Goal: Information Seeking & Learning: Understand process/instructions

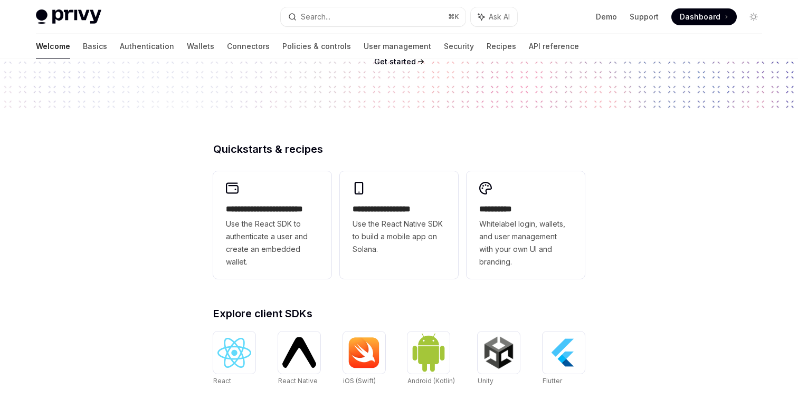
scroll to position [147, 0]
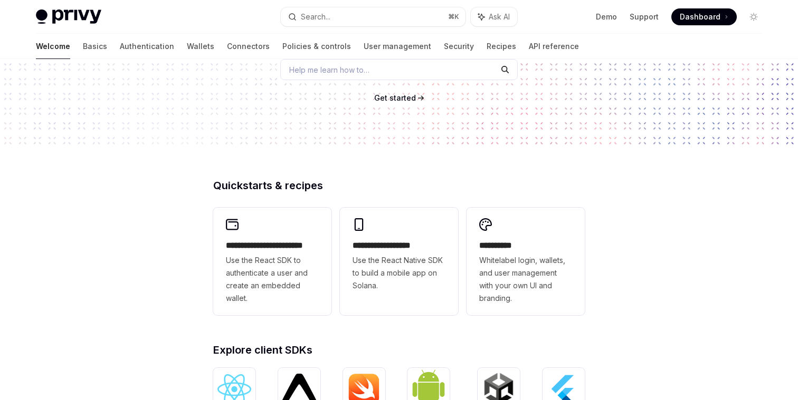
click at [399, 96] on span "Get started" at bounding box center [395, 97] width 42 height 9
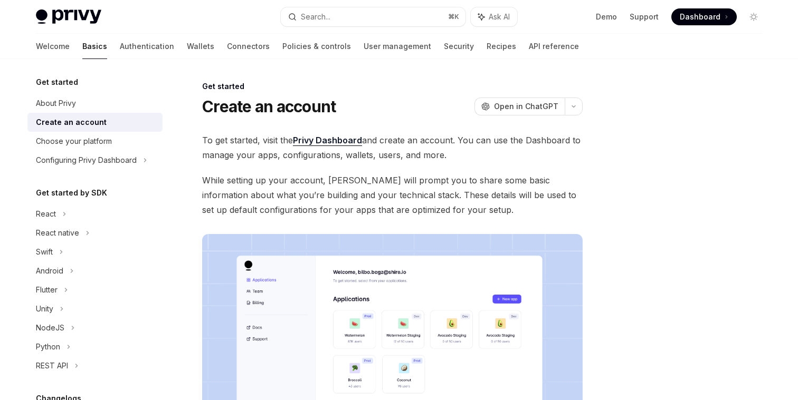
drag, startPoint x: 388, startPoint y: 136, endPoint x: 477, endPoint y: 148, distance: 90.0
click at [477, 148] on span "To get started, visit the Privy Dashboard and create an account. You can use th…" at bounding box center [392, 148] width 380 height 30
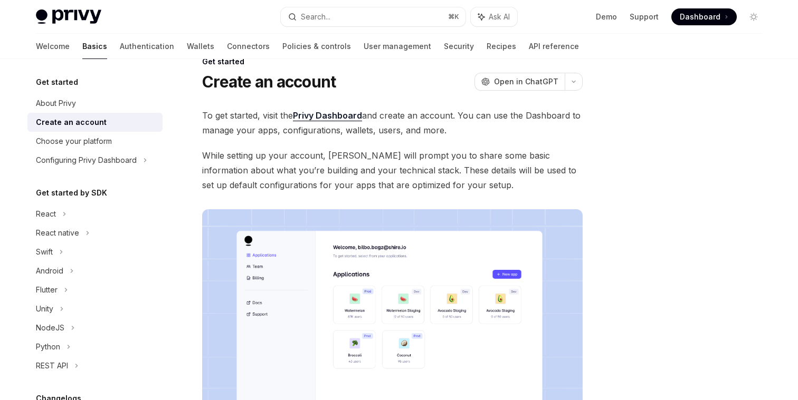
scroll to position [58, 0]
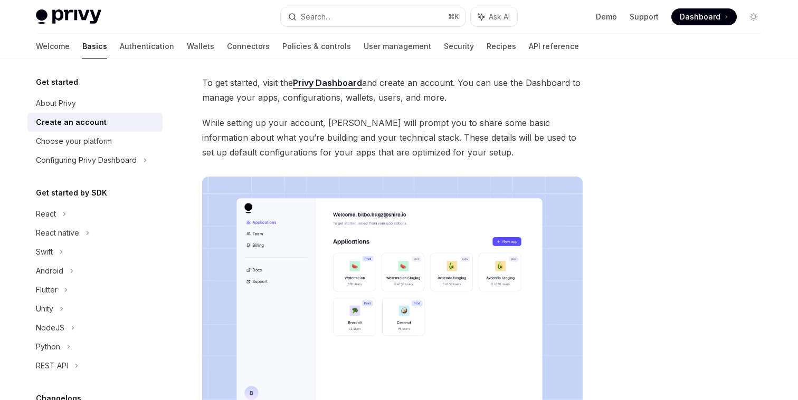
click at [442, 128] on span "While setting up your account, Privy will prompt you to share some basic inform…" at bounding box center [392, 138] width 380 height 44
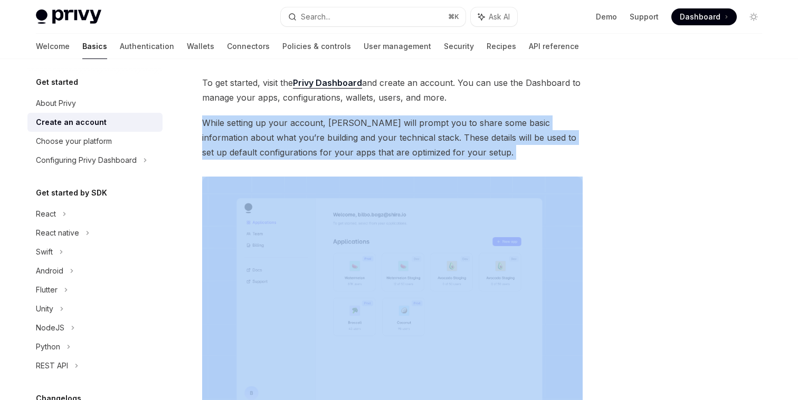
click at [442, 128] on span "While setting up your account, Privy will prompt you to share some basic inform…" at bounding box center [392, 138] width 380 height 44
click at [413, 130] on span "While setting up your account, Privy will prompt you to share some basic inform…" at bounding box center [392, 138] width 380 height 44
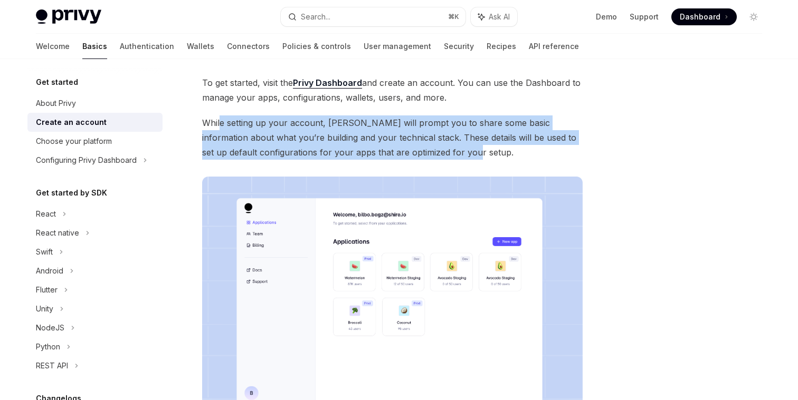
drag, startPoint x: 219, startPoint y: 122, endPoint x: 503, endPoint y: 153, distance: 285.0
click at [503, 153] on span "While setting up your account, Privy will prompt you to share some basic inform…" at bounding box center [392, 138] width 380 height 44
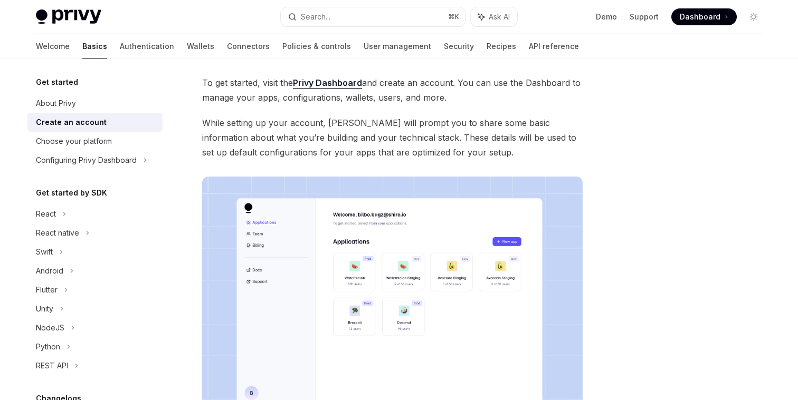
click at [479, 152] on span "While setting up your account, Privy will prompt you to share some basic inform…" at bounding box center [392, 138] width 380 height 44
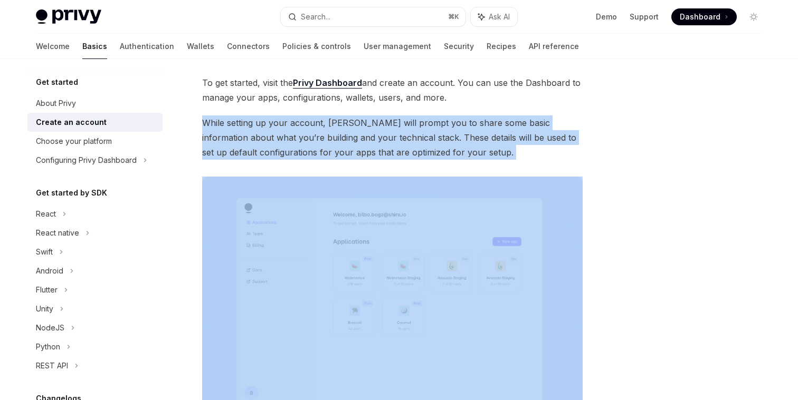
drag, startPoint x: 479, startPoint y: 152, endPoint x: 351, endPoint y: 111, distance: 134.5
click at [350, 111] on div "To get started, visit the Privy Dashboard and create an account. You can use th…" at bounding box center [392, 261] width 380 height 373
click at [351, 111] on div "To get started, visit the Privy Dashboard and create an account. You can use th…" at bounding box center [392, 261] width 380 height 373
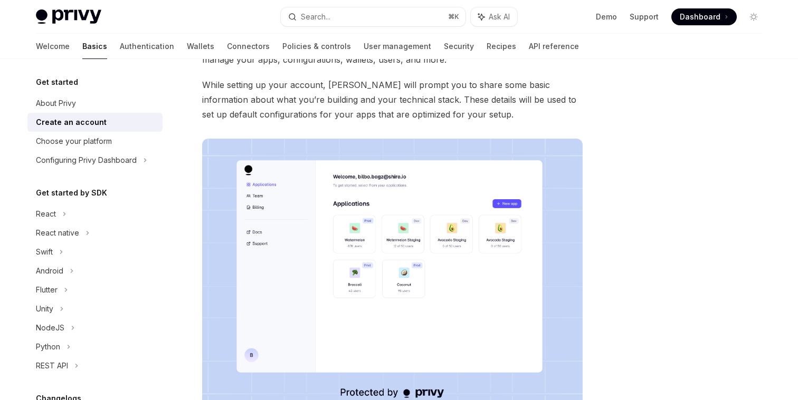
click at [351, 111] on span "While setting up your account, Privy will prompt you to share some basic inform…" at bounding box center [392, 100] width 380 height 44
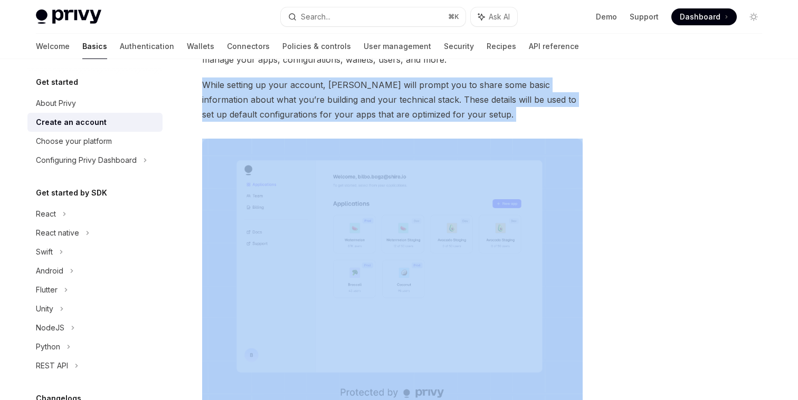
click at [351, 111] on span "While setting up your account, Privy will prompt you to share some basic inform…" at bounding box center [392, 100] width 380 height 44
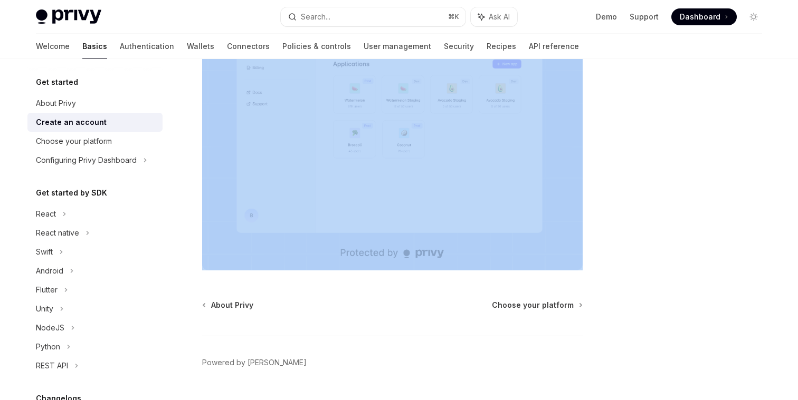
scroll to position [262, 0]
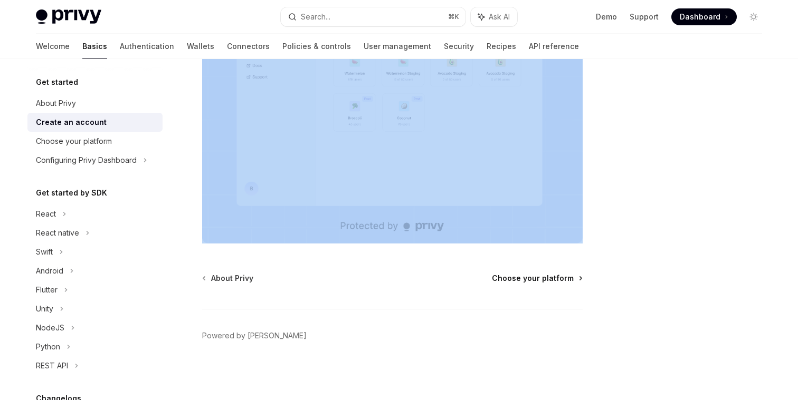
click at [542, 279] on span "Choose your platform" at bounding box center [533, 278] width 82 height 11
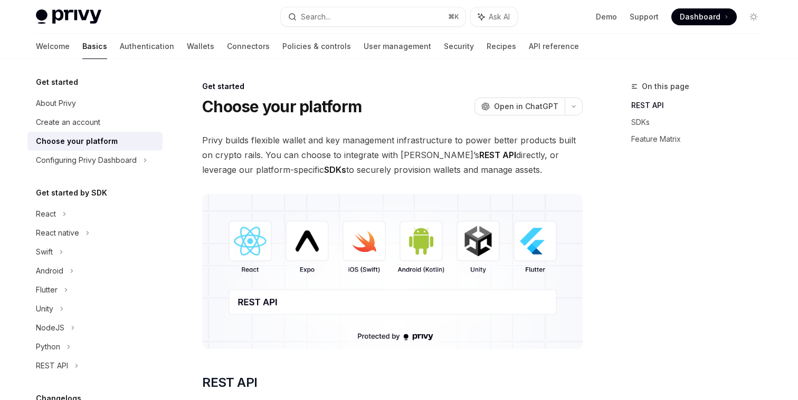
click at [346, 146] on span "Privy builds flexible wallet and key management infrastructure to power better …" at bounding box center [392, 155] width 380 height 44
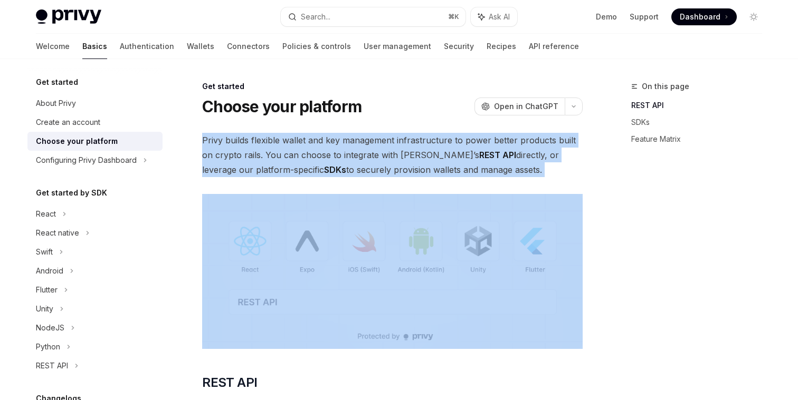
click at [346, 146] on span "Privy builds flexible wallet and key management infrastructure to power better …" at bounding box center [392, 155] width 380 height 44
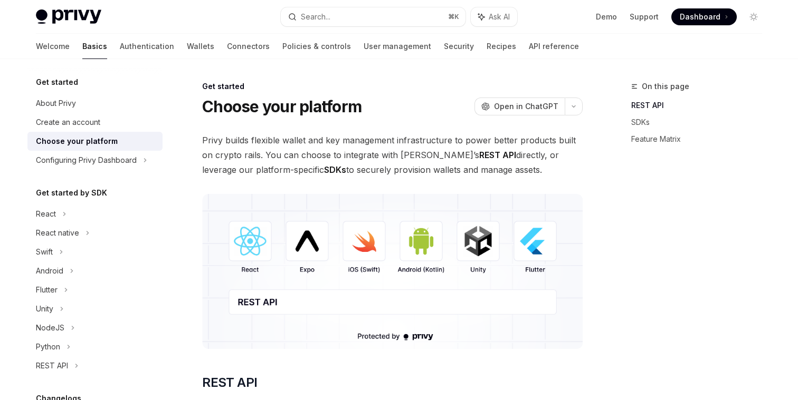
click at [346, 156] on span "Privy builds flexible wallet and key management infrastructure to power better …" at bounding box center [392, 155] width 380 height 44
click at [351, 149] on span "Privy builds flexible wallet and key management infrastructure to power better …" at bounding box center [392, 155] width 380 height 44
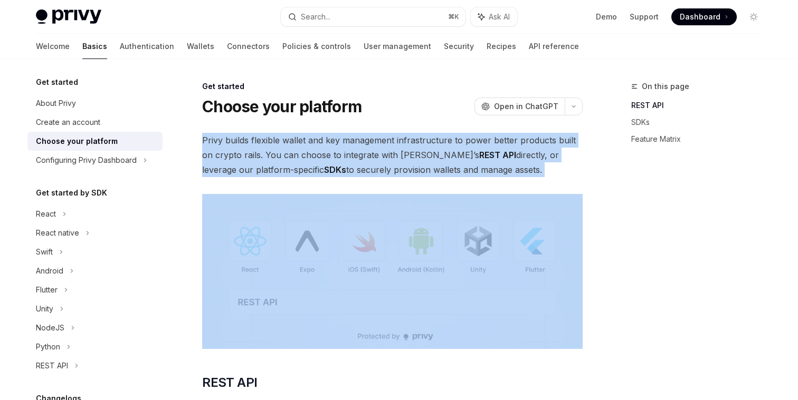
click at [351, 149] on span "Privy builds flexible wallet and key management infrastructure to power better …" at bounding box center [392, 155] width 380 height 44
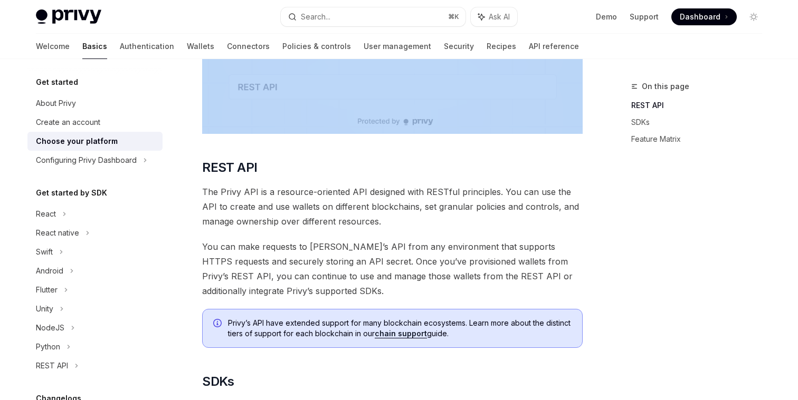
scroll to position [251, 0]
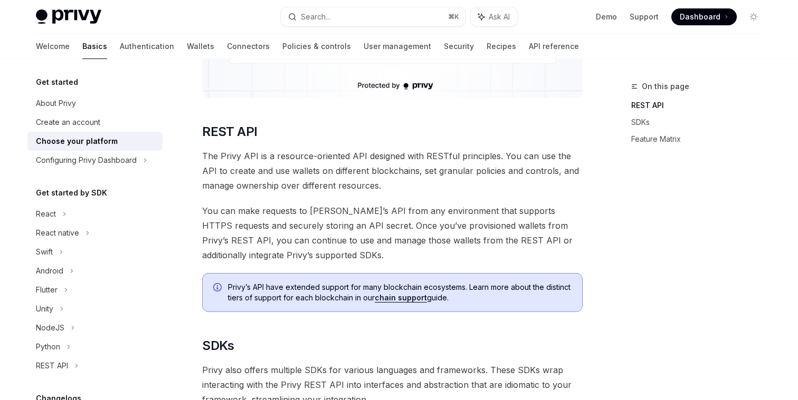
click at [356, 163] on span "The Privy API is a resource-oriented API designed with RESTful principles. You …" at bounding box center [392, 171] width 380 height 44
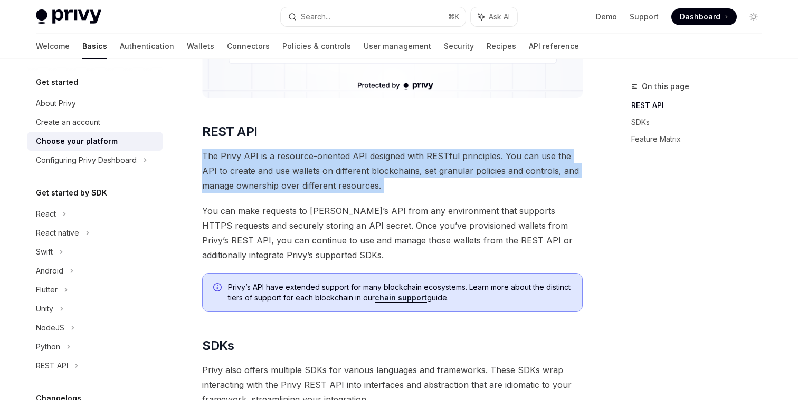
click at [356, 163] on span "The Privy API is a resource-oriented API designed with RESTful principles. You …" at bounding box center [392, 171] width 380 height 44
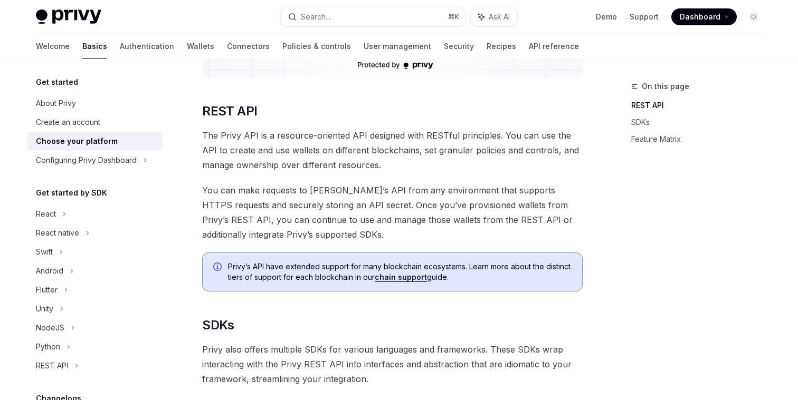
click at [340, 212] on span "You can make requests to Privy’s API from any environment that supports HTTPS r…" at bounding box center [392, 212] width 380 height 59
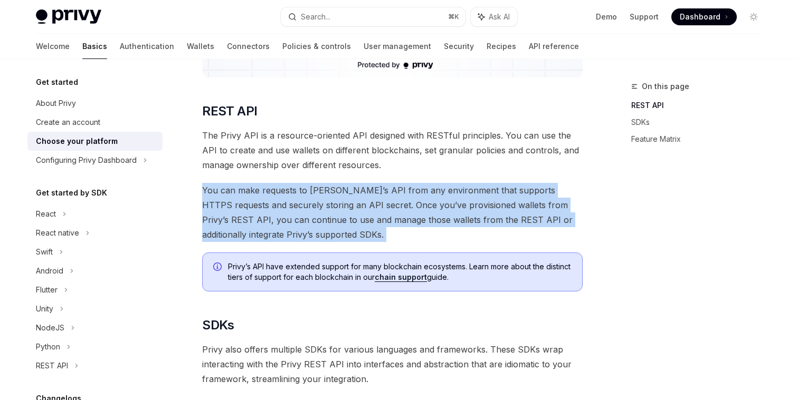
click at [340, 212] on span "You can make requests to Privy’s API from any environment that supports HTTPS r…" at bounding box center [392, 212] width 380 height 59
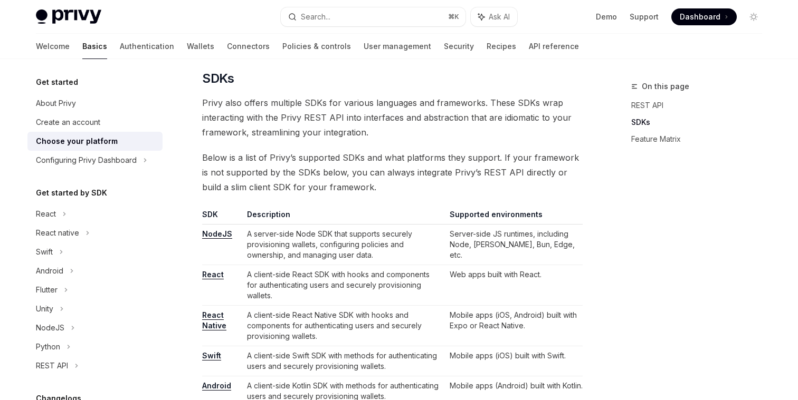
scroll to position [499, 0]
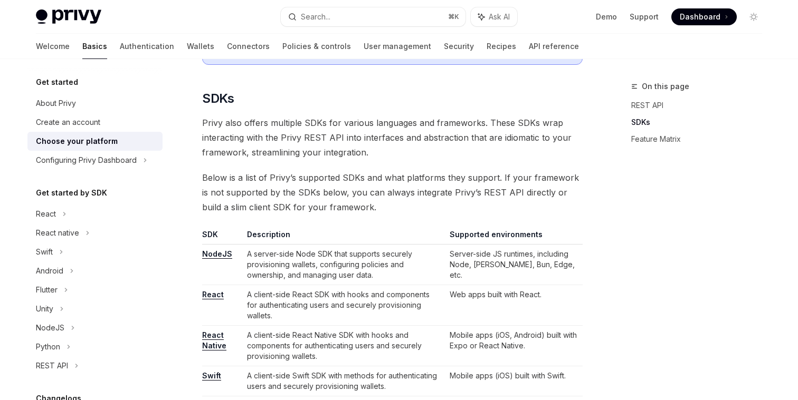
click at [361, 176] on span "Below is a list of Privy’s supported SDKs and what platforms they support. If y…" at bounding box center [392, 192] width 380 height 44
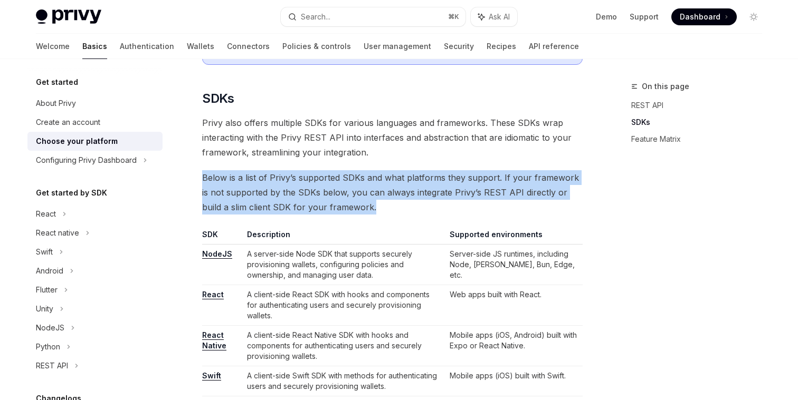
click at [361, 176] on span "Below is a list of Privy’s supported SDKs and what platforms they support. If y…" at bounding box center [392, 192] width 380 height 44
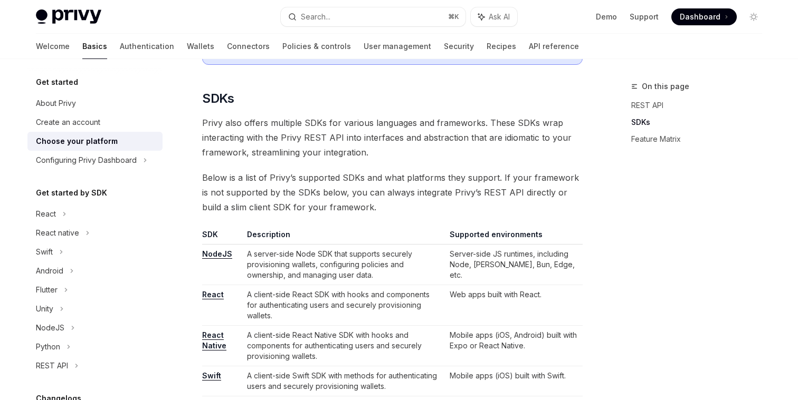
click at [346, 189] on span "Below is a list of Privy’s supported SDKs and what platforms they support. If y…" at bounding box center [392, 192] width 380 height 44
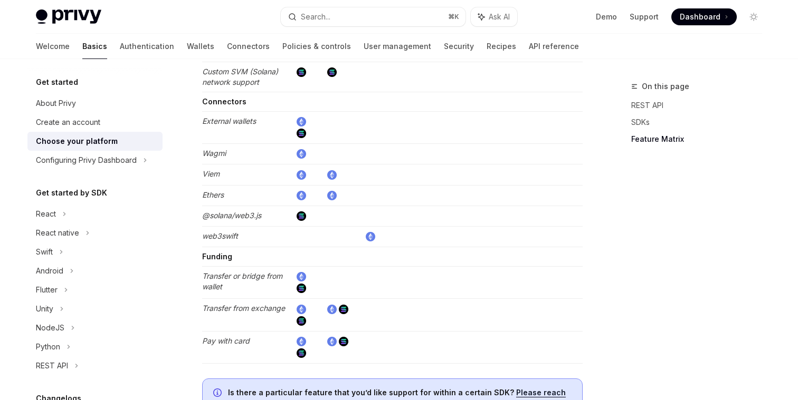
scroll to position [2018, 0]
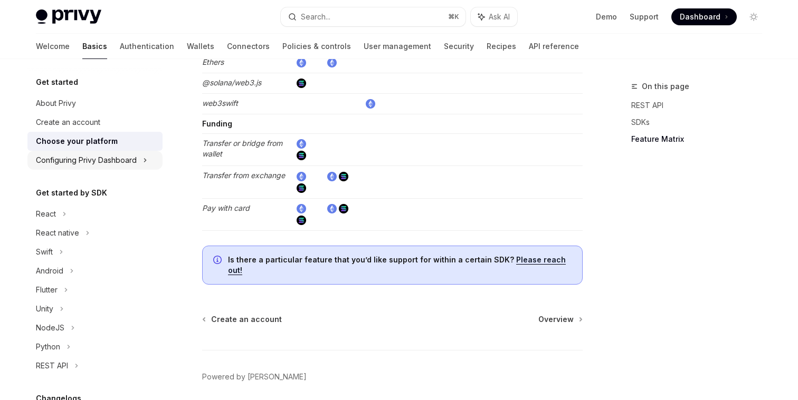
click at [106, 161] on div "Configuring Privy Dashboard" at bounding box center [86, 160] width 101 height 13
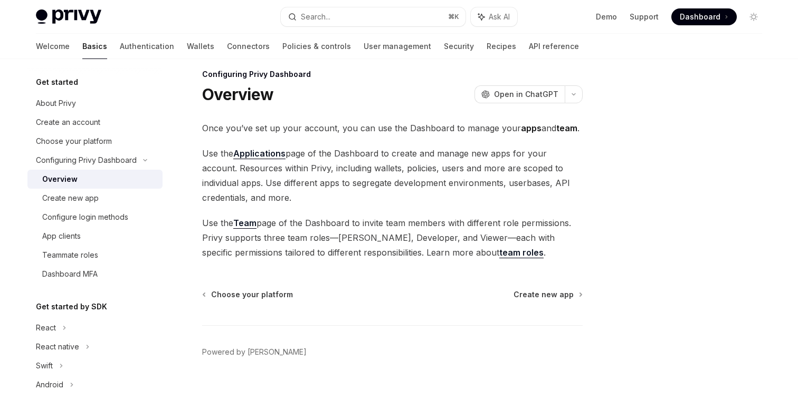
scroll to position [15, 0]
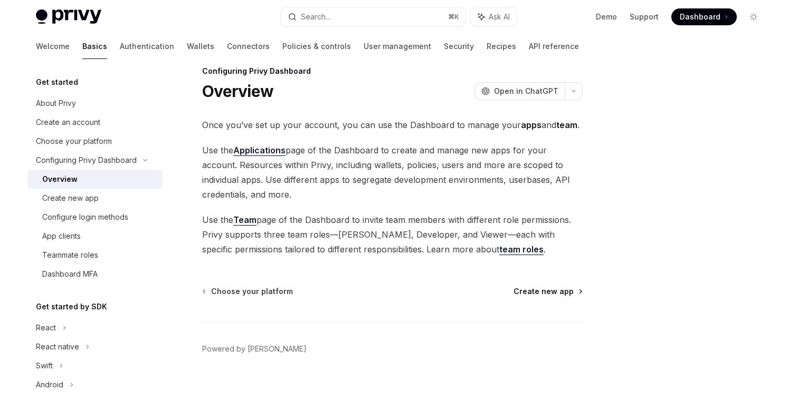
click at [540, 291] on span "Create new app" at bounding box center [543, 292] width 60 height 11
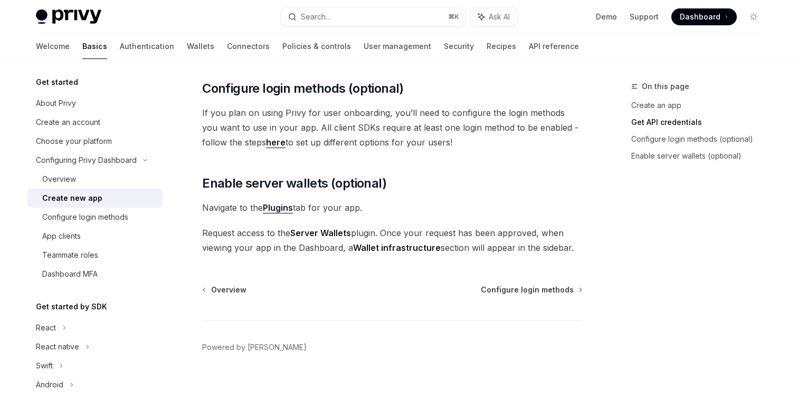
scroll to position [438, 0]
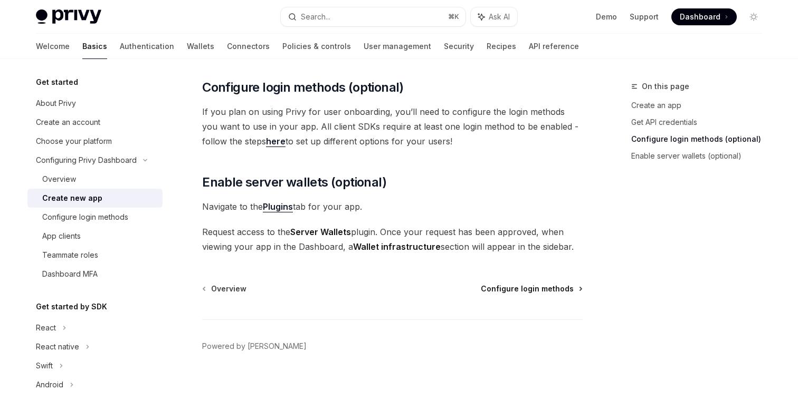
click at [510, 288] on span "Configure login methods" at bounding box center [527, 289] width 93 height 11
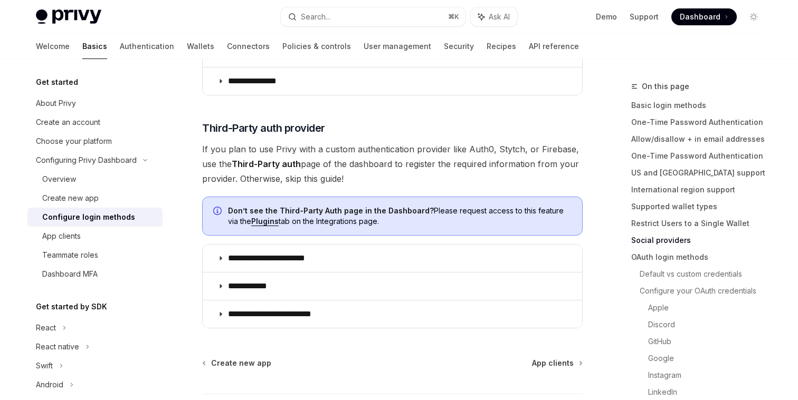
scroll to position [601, 0]
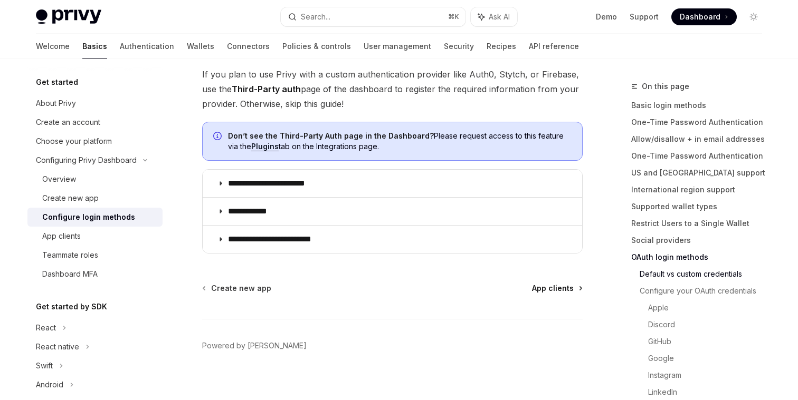
click at [564, 288] on span "App clients" at bounding box center [553, 288] width 42 height 11
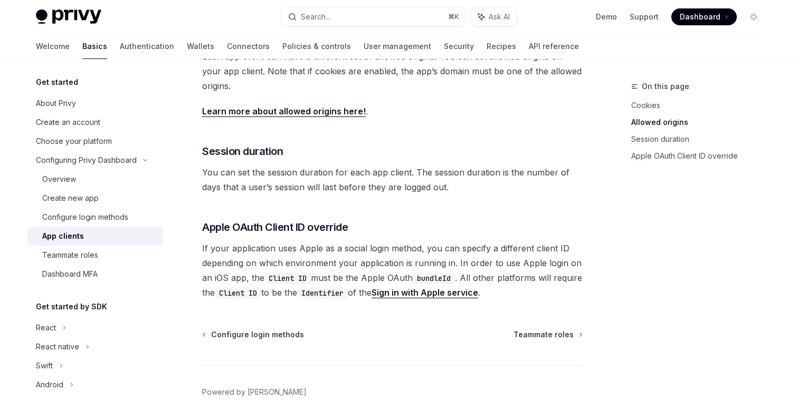
scroll to position [443, 0]
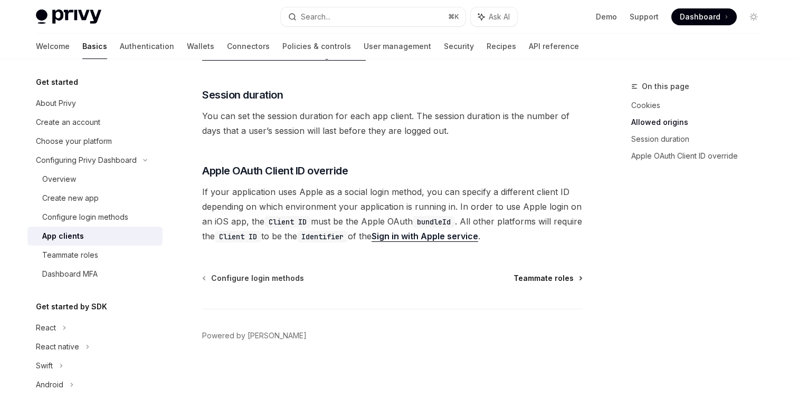
click at [548, 282] on span "Teammate roles" at bounding box center [543, 278] width 60 height 11
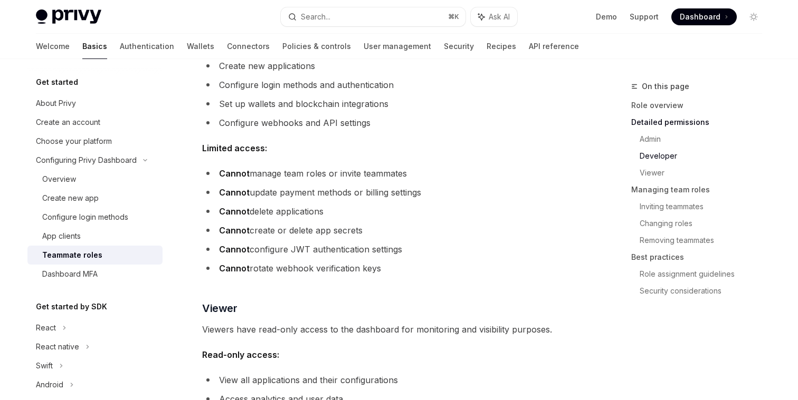
scroll to position [787, 0]
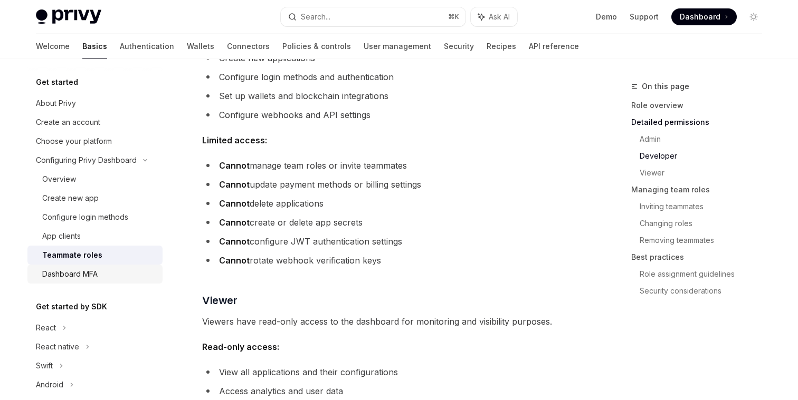
click at [93, 281] on link "Dashboard MFA" at bounding box center [94, 274] width 135 height 19
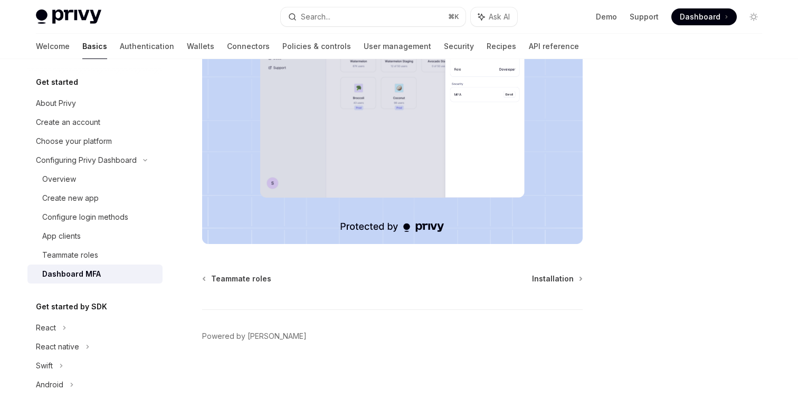
scroll to position [262, 0]
click at [65, 331] on icon at bounding box center [64, 328] width 4 height 13
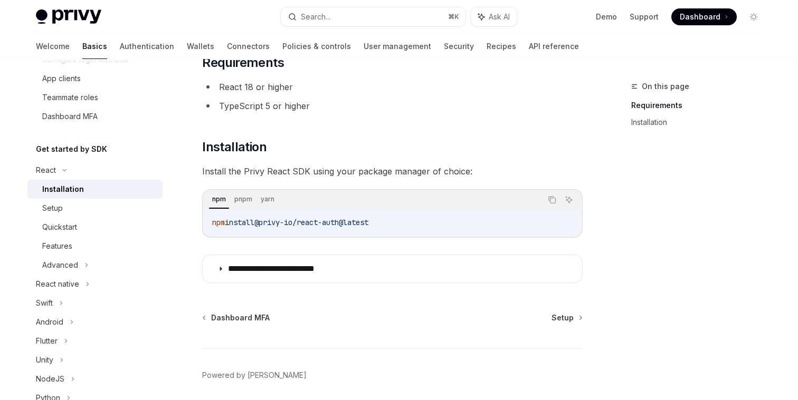
scroll to position [118, 0]
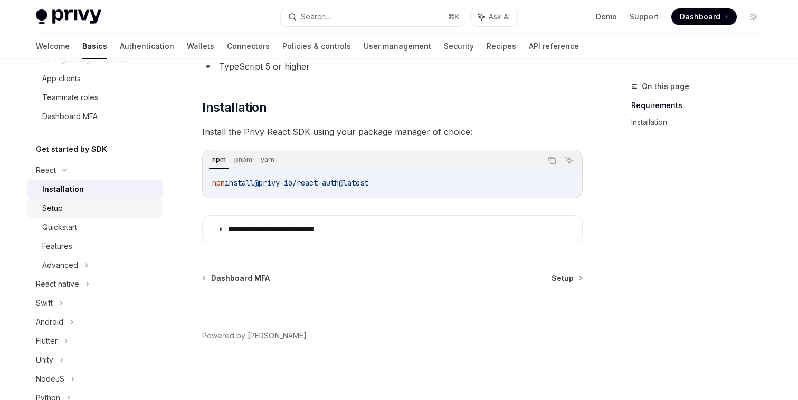
click at [53, 208] on div "Setup" at bounding box center [52, 208] width 21 height 13
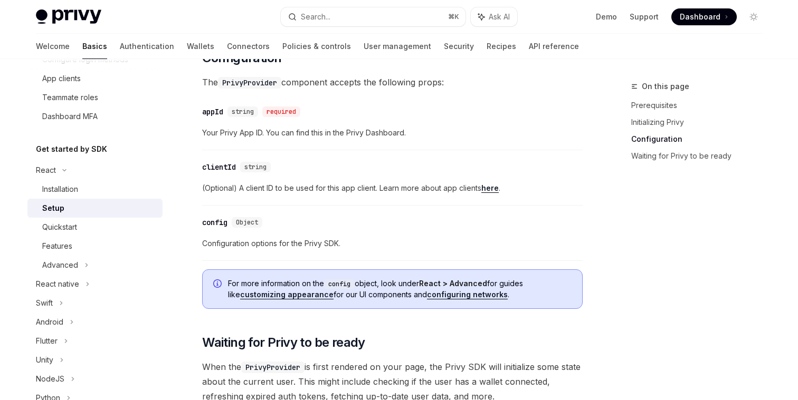
scroll to position [731, 0]
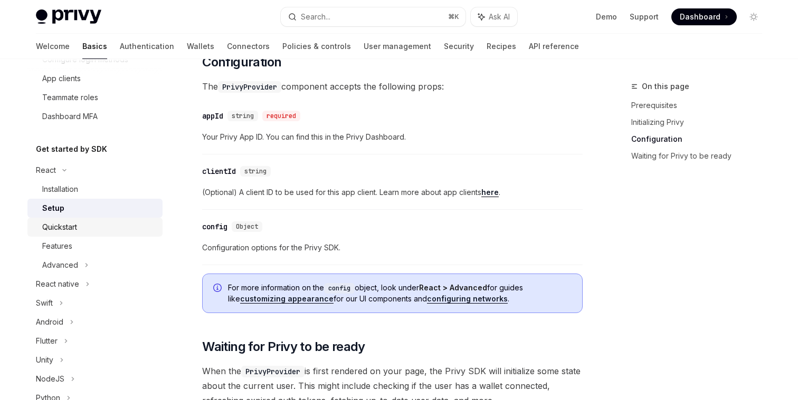
click at [64, 230] on div "Quickstart" at bounding box center [59, 227] width 35 height 13
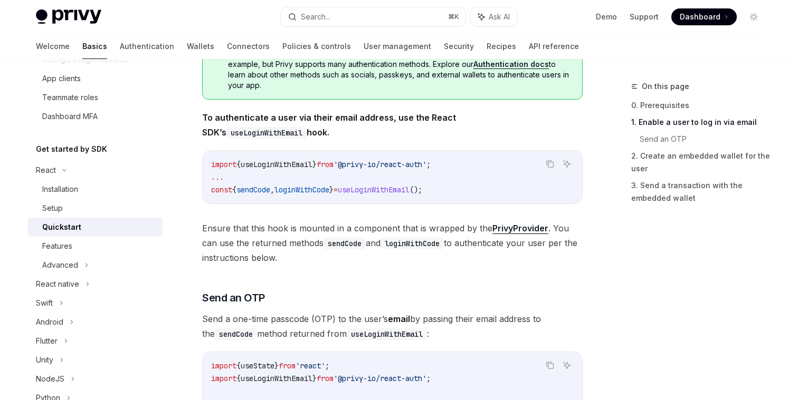
scroll to position [216, 0]
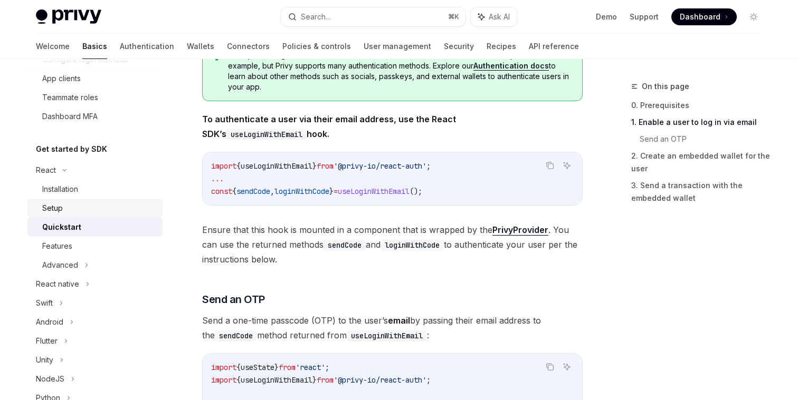
click at [103, 202] on div "Setup" at bounding box center [99, 208] width 114 height 13
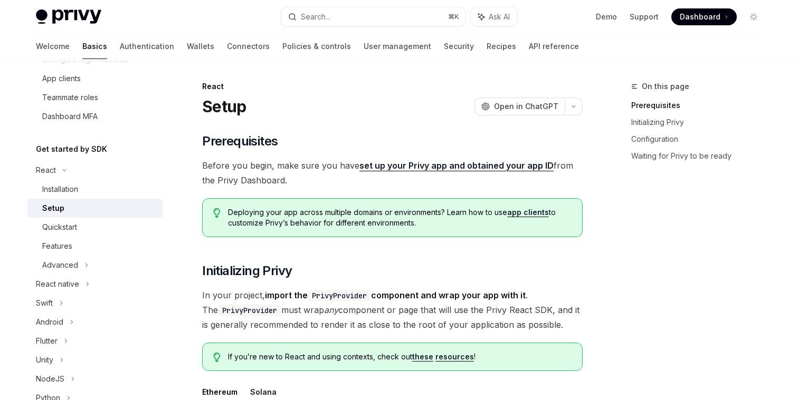
click at [283, 167] on span "Before you begin, make sure you have set up your Privy app and obtained your ap…" at bounding box center [392, 173] width 380 height 30
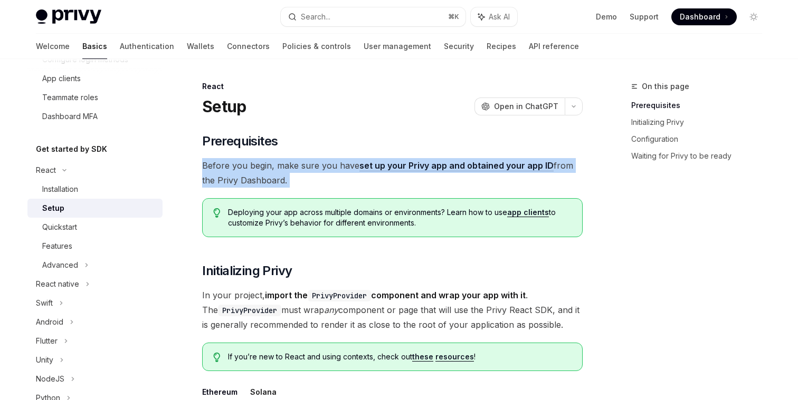
click at [283, 167] on span "Before you begin, make sure you have set up your Privy app and obtained your ap…" at bounding box center [392, 173] width 380 height 30
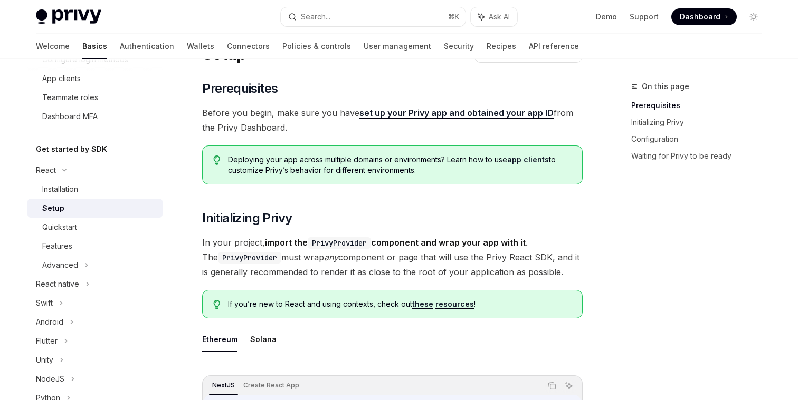
click at [282, 257] on span "In your project, import the PrivyProvider component and wrap your app with it .…" at bounding box center [392, 257] width 380 height 44
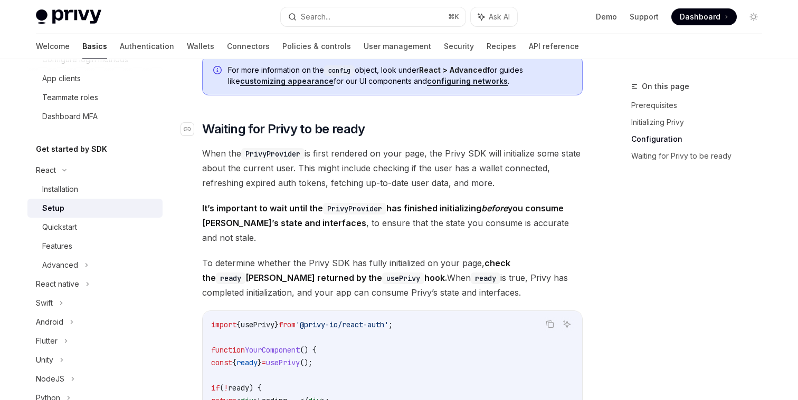
scroll to position [951, 0]
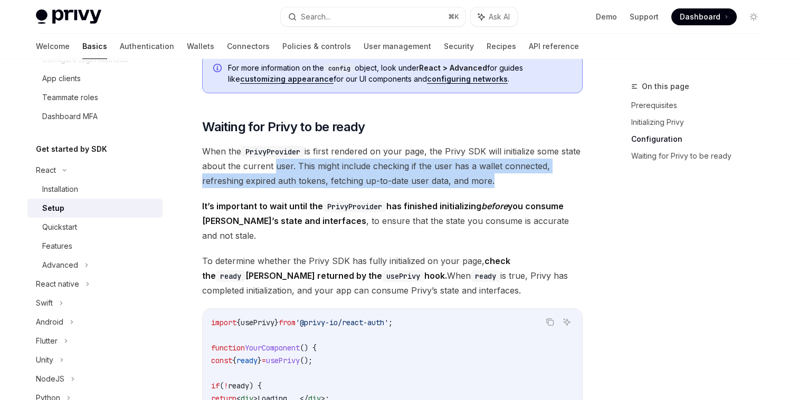
drag, startPoint x: 292, startPoint y: 171, endPoint x: 454, endPoint y: 197, distance: 163.5
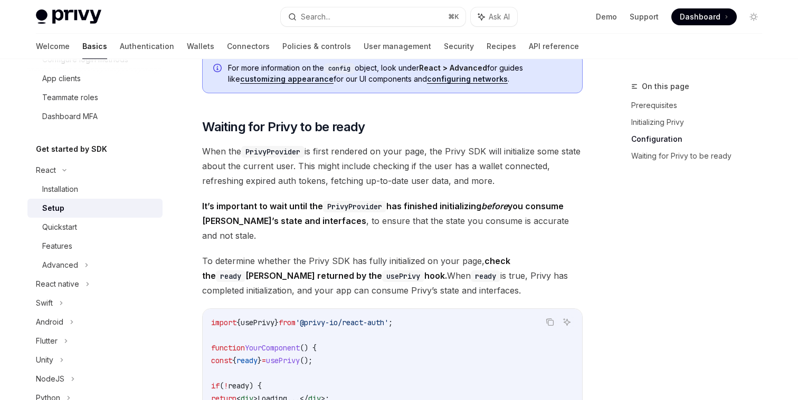
scroll to position [969, 0]
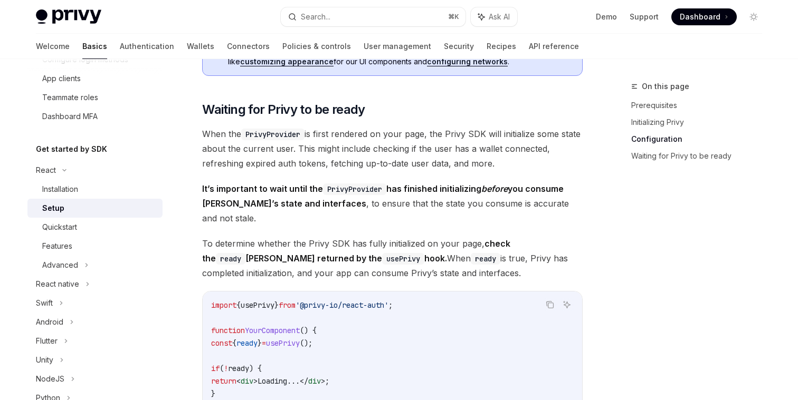
click at [444, 190] on strong "It’s important to wait until the PrivyProvider has finished initializing before…" at bounding box center [382, 196] width 361 height 25
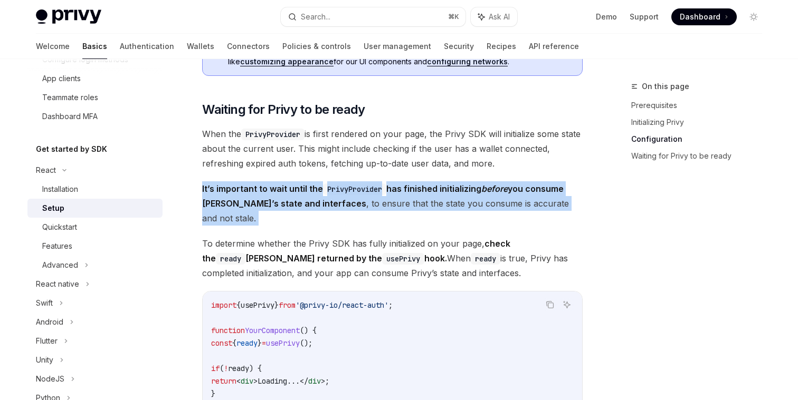
click at [444, 190] on strong "It’s important to wait until the PrivyProvider has finished initializing before…" at bounding box center [382, 196] width 361 height 25
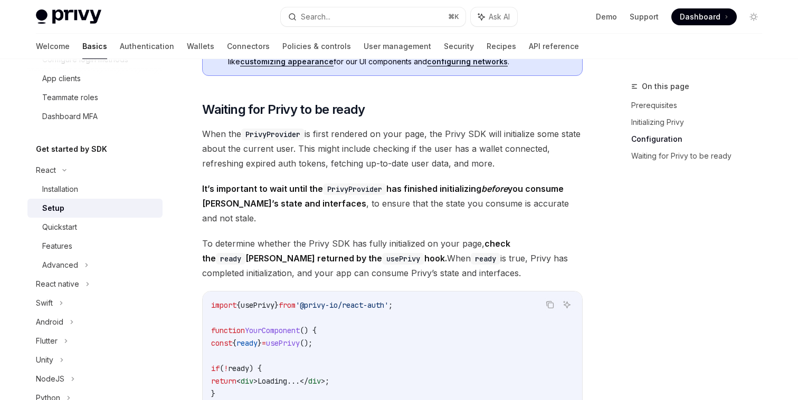
click at [416, 208] on span "It’s important to wait until the PrivyProvider has finished initializing before…" at bounding box center [392, 204] width 380 height 44
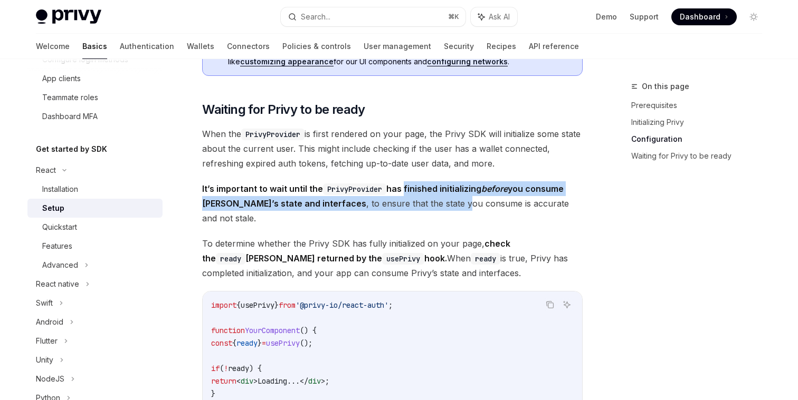
drag, startPoint x: 406, startPoint y: 193, endPoint x: 415, endPoint y: 209, distance: 17.9
click at [415, 209] on span "It’s important to wait until the PrivyProvider has finished initializing before…" at bounding box center [392, 204] width 380 height 44
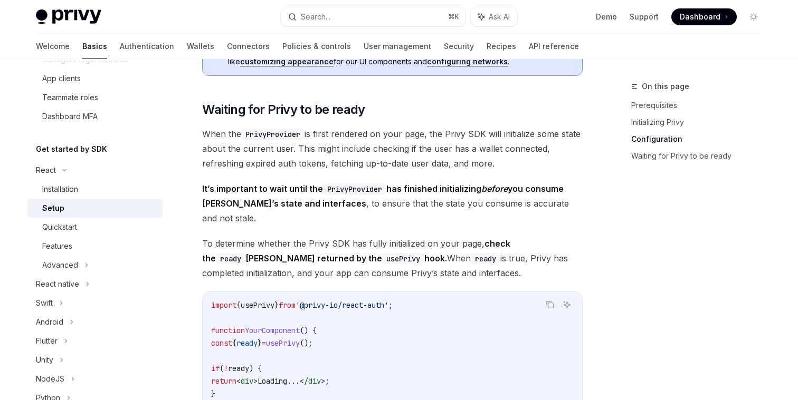
click at [362, 201] on span "It’s important to wait until the PrivyProvider has finished initializing before…" at bounding box center [392, 204] width 380 height 44
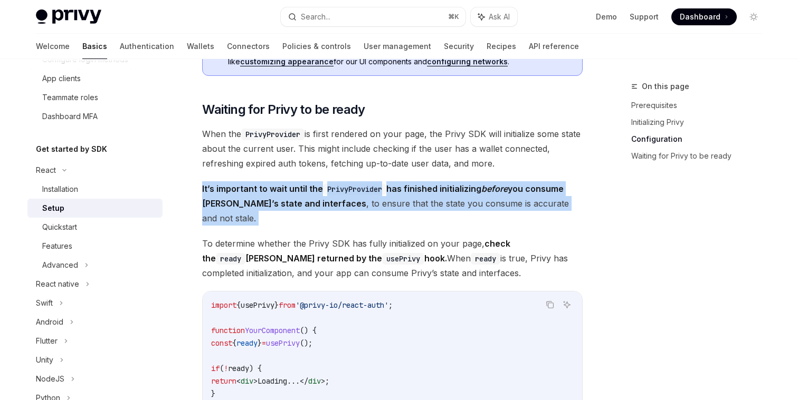
click at [362, 201] on span "It’s important to wait until the PrivyProvider has finished initializing before…" at bounding box center [392, 204] width 380 height 44
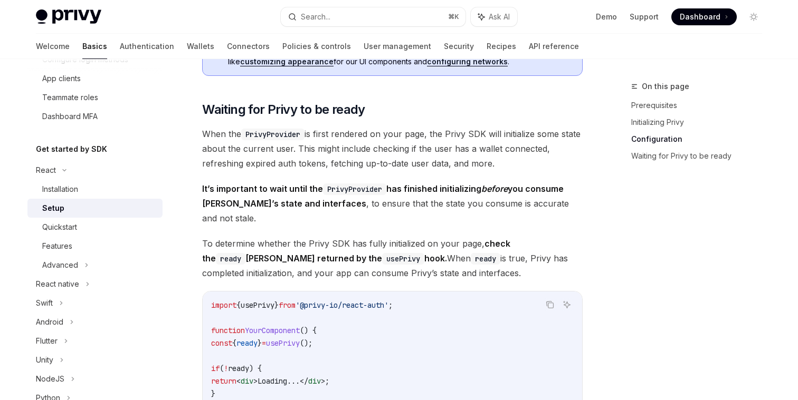
click at [328, 202] on span "It’s important to wait until the PrivyProvider has finished initializing before…" at bounding box center [392, 204] width 380 height 44
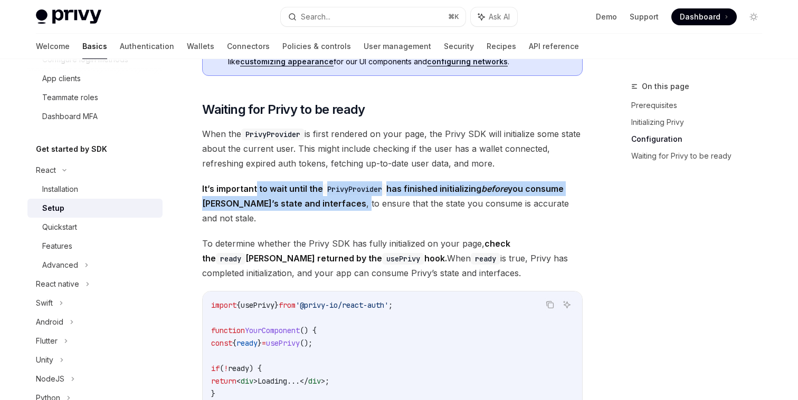
drag, startPoint x: 255, startPoint y: 189, endPoint x: 317, endPoint y: 203, distance: 63.6
click at [317, 202] on span "It’s important to wait until the PrivyProvider has finished initializing before…" at bounding box center [392, 204] width 380 height 44
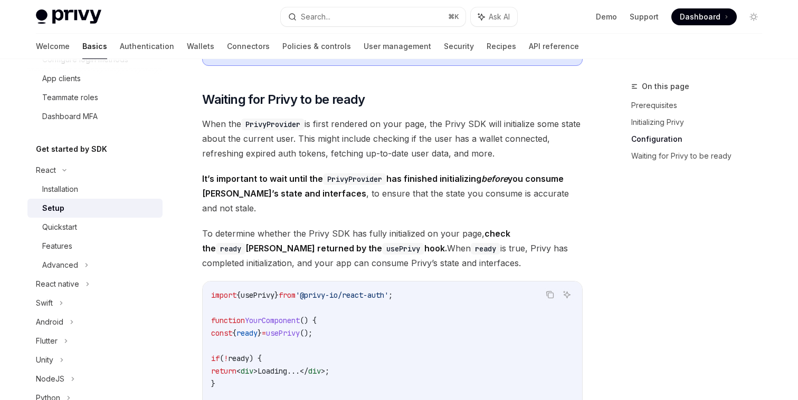
click at [290, 196] on strong "It’s important to wait until the PrivyProvider has finished initializing before…" at bounding box center [382, 186] width 361 height 25
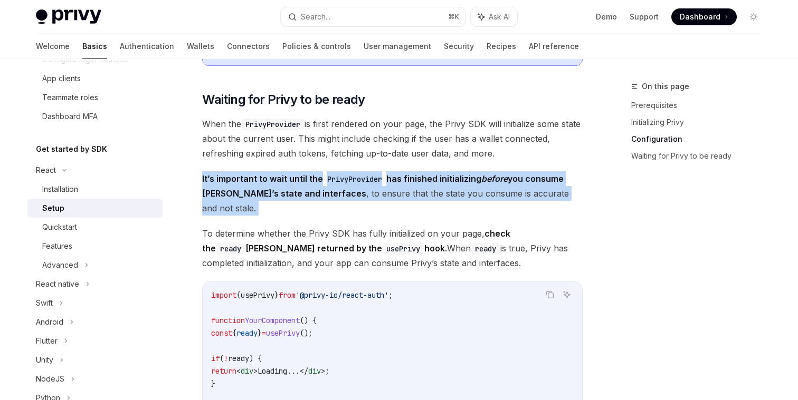
click at [290, 196] on strong "It’s important to wait until the PrivyProvider has finished initializing before…" at bounding box center [382, 186] width 361 height 25
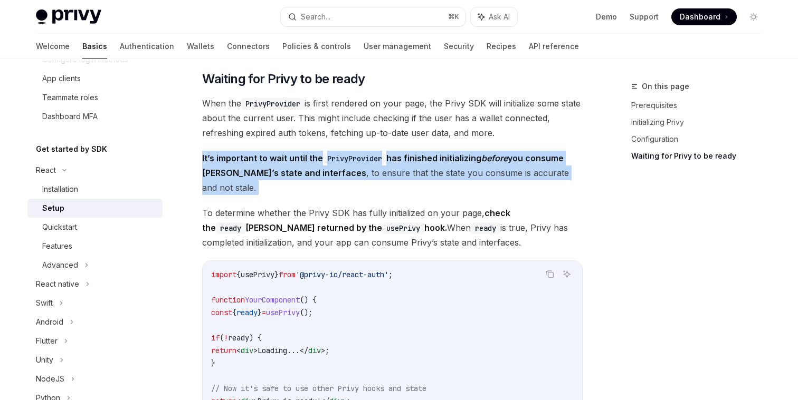
scroll to position [1013, 0]
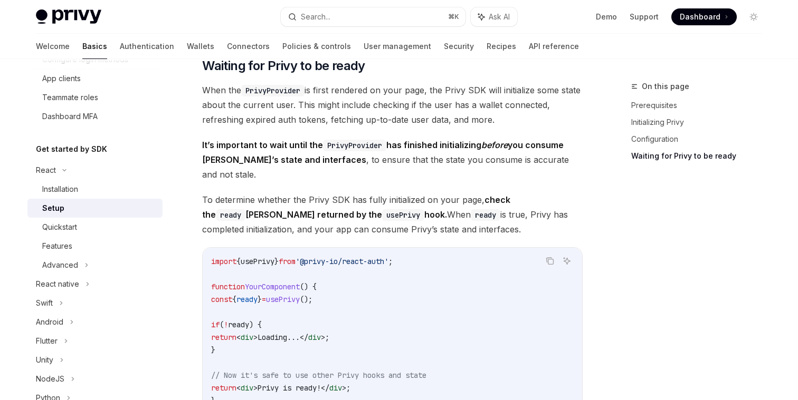
click at [278, 193] on span "To determine whether the Privy SDK has fully initialized on your page, check th…" at bounding box center [392, 215] width 380 height 44
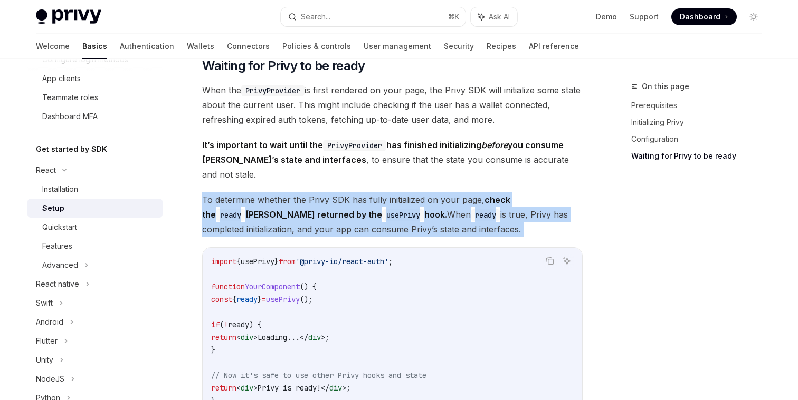
click at [278, 193] on span "To determine whether the Privy SDK has fully initialized on your page, check th…" at bounding box center [392, 215] width 380 height 44
click at [262, 213] on span "To determine whether the Privy SDK has fully initialized on your page, check th…" at bounding box center [392, 215] width 380 height 44
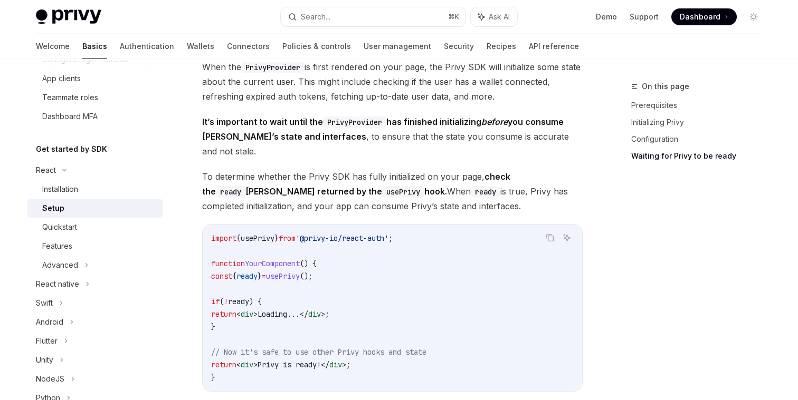
scroll to position [1037, 0]
click at [249, 296] on span "ready" at bounding box center [238, 300] width 21 height 9
click at [233, 293] on code "import { usePrivy } from '@privy-io/react-auth' ; function YourComponent () { c…" at bounding box center [392, 307] width 362 height 152
click at [300, 271] on span "usePrivy" at bounding box center [283, 275] width 34 height 9
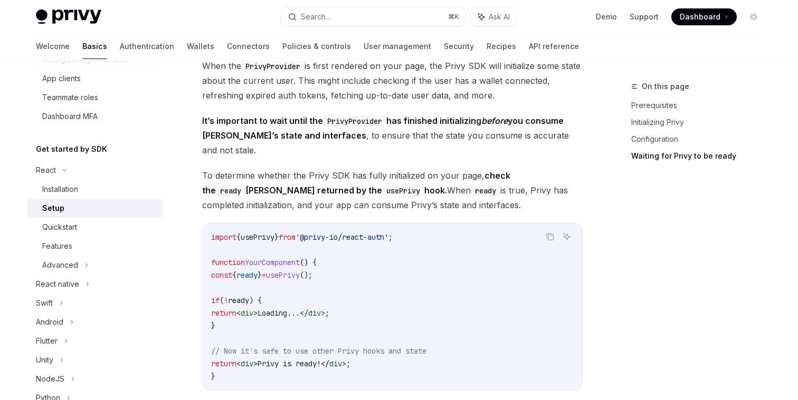
click at [300, 271] on span "usePrivy" at bounding box center [283, 275] width 34 height 9
copy span "usePrivy"
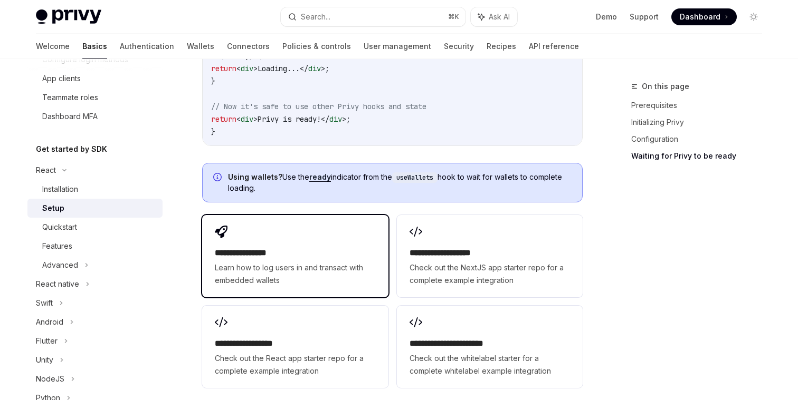
scroll to position [1221, 0]
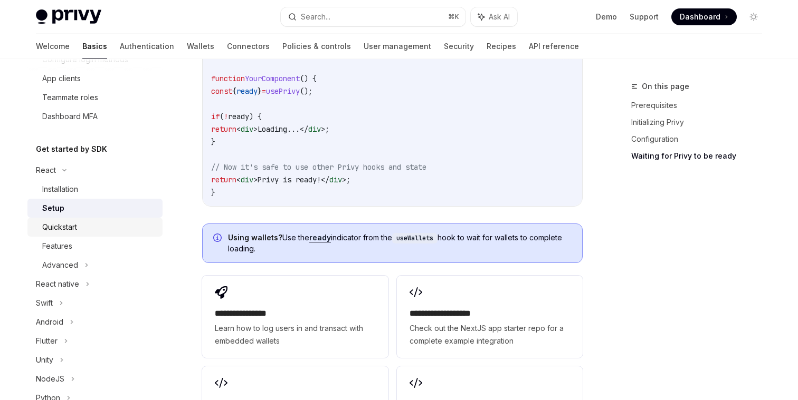
click at [75, 225] on div "Quickstart" at bounding box center [59, 227] width 35 height 13
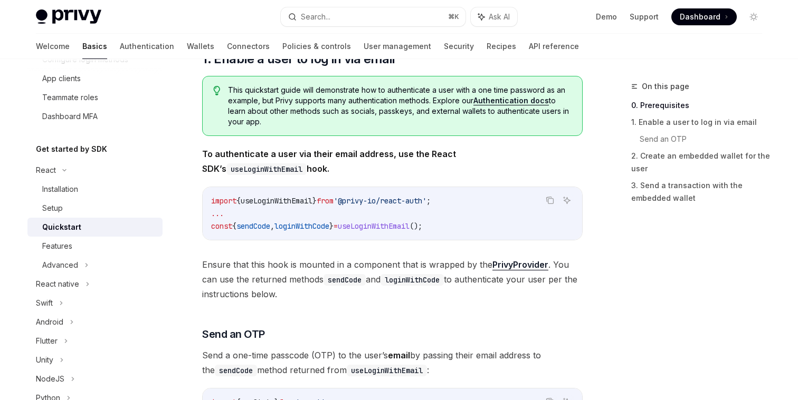
scroll to position [187, 0]
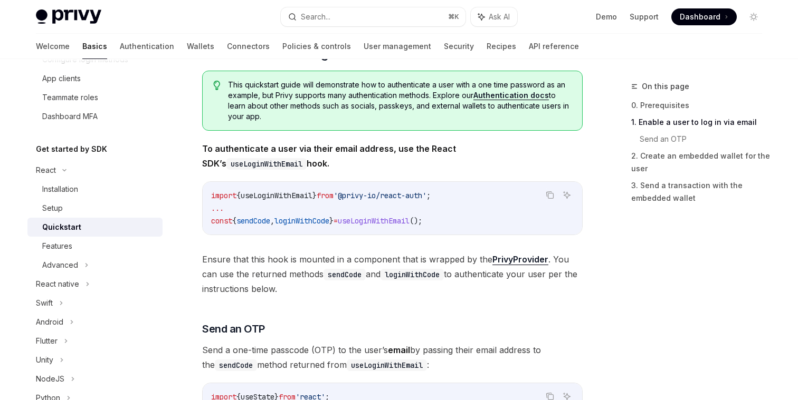
click at [402, 218] on span "useLoginWithEmail" at bounding box center [374, 220] width 72 height 9
copy span "useLoginWithEmail"
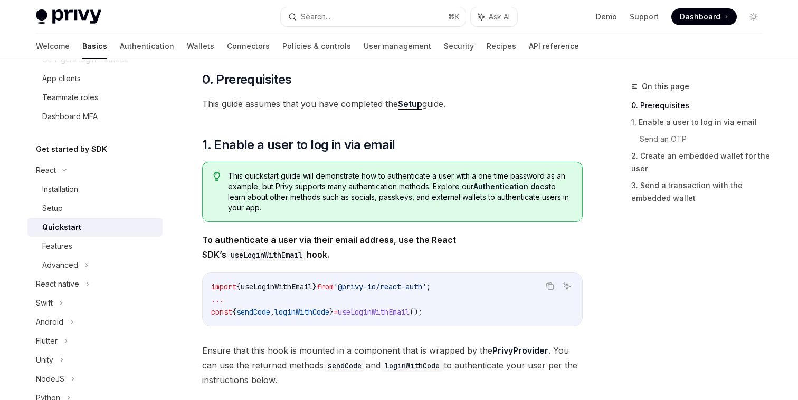
scroll to position [98, 0]
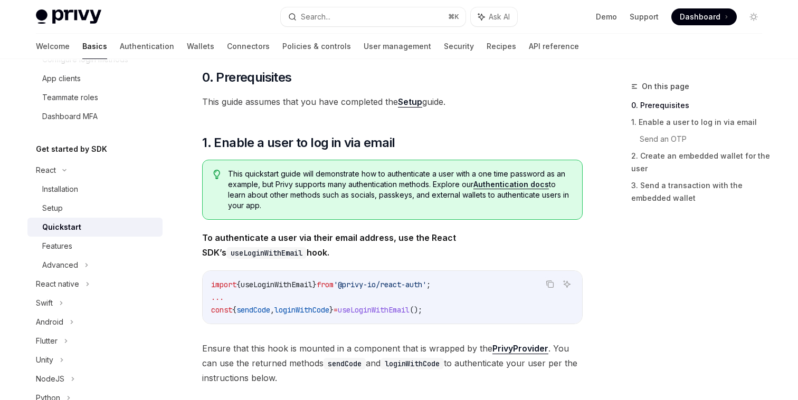
click at [381, 172] on span "This quickstart guide will demonstrate how to authenticate a user with a one ti…" at bounding box center [399, 190] width 343 height 42
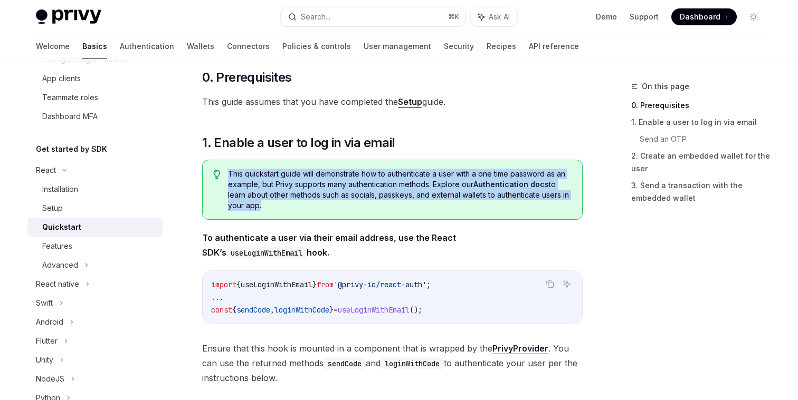
click at [381, 172] on span "This quickstart guide will demonstrate how to authenticate a user with a one ti…" at bounding box center [399, 190] width 343 height 42
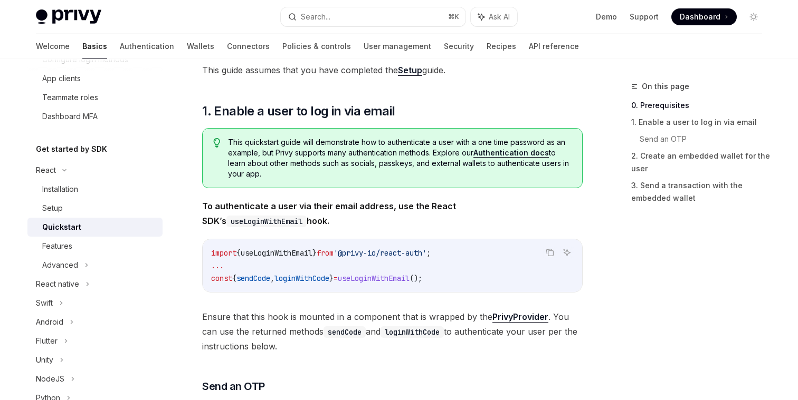
click at [513, 169] on span "This quickstart guide will demonstrate how to authenticate a user with a one ti…" at bounding box center [399, 158] width 343 height 42
click at [302, 203] on strong "To authenticate a user via their email address, use the React SDK’s useLoginWit…" at bounding box center [329, 213] width 254 height 25
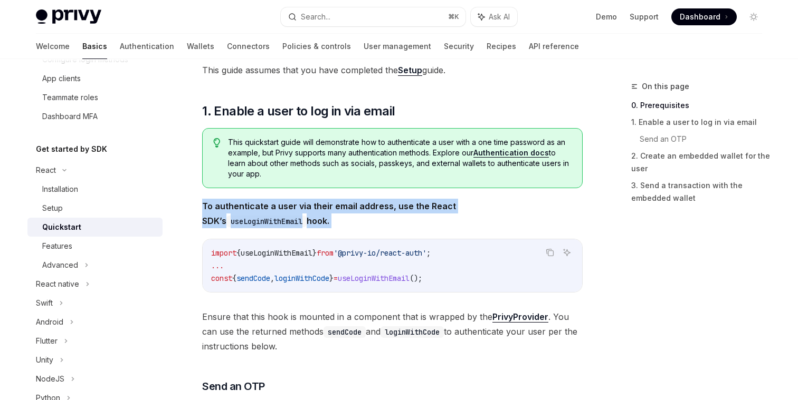
click at [302, 203] on strong "To authenticate a user via their email address, use the React SDK’s useLoginWit…" at bounding box center [329, 213] width 254 height 25
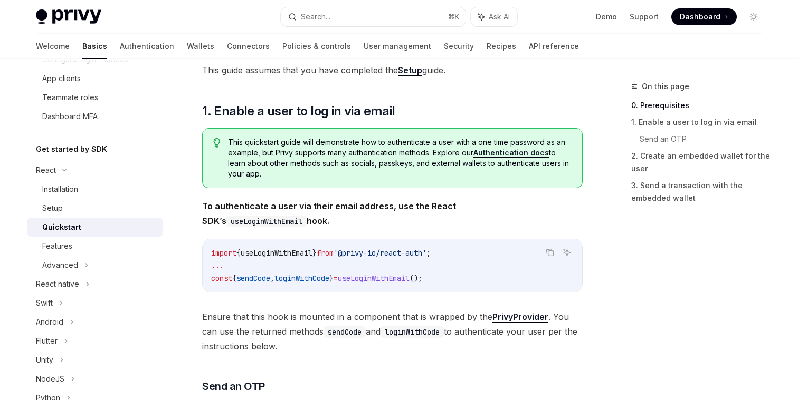
click at [297, 217] on span "To authenticate a user via their email address, use the React SDK’s useLoginWit…" at bounding box center [392, 214] width 380 height 30
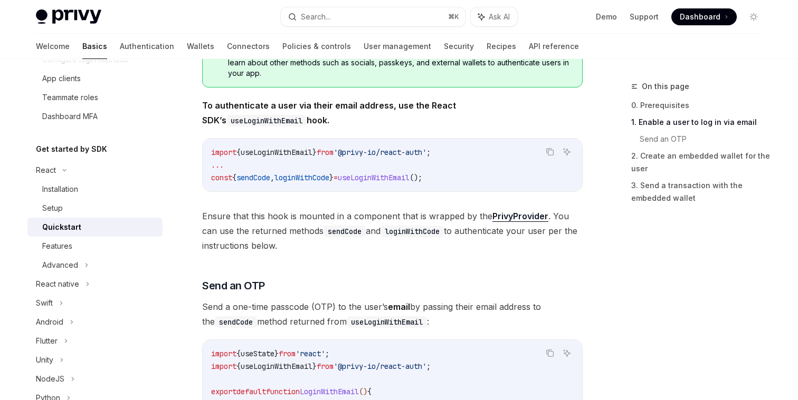
scroll to position [231, 0]
click at [297, 217] on span "Ensure that this hook is mounted in a component that is wrapped by the PrivyPro…" at bounding box center [392, 230] width 380 height 44
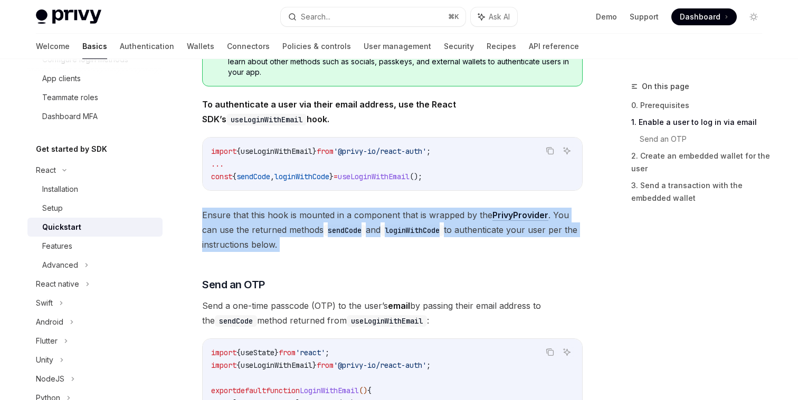
click at [297, 217] on span "Ensure that this hook is mounted in a component that is wrapped by the PrivyPro…" at bounding box center [392, 230] width 380 height 44
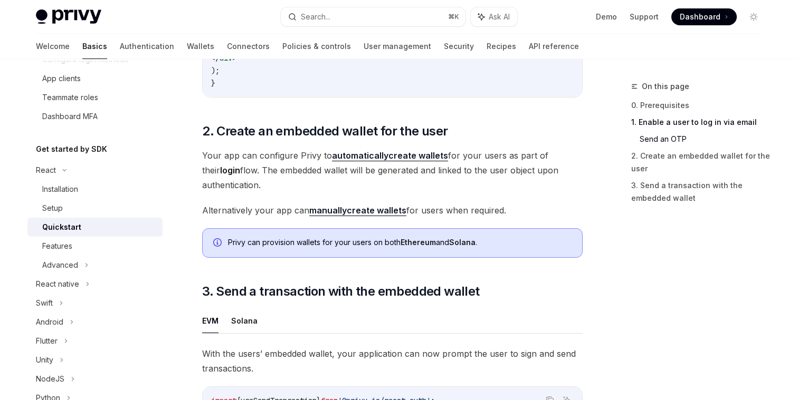
scroll to position [706, 0]
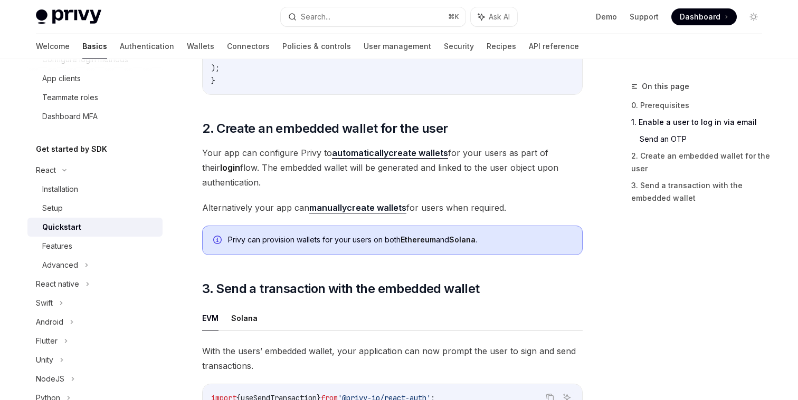
click at [261, 210] on span "Alternatively your app can manually create wallets for users when required." at bounding box center [392, 207] width 380 height 15
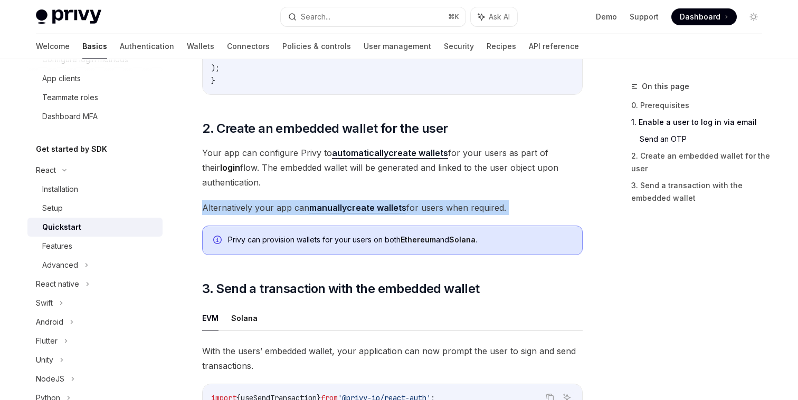
click at [261, 210] on span "Alternatively your app can manually create wallets for users when required." at bounding box center [392, 207] width 380 height 15
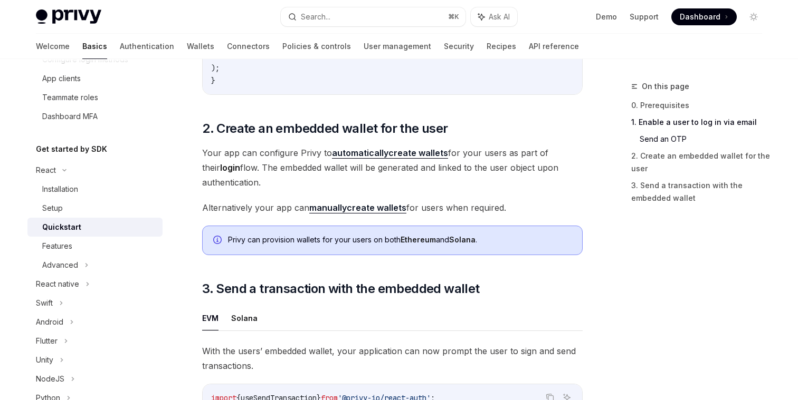
click at [243, 223] on div "​ 0. Prerequisites This guide assumes that you have completed the Setup guide. …" at bounding box center [392, 64] width 380 height 1206
drag, startPoint x: 254, startPoint y: 215, endPoint x: 303, endPoint y: 214, distance: 49.6
click at [303, 214] on span "Alternatively your app can manually create wallets for users when required." at bounding box center [392, 207] width 380 height 15
click at [339, 213] on strong "manually" at bounding box center [327, 208] width 37 height 11
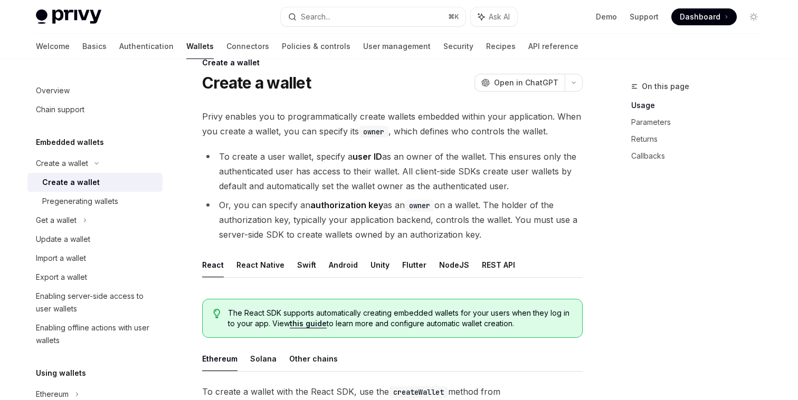
scroll to position [23, 0]
click at [88, 196] on div "Pregenerating wallets" at bounding box center [80, 201] width 76 height 13
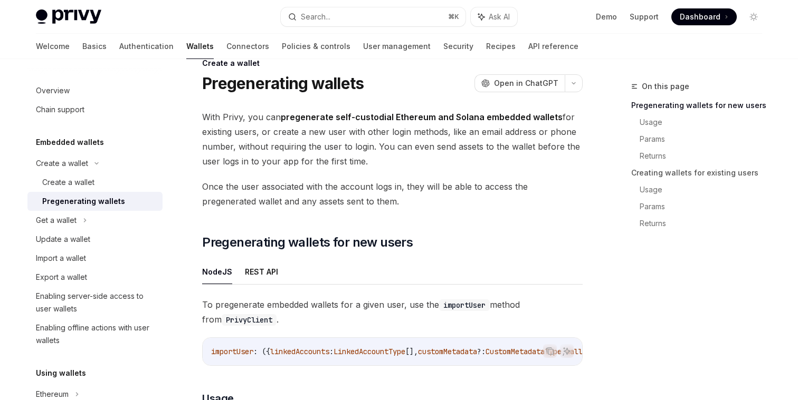
click at [265, 87] on h1 "Pregenerating wallets" at bounding box center [282, 83] width 161 height 19
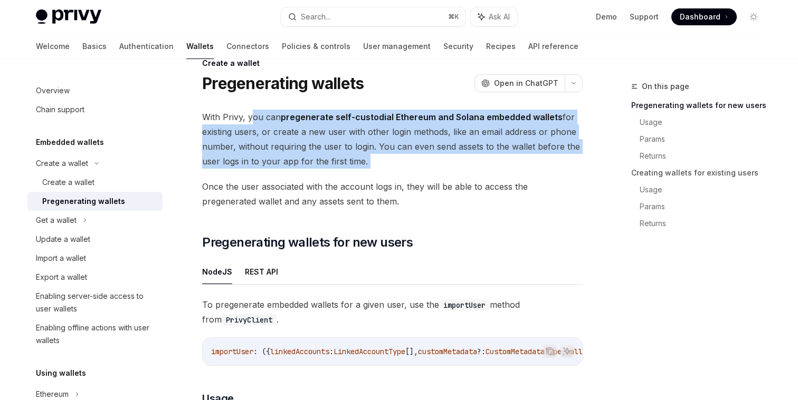
drag, startPoint x: 251, startPoint y: 119, endPoint x: 365, endPoint y: 170, distance: 125.1
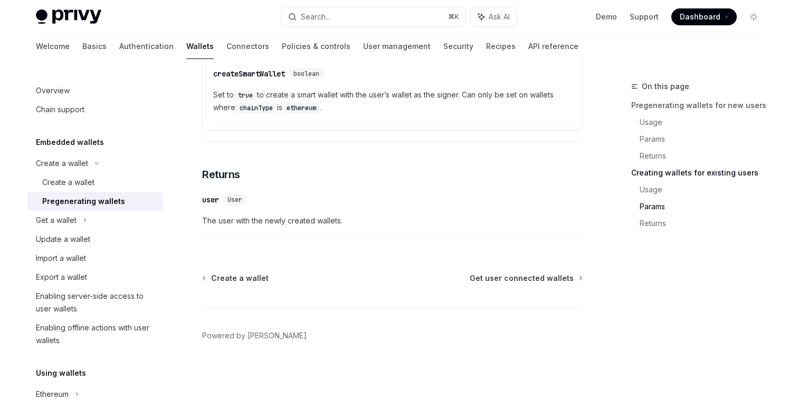
scroll to position [2034, 0]
click at [89, 219] on div "Get a wallet" at bounding box center [94, 220] width 135 height 19
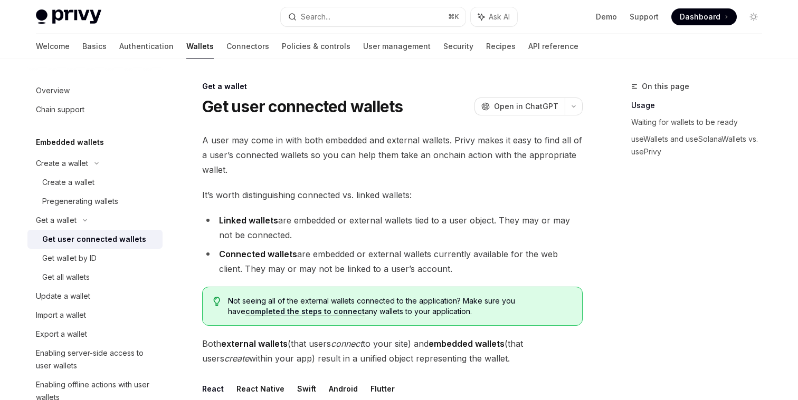
click at [251, 141] on span "A user may come in with both embedded and external wallets. Privy makes it easy…" at bounding box center [392, 155] width 380 height 44
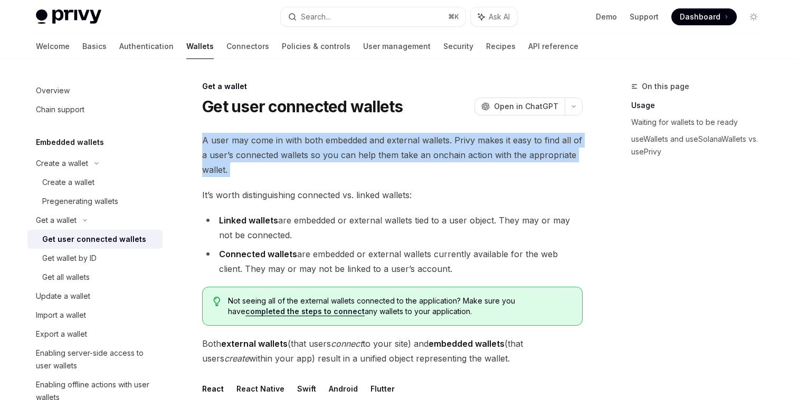
click at [251, 141] on span "A user may come in with both embedded and external wallets. Privy makes it easy…" at bounding box center [392, 155] width 380 height 44
click at [279, 145] on span "A user may come in with both embedded and external wallets. Privy makes it easy…" at bounding box center [392, 155] width 380 height 44
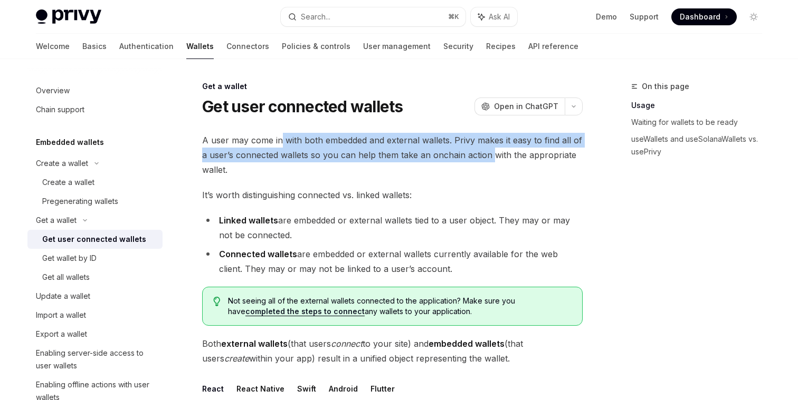
drag, startPoint x: 279, startPoint y: 145, endPoint x: 493, endPoint y: 155, distance: 213.9
click at [493, 155] on span "A user may come in with both embedded and external wallets. Privy makes it easy…" at bounding box center [392, 155] width 380 height 44
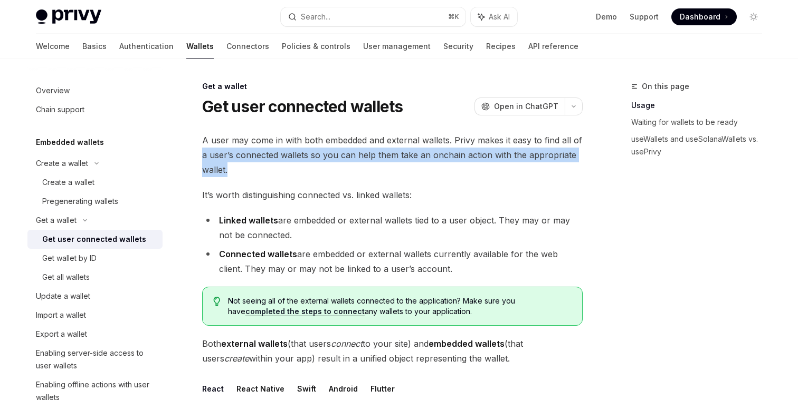
drag, startPoint x: 247, startPoint y: 164, endPoint x: 200, endPoint y: 149, distance: 49.4
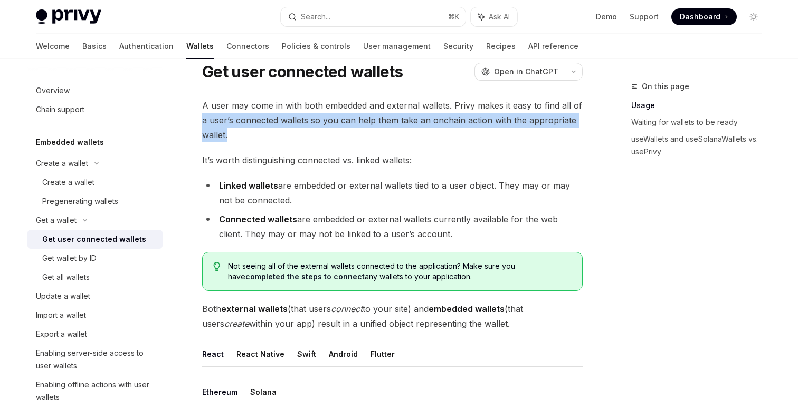
scroll to position [48, 0]
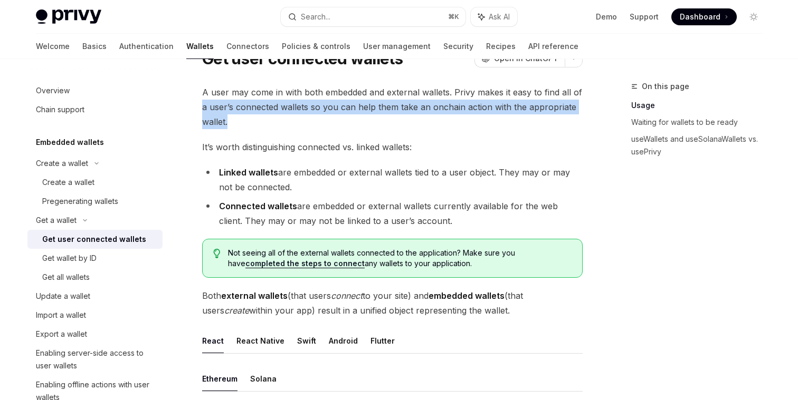
drag, startPoint x: 218, startPoint y: 175, endPoint x: 352, endPoint y: 194, distance: 134.8
click at [352, 194] on li "Linked wallets are embedded or external wallets tied to a user object. They may…" at bounding box center [392, 180] width 380 height 30
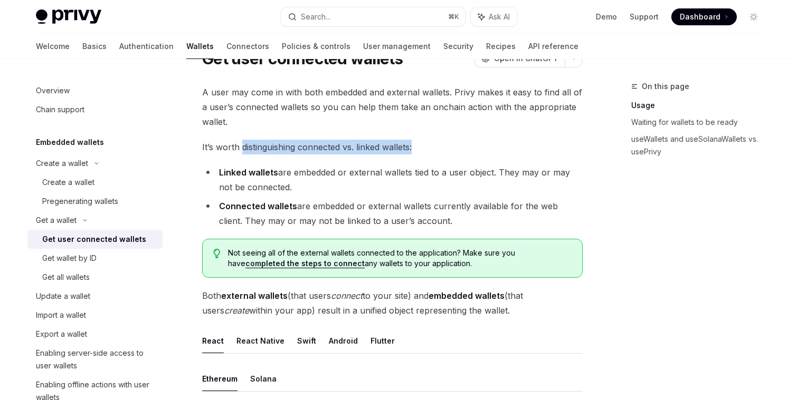
drag, startPoint x: 240, startPoint y: 153, endPoint x: 421, endPoint y: 152, distance: 181.5
click at [422, 152] on span "It’s worth distinguishing connected vs. linked wallets:" at bounding box center [392, 147] width 380 height 15
click at [341, 198] on ul "Linked wallets are embedded or external wallets tied to a user object. They may…" at bounding box center [392, 196] width 380 height 63
drag, startPoint x: 279, startPoint y: 173, endPoint x: 328, endPoint y: 183, distance: 50.7
click at [329, 184] on li "Linked wallets are embedded or external wallets tied to a user object. They may…" at bounding box center [392, 180] width 380 height 30
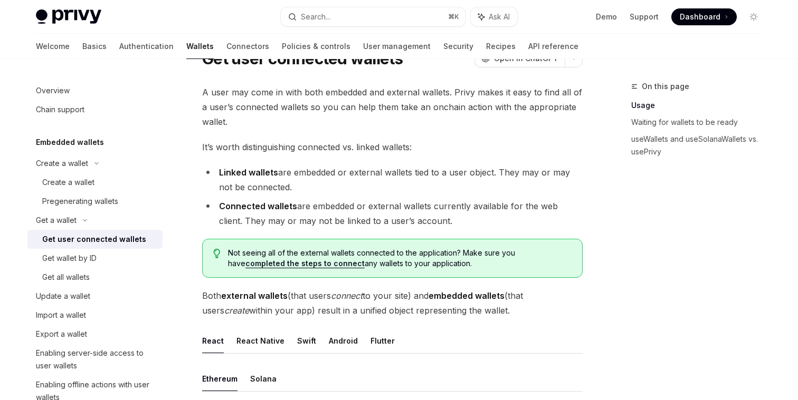
click at [328, 183] on li "Linked wallets are embedded or external wallets tied to a user object. They may…" at bounding box center [392, 180] width 380 height 30
drag, startPoint x: 342, startPoint y: 175, endPoint x: 494, endPoint y: 183, distance: 151.6
click at [494, 183] on li "Linked wallets are embedded or external wallets tied to a user object. They may…" at bounding box center [392, 180] width 380 height 30
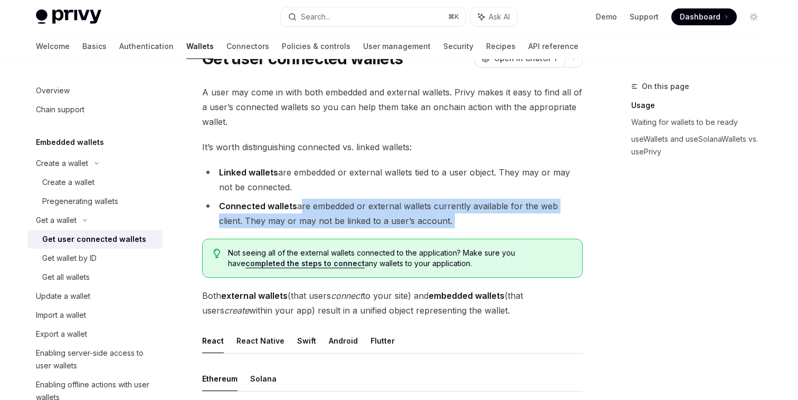
drag, startPoint x: 298, startPoint y: 206, endPoint x: 499, endPoint y: 233, distance: 202.7
click at [460, 215] on li "Connected wallets are embedded or external wallets currently available for the …" at bounding box center [392, 214] width 380 height 30
drag, startPoint x: 452, startPoint y: 221, endPoint x: 374, endPoint y: 212, distance: 79.1
click at [374, 212] on li "Connected wallets are embedded or external wallets currently available for the …" at bounding box center [392, 214] width 380 height 30
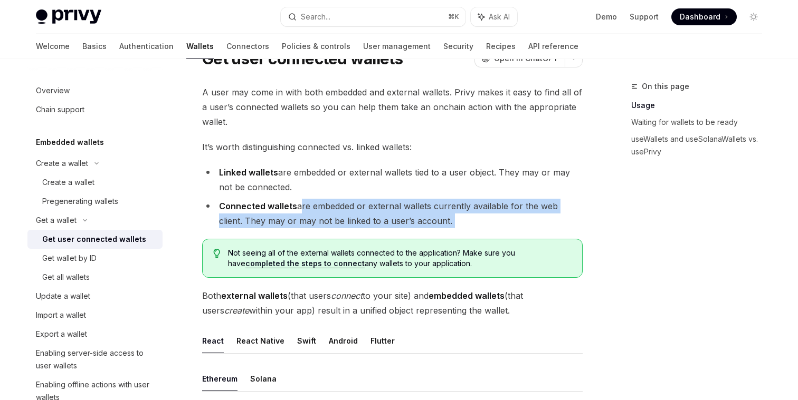
click at [374, 212] on li "Connected wallets are embedded or external wallets currently available for the …" at bounding box center [392, 214] width 380 height 30
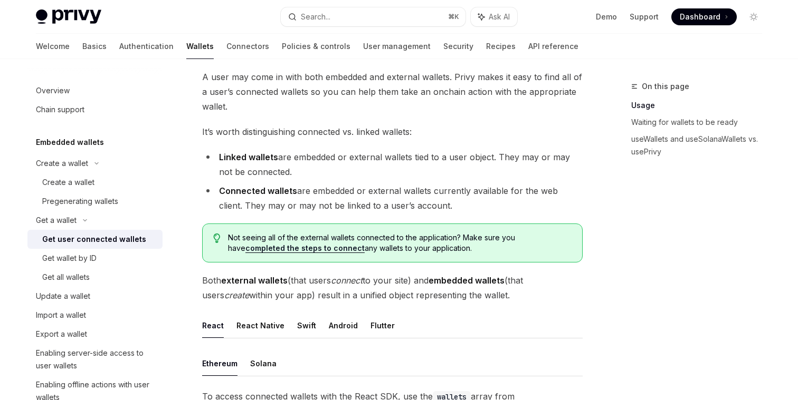
scroll to position [65, 0]
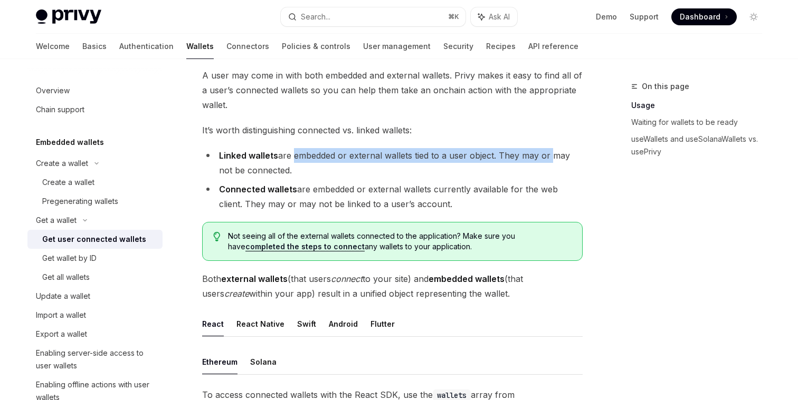
drag, startPoint x: 291, startPoint y: 156, endPoint x: 548, endPoint y: 159, distance: 257.5
click at [548, 159] on li "Linked wallets are embedded or external wallets tied to a user object. They may…" at bounding box center [392, 163] width 380 height 30
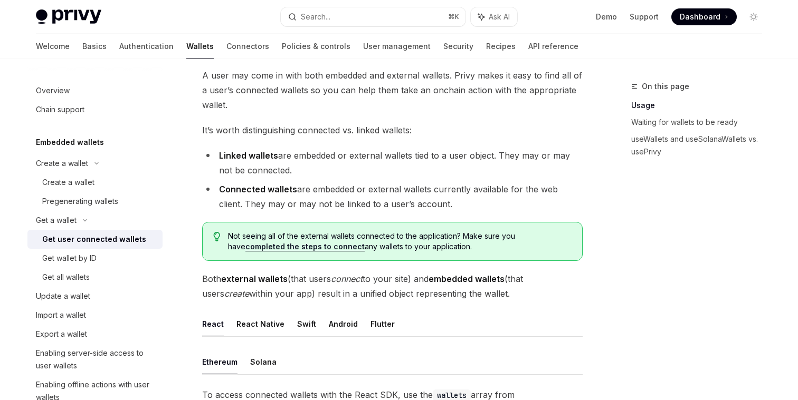
click at [438, 187] on li "Connected wallets are embedded or external wallets currently available for the …" at bounding box center [392, 197] width 380 height 30
drag, startPoint x: 280, startPoint y: 158, endPoint x: 467, endPoint y: 158, distance: 187.3
click at [467, 158] on li "Linked wallets are embedded or external wallets tied to a user object. They may…" at bounding box center [392, 163] width 380 height 30
drag, startPoint x: 414, startPoint y: 155, endPoint x: 497, endPoint y: 156, distance: 82.8
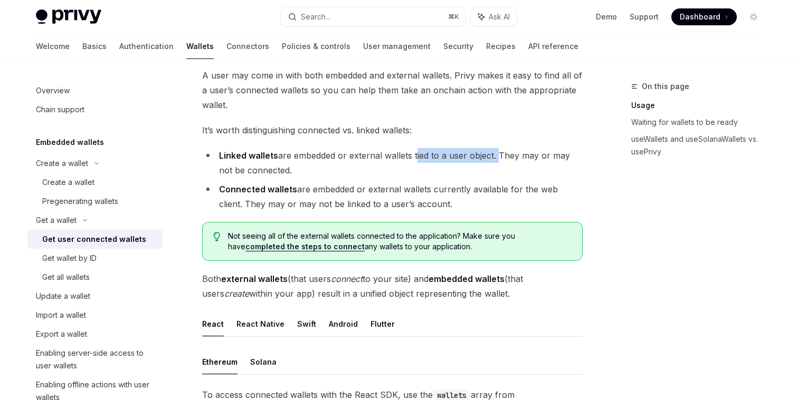
click at [497, 156] on li "Linked wallets are embedded or external wallets tied to a user object. They may…" at bounding box center [392, 163] width 380 height 30
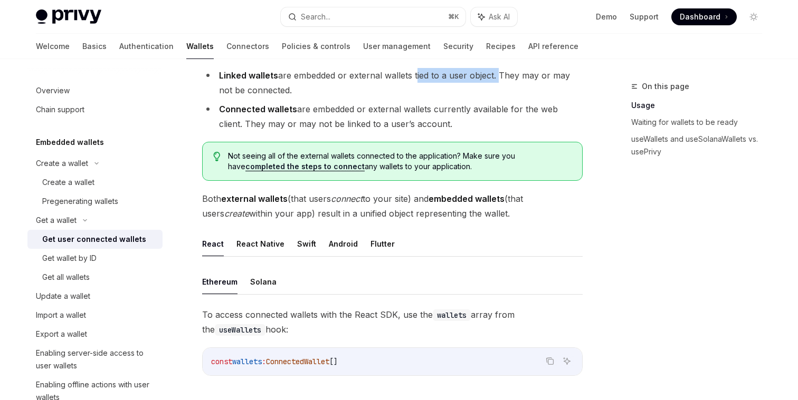
scroll to position [150, 0]
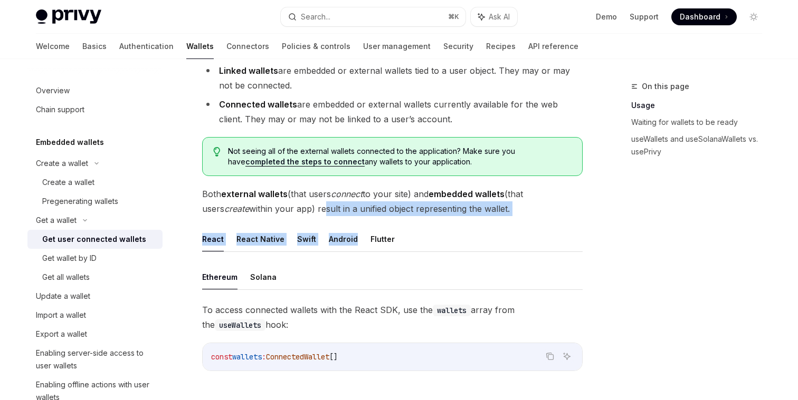
drag, startPoint x: 298, startPoint y: 209, endPoint x: 471, endPoint y: 218, distance: 173.3
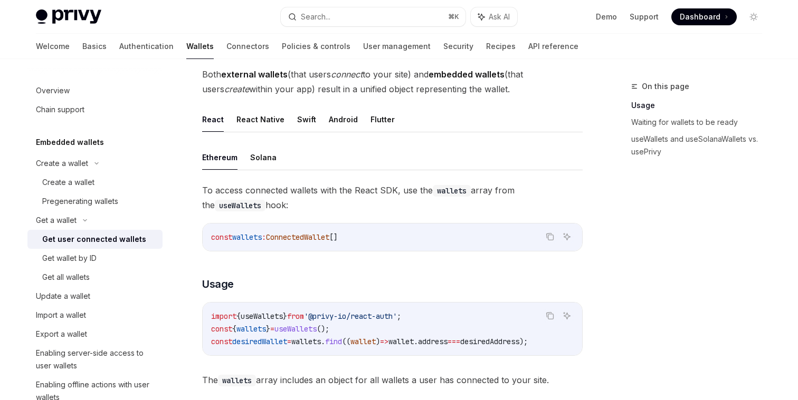
scroll to position [270, 0]
click at [366, 186] on span "To access connected wallets with the React SDK, use the wallets array from the …" at bounding box center [392, 198] width 380 height 30
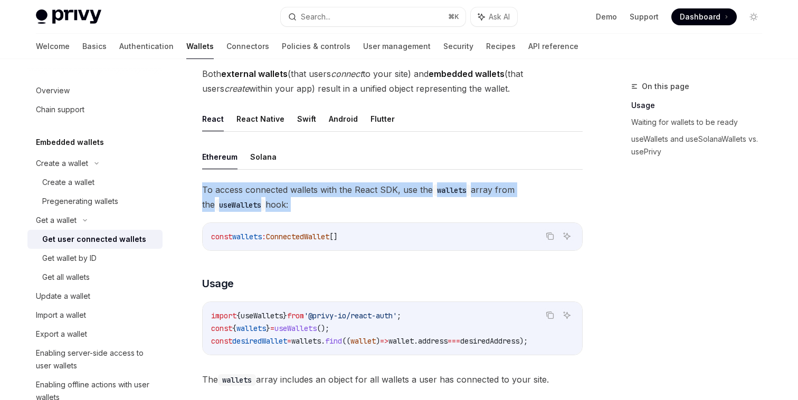
click at [366, 186] on span "To access connected wallets with the React SDK, use the wallets array from the …" at bounding box center [392, 198] width 380 height 30
click at [350, 206] on span "To access connected wallets with the React SDK, use the wallets array from the …" at bounding box center [392, 198] width 380 height 30
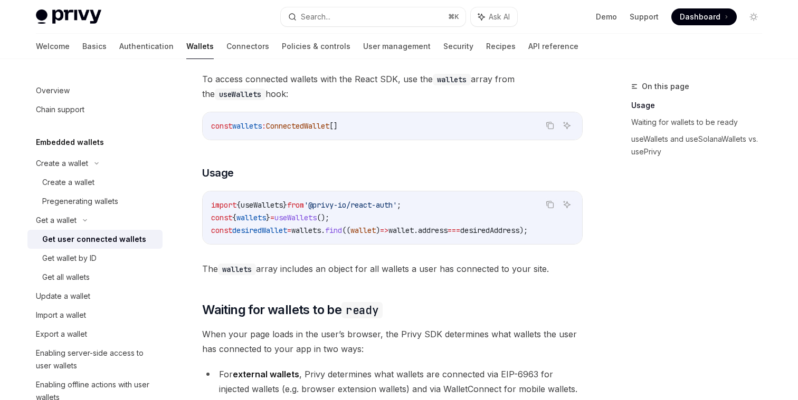
scroll to position [381, 0]
click at [350, 206] on span "'@privy-io/react-auth'" at bounding box center [350, 204] width 93 height 9
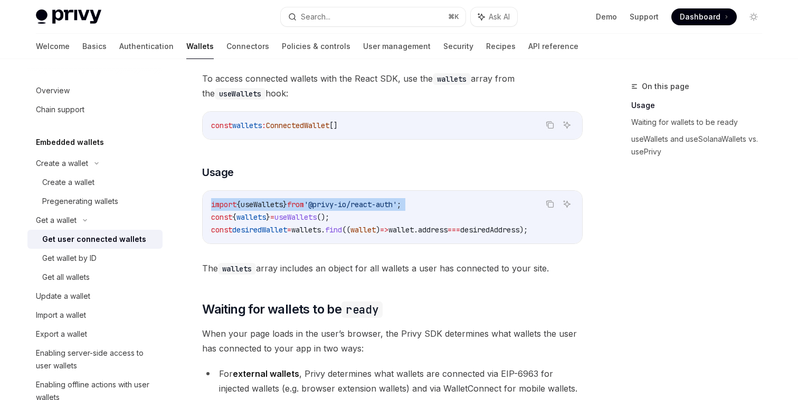
click at [350, 206] on span "'@privy-io/react-auth'" at bounding box center [350, 204] width 93 height 9
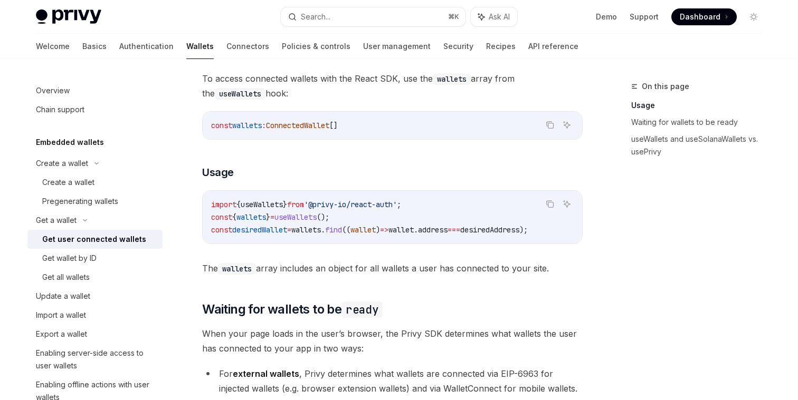
click at [317, 216] on span "useWallets" at bounding box center [295, 217] width 42 height 9
click at [321, 228] on span "wallets" at bounding box center [306, 229] width 30 height 9
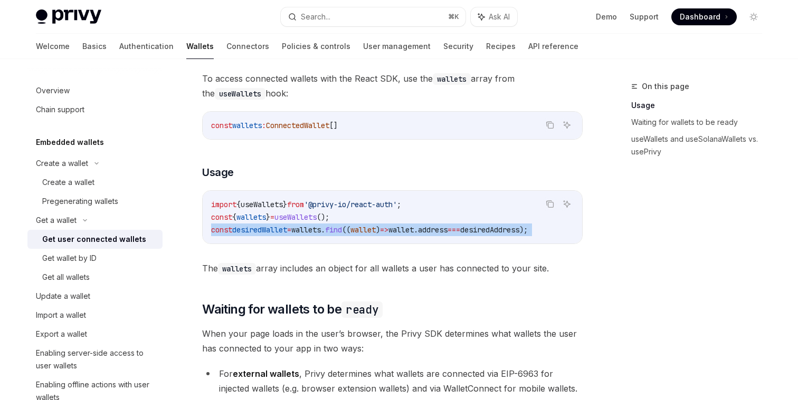
click at [321, 228] on span "wallets" at bounding box center [306, 229] width 30 height 9
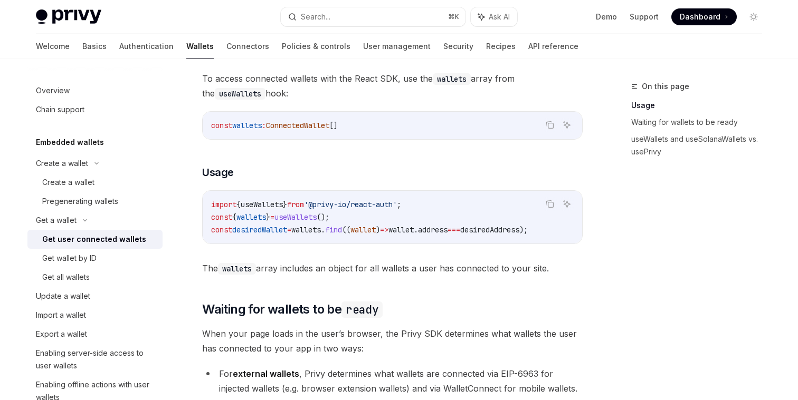
drag, startPoint x: 283, startPoint y: 274, endPoint x: 503, endPoint y: 274, distance: 219.5
click at [503, 274] on span "The wallets array includes an object for all wallets a user has connected to yo…" at bounding box center [392, 268] width 380 height 15
click at [432, 265] on span "The wallets array includes an object for all wallets a user has connected to yo…" at bounding box center [392, 268] width 380 height 15
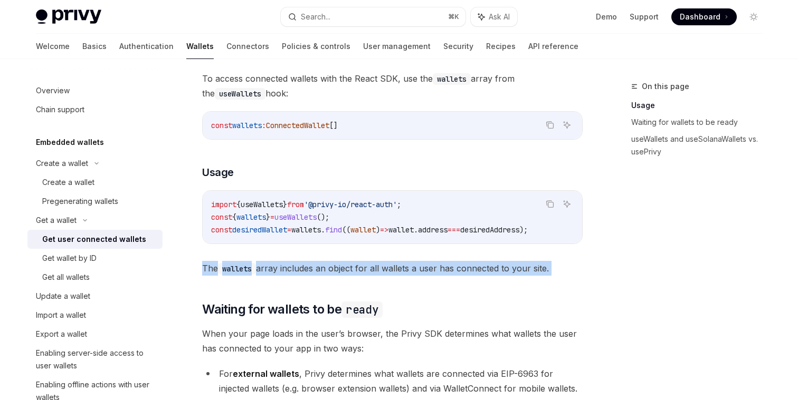
click at [432, 265] on span "The wallets array includes an object for all wallets a user has connected to yo…" at bounding box center [392, 268] width 380 height 15
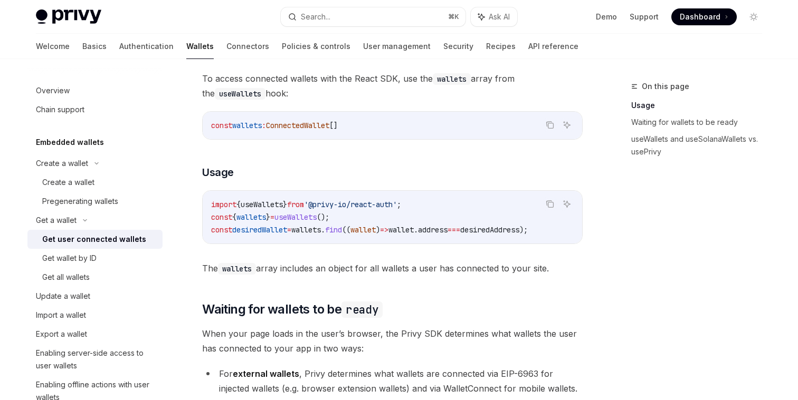
click at [423, 274] on span "The wallets array includes an object for all wallets a user has connected to yo…" at bounding box center [392, 268] width 380 height 15
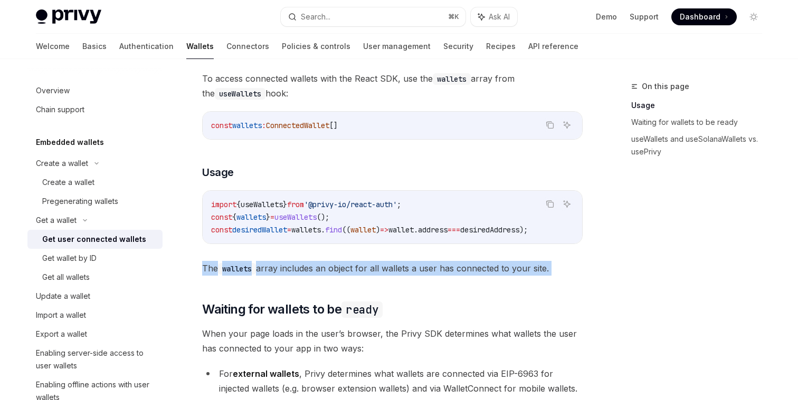
click at [423, 274] on span "The wallets array includes an object for all wallets a user has connected to yo…" at bounding box center [392, 268] width 380 height 15
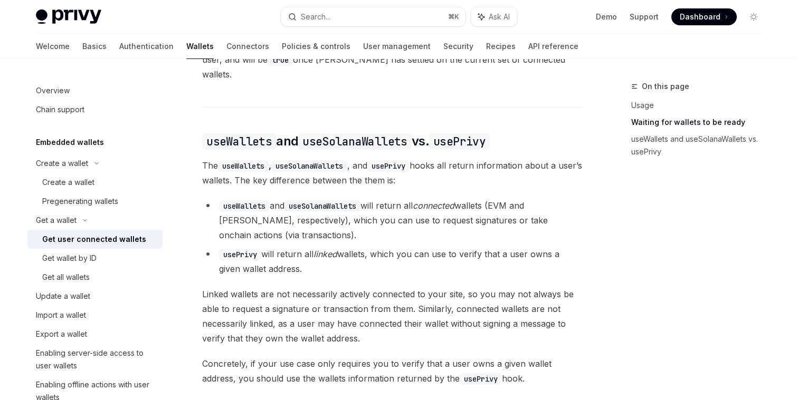
scroll to position [840, 0]
click at [320, 171] on span "The useWallets , useSolanaWallets , and usePrivy hooks all return information a…" at bounding box center [392, 173] width 380 height 30
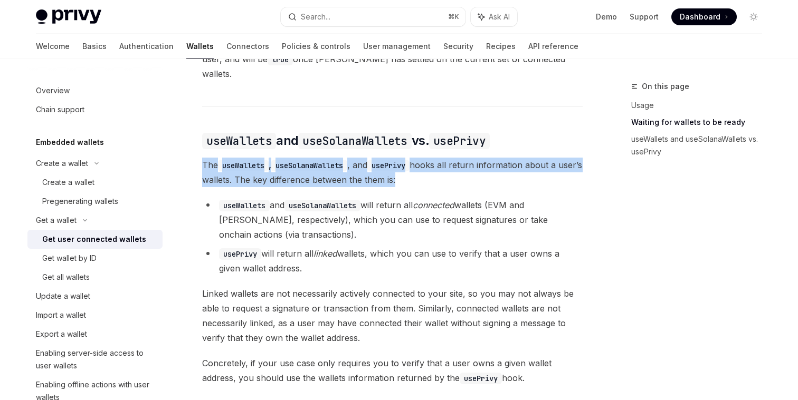
click at [320, 171] on span "The useWallets , useSolanaWallets , and usePrivy hooks all return information a…" at bounding box center [392, 173] width 380 height 30
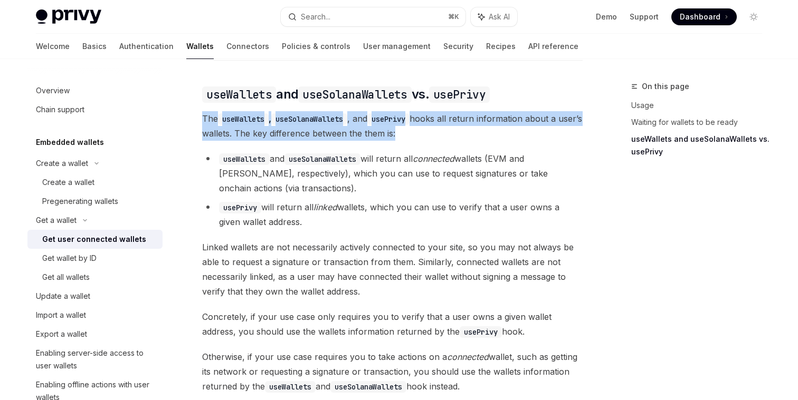
scroll to position [887, 0]
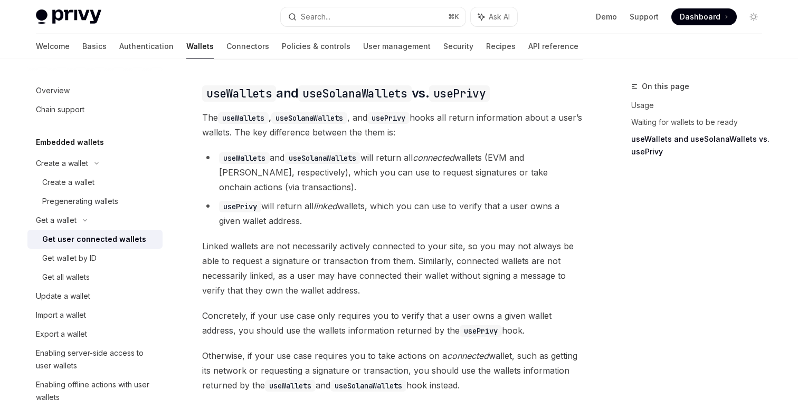
click at [320, 171] on li "useWallets and useSolanaWallets will return all connected wallets (EVM and Sola…" at bounding box center [392, 172] width 380 height 44
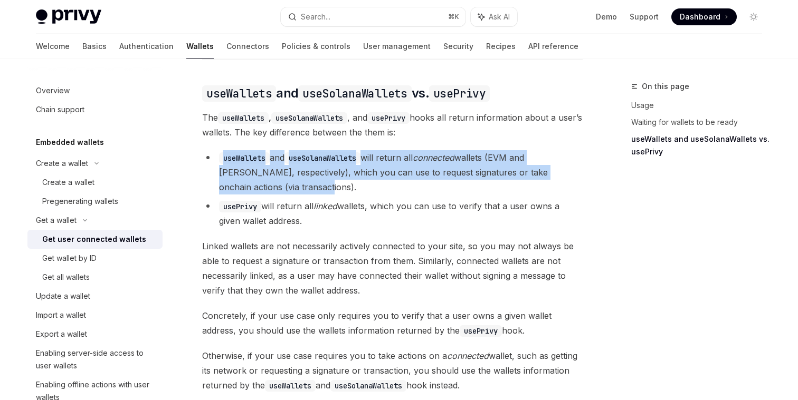
drag, startPoint x: 320, startPoint y: 171, endPoint x: 182, endPoint y: 133, distance: 142.9
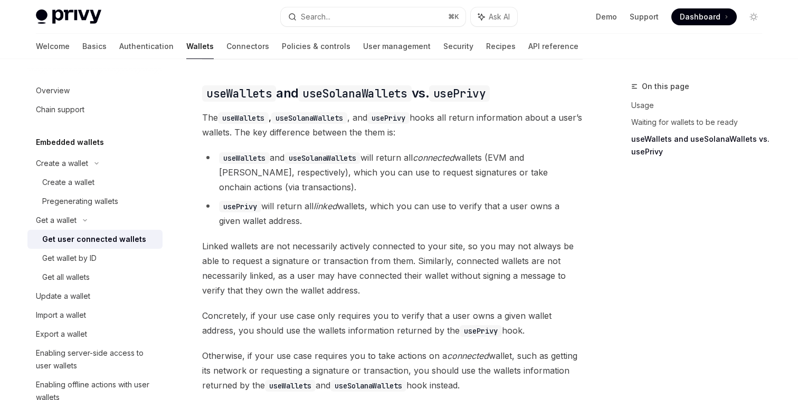
click at [240, 153] on li "useWallets and useSolanaWallets will return all connected wallets (EVM and Sola…" at bounding box center [392, 172] width 380 height 44
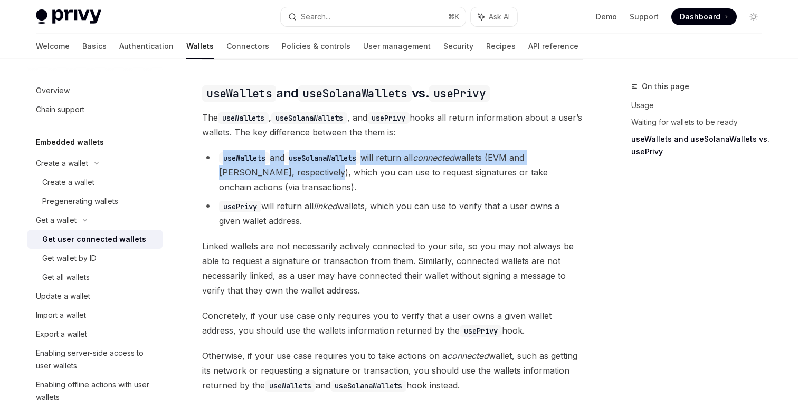
drag, startPoint x: 290, startPoint y: 167, endPoint x: 190, endPoint y: 137, distance: 104.0
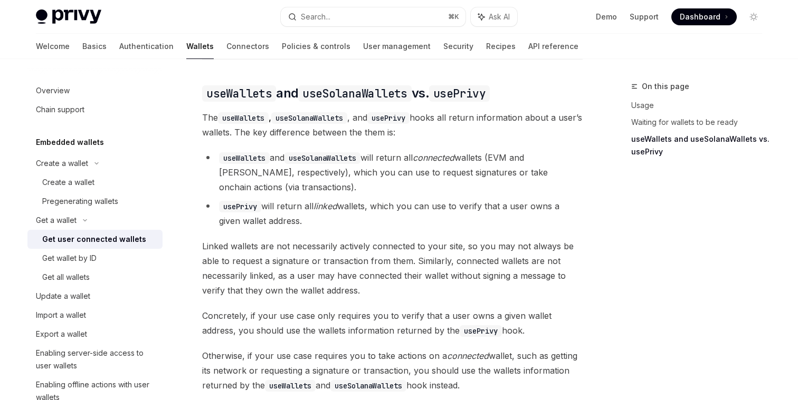
click at [306, 186] on ul "useWallets and useSolanaWallets will return all connected wallets (EVM and Sola…" at bounding box center [392, 189] width 380 height 78
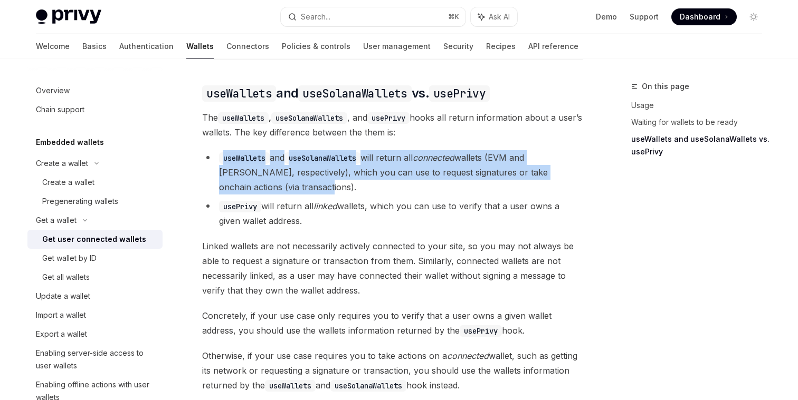
drag, startPoint x: 282, startPoint y: 169, endPoint x: 207, endPoint y: 141, distance: 80.0
click at [207, 150] on li "useWallets and useSolanaWallets will return all connected wallets (EVM and Sola…" at bounding box center [392, 172] width 380 height 44
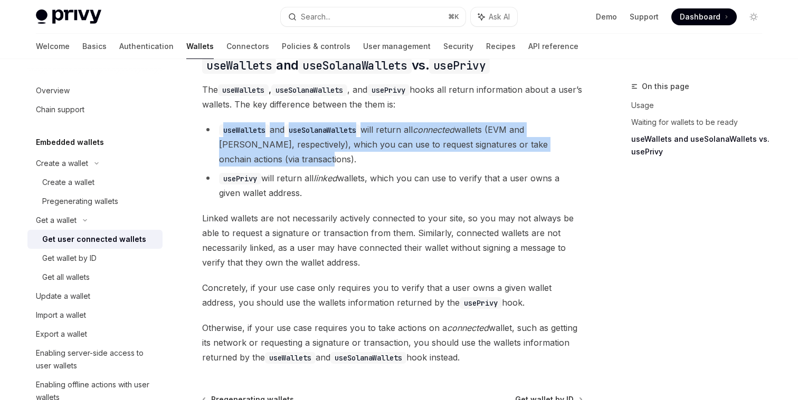
scroll to position [922, 0]
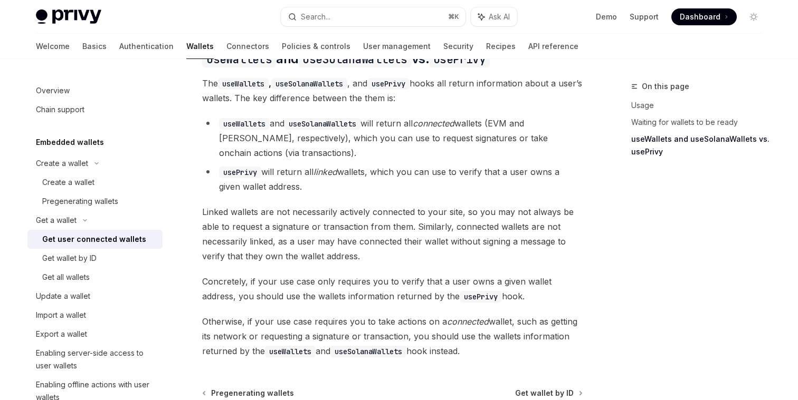
click at [231, 173] on li "usePrivy will return all linked wallets, which you can use to verify that a use…" at bounding box center [392, 180] width 380 height 30
drag, startPoint x: 322, startPoint y: 179, endPoint x: 187, endPoint y: 165, distance: 135.9
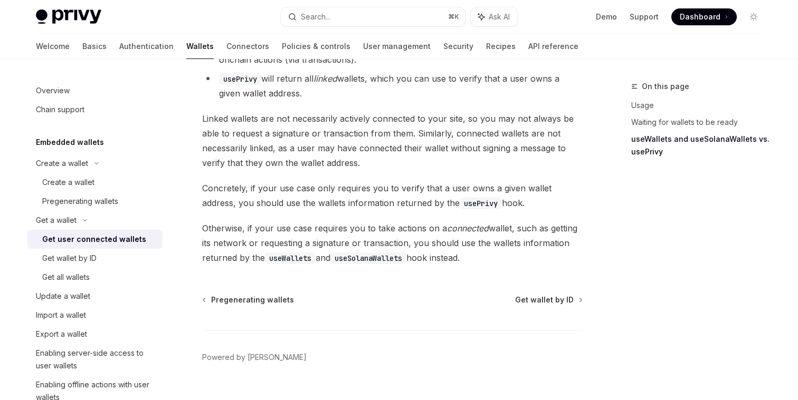
scroll to position [1026, 0]
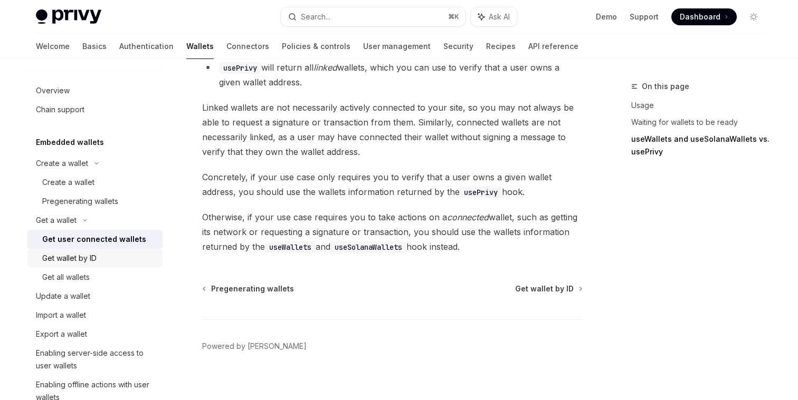
click at [64, 266] on link "Get wallet by ID" at bounding box center [94, 258] width 135 height 19
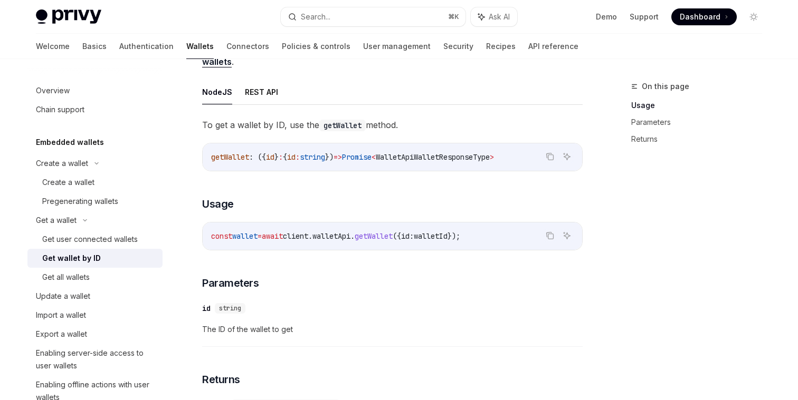
scroll to position [93, 0]
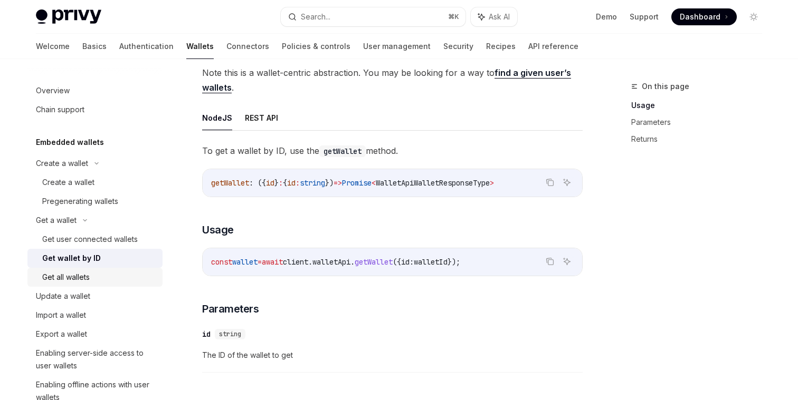
click at [101, 274] on div "Get all wallets" at bounding box center [99, 277] width 114 height 13
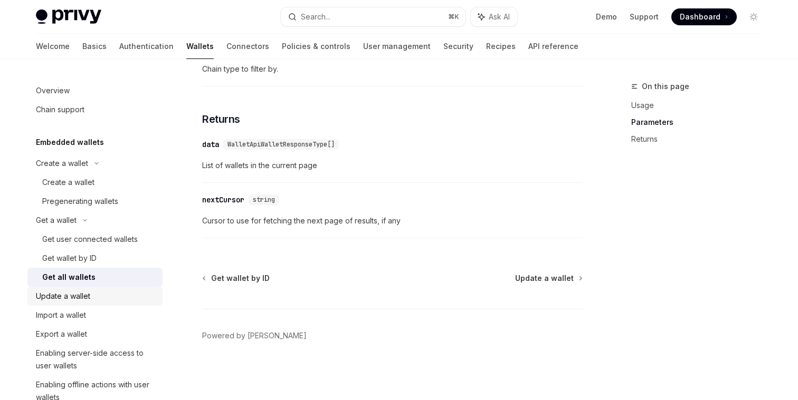
scroll to position [15, 0]
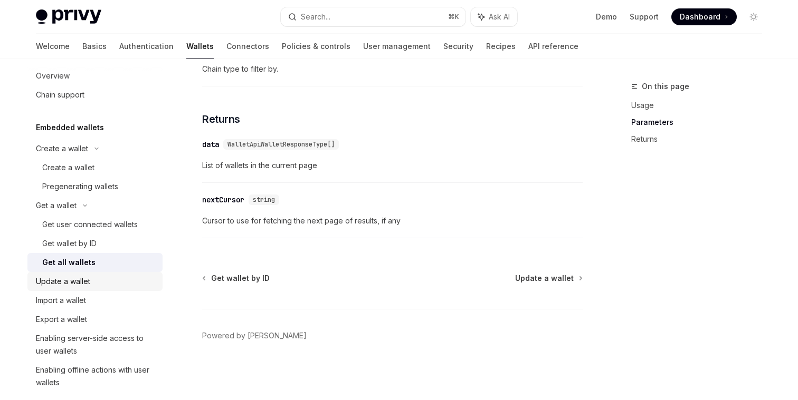
click at [93, 283] on div "Update a wallet" at bounding box center [96, 281] width 120 height 13
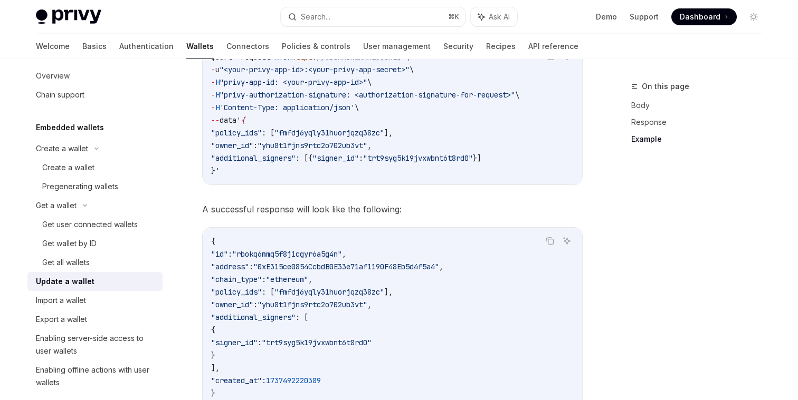
scroll to position [1236, 0]
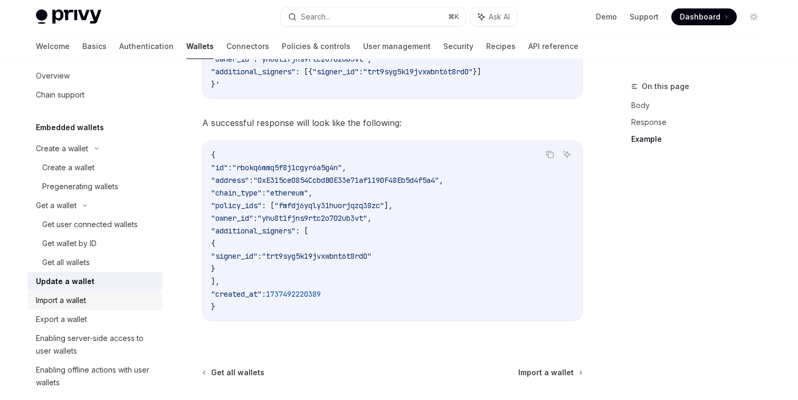
click at [81, 304] on div "Import a wallet" at bounding box center [61, 300] width 50 height 13
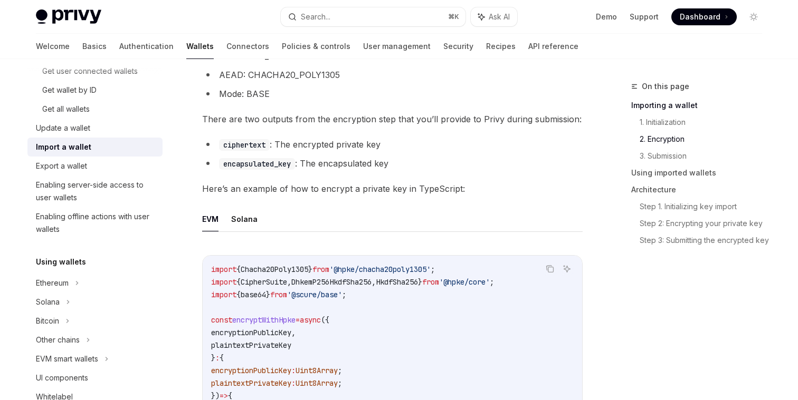
scroll to position [120, 0]
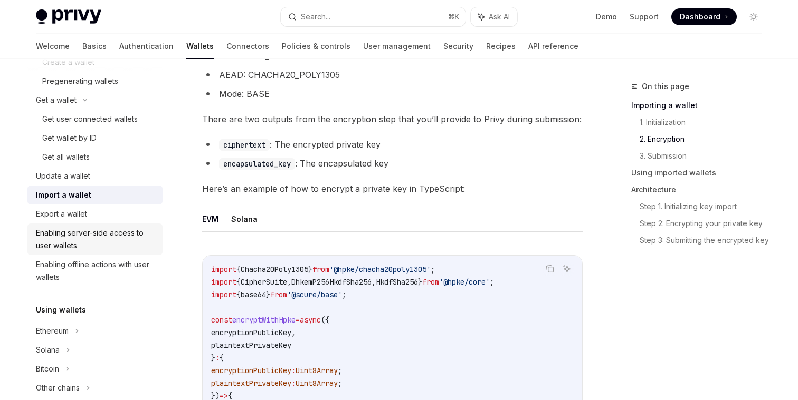
click at [56, 236] on div "Enabling server-side access to user wallets" at bounding box center [96, 239] width 120 height 25
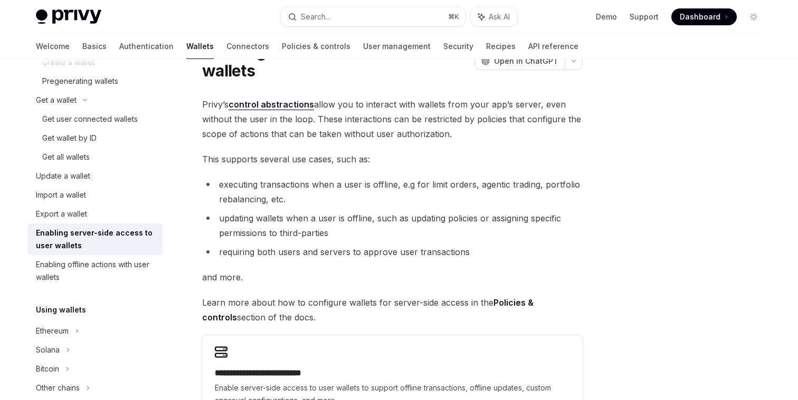
scroll to position [54, 0]
click at [107, 270] on div "Enabling offline actions with user wallets" at bounding box center [96, 271] width 120 height 25
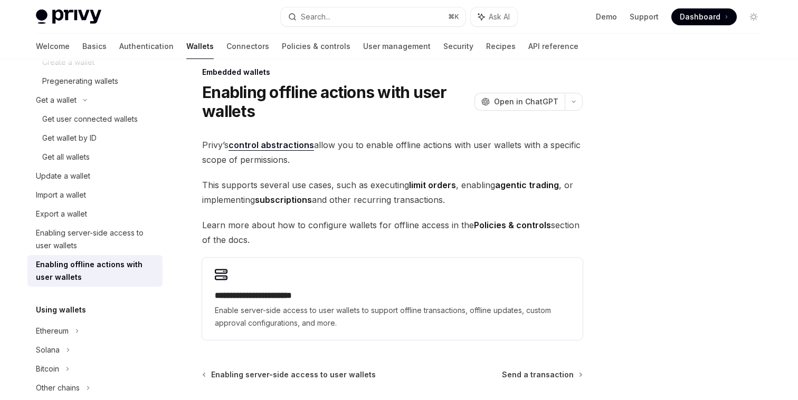
scroll to position [201, 0]
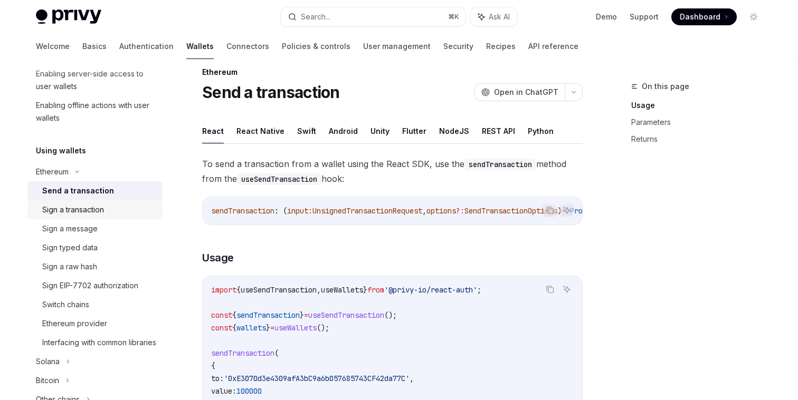
scroll to position [316, 0]
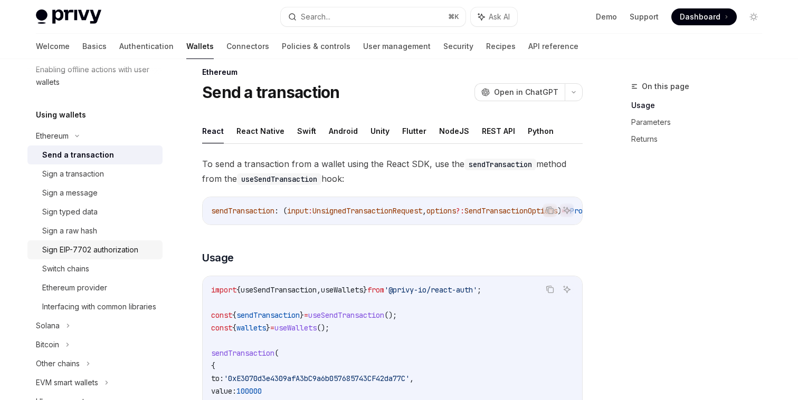
click at [87, 247] on div "Sign EIP-7702 authorization" at bounding box center [90, 250] width 96 height 13
type textarea "*"
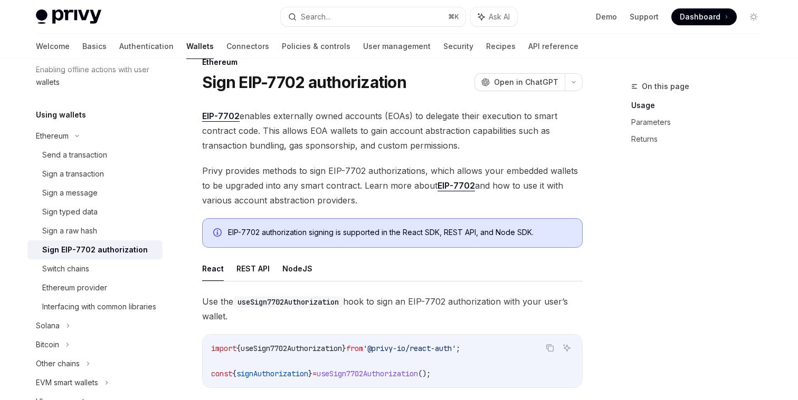
scroll to position [26, 0]
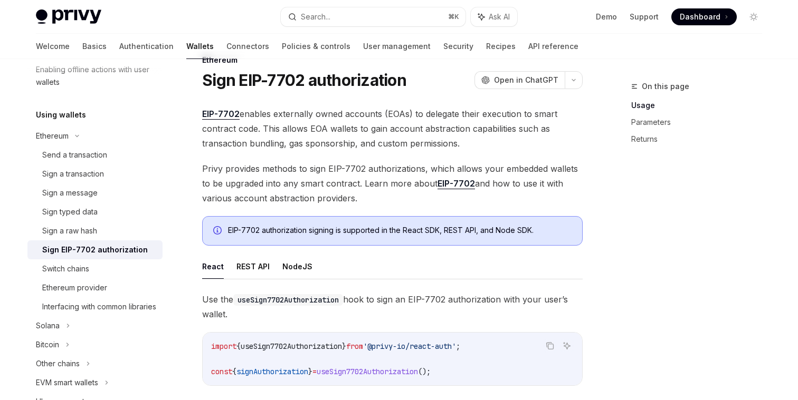
click at [285, 117] on span "EIP-7702 enables externally owned accounts (EOAs) to delegate their execution t…" at bounding box center [392, 129] width 380 height 44
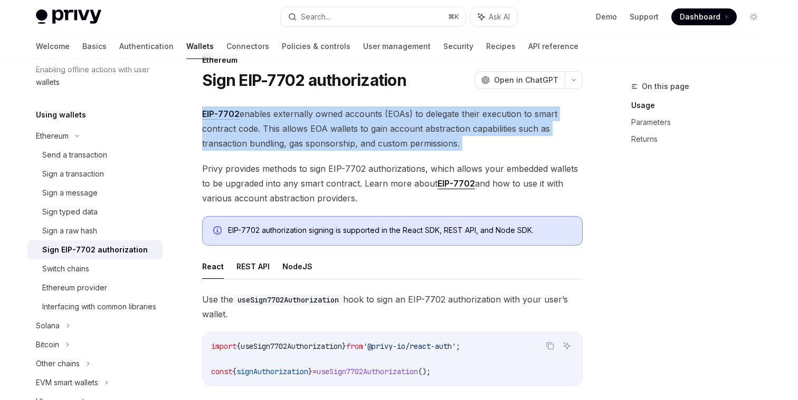
click at [285, 117] on span "EIP-7702 enables externally owned accounts (EOAs) to delegate their execution t…" at bounding box center [392, 129] width 380 height 44
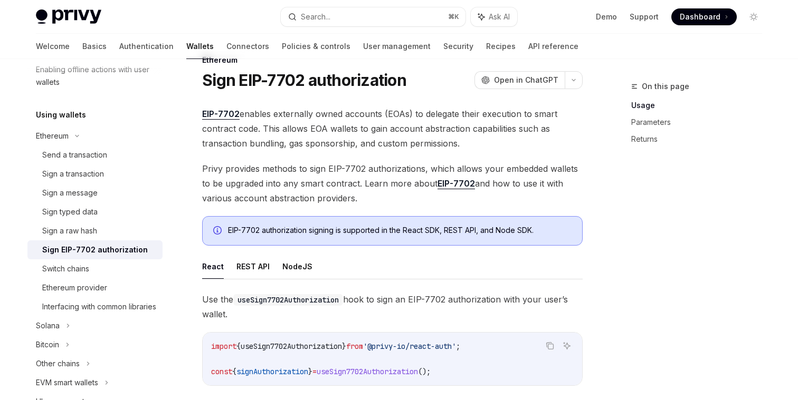
click at [283, 123] on span "EIP-7702 enables externally owned accounts (EOAs) to delegate their execution t…" at bounding box center [392, 129] width 380 height 44
click at [275, 116] on span "EIP-7702 enables externally owned accounts (EOAs) to delegate their execution t…" at bounding box center [392, 129] width 380 height 44
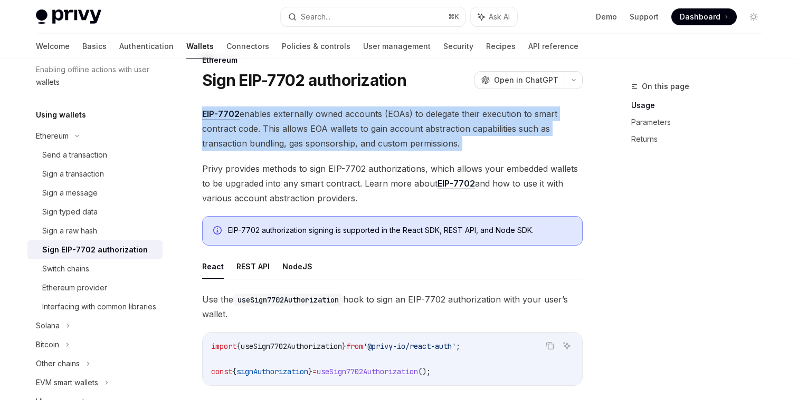
click at [275, 116] on span "EIP-7702 enables externally owned accounts (EOAs) to delegate their execution t…" at bounding box center [392, 129] width 380 height 44
click at [285, 144] on span "EIP-7702 enables externally owned accounts (EOAs) to delegate their execution t…" at bounding box center [392, 129] width 380 height 44
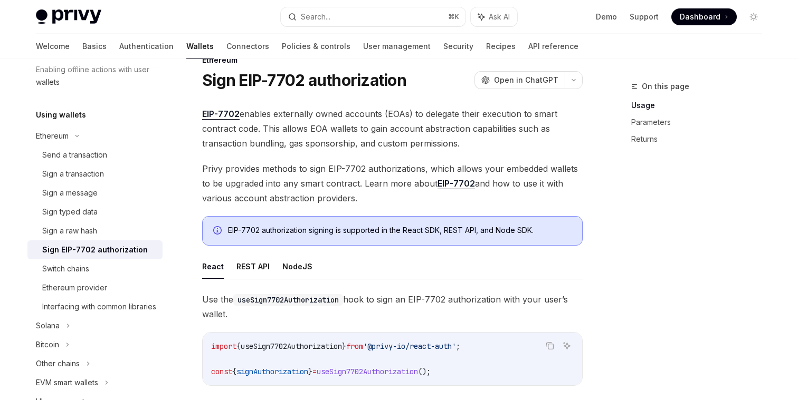
scroll to position [58, 0]
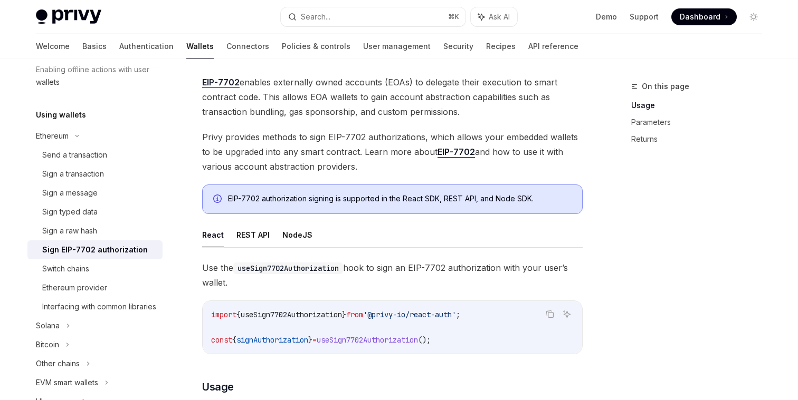
click at [285, 144] on span "Privy provides methods to sign EIP-7702 authorizations, which allows your embed…" at bounding box center [392, 152] width 380 height 44
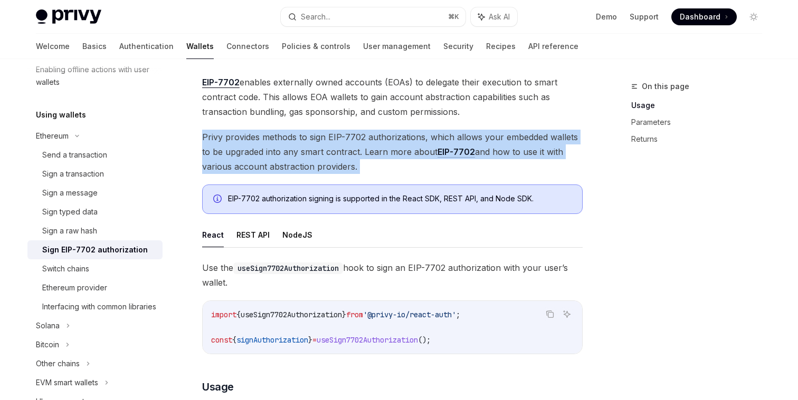
click at [285, 144] on span "Privy provides methods to sign EIP-7702 authorizations, which allows your embed…" at bounding box center [392, 152] width 380 height 44
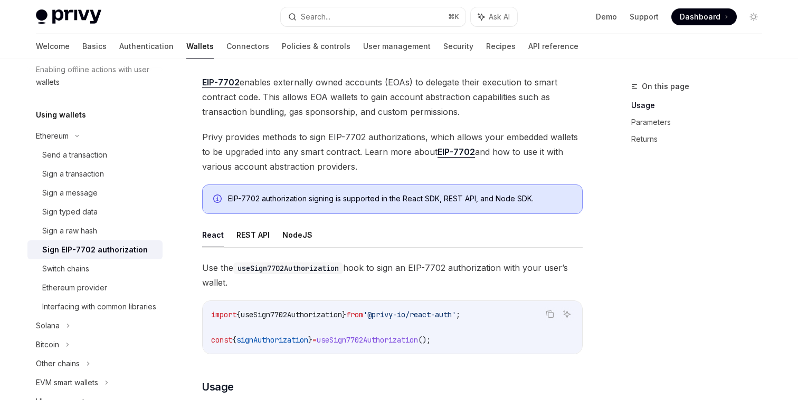
click at [261, 151] on span "Privy provides methods to sign EIP-7702 authorizations, which allows your embed…" at bounding box center [392, 152] width 380 height 44
click at [295, 151] on span "Privy provides methods to sign EIP-7702 authorizations, which allows your embed…" at bounding box center [392, 152] width 380 height 44
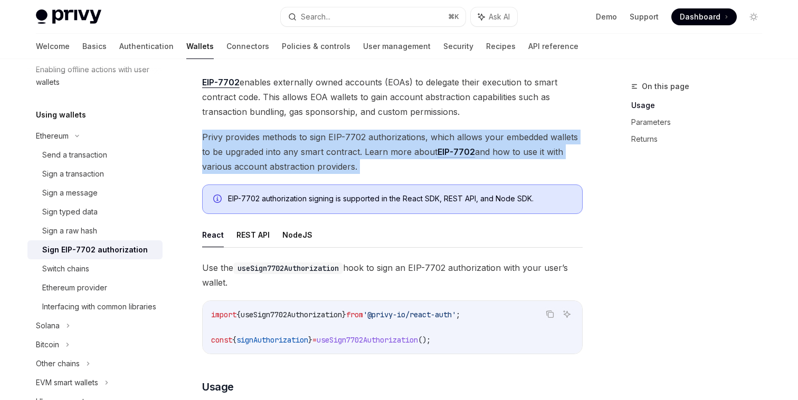
click at [295, 151] on span "Privy provides methods to sign EIP-7702 authorizations, which allows your embed…" at bounding box center [392, 152] width 380 height 44
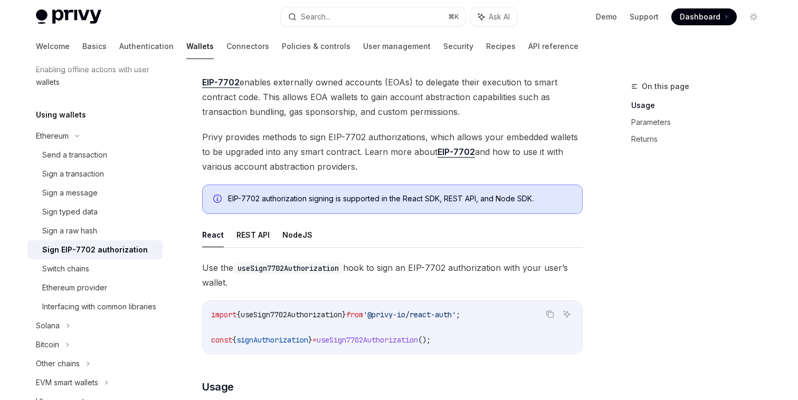
click at [334, 159] on span "Privy provides methods to sign EIP-7702 authorizations, which allows your embed…" at bounding box center [392, 152] width 380 height 44
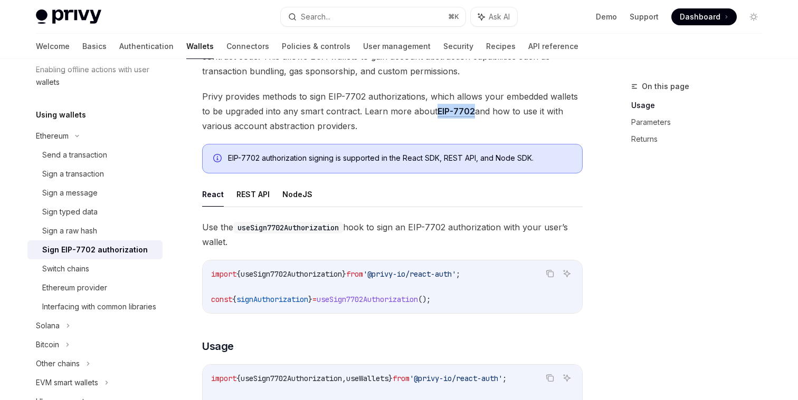
scroll to position [102, 0]
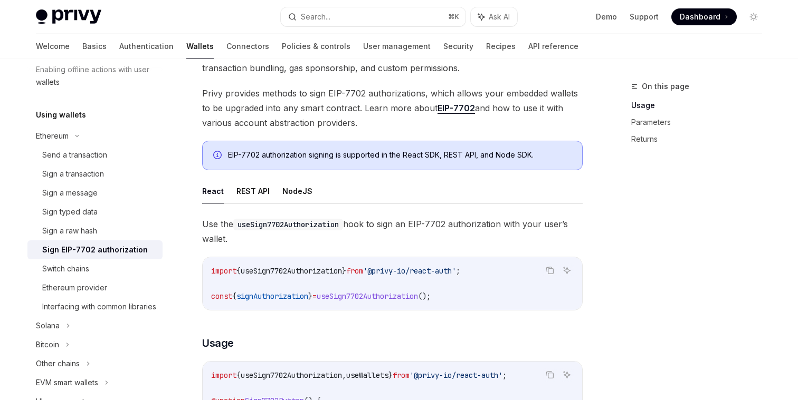
click at [402, 227] on span "Use the useSign7702Authorization hook to sign an EIP-7702 authorization with yo…" at bounding box center [392, 232] width 380 height 30
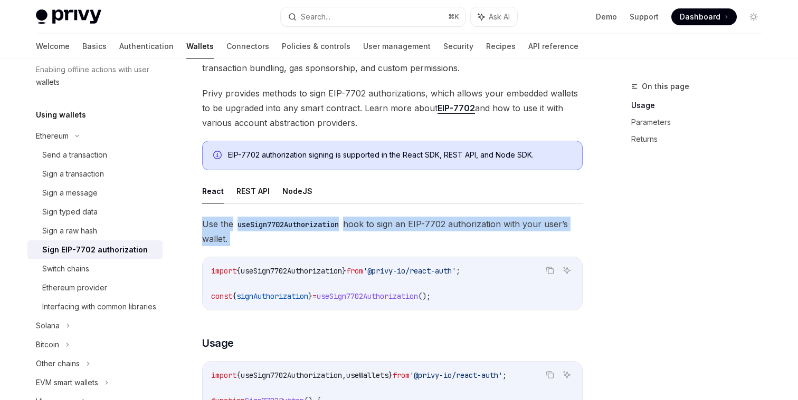
click at [402, 227] on span "Use the useSign7702Authorization hook to sign an EIP-7702 authorization with yo…" at bounding box center [392, 232] width 380 height 30
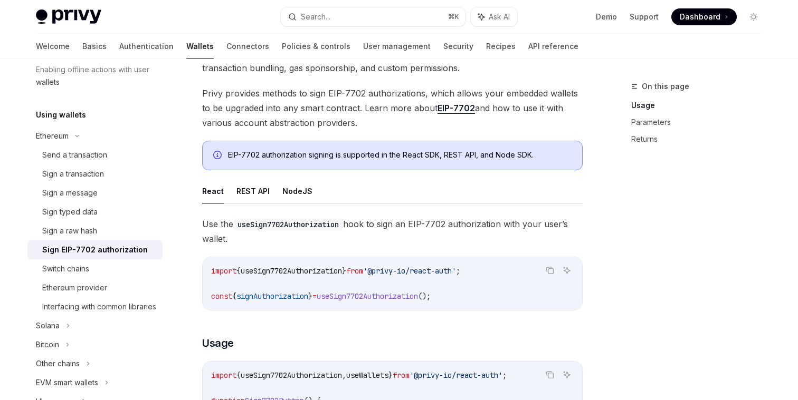
click at [387, 238] on span "Use the useSign7702Authorization hook to sign an EIP-7702 authorization with yo…" at bounding box center [392, 232] width 380 height 30
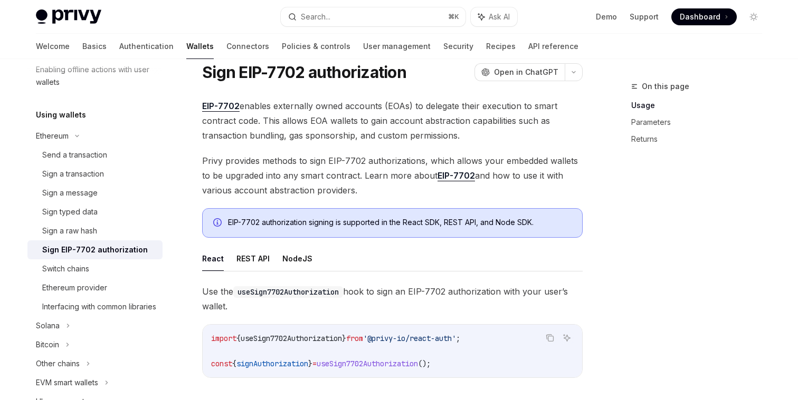
scroll to position [32, 0]
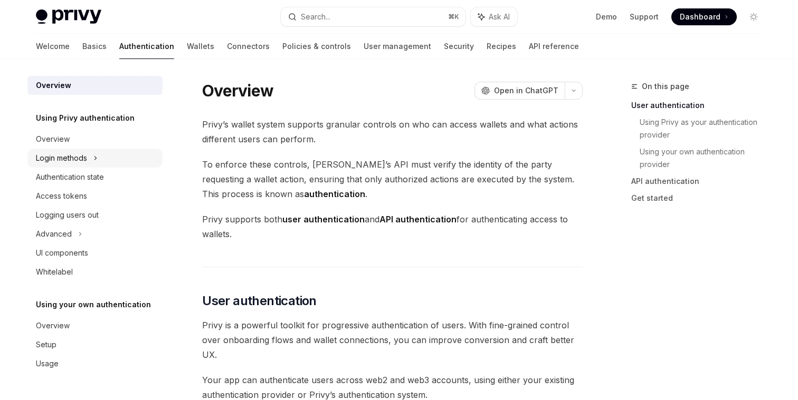
click at [100, 152] on div "Login methods" at bounding box center [94, 158] width 135 height 19
type textarea "*"
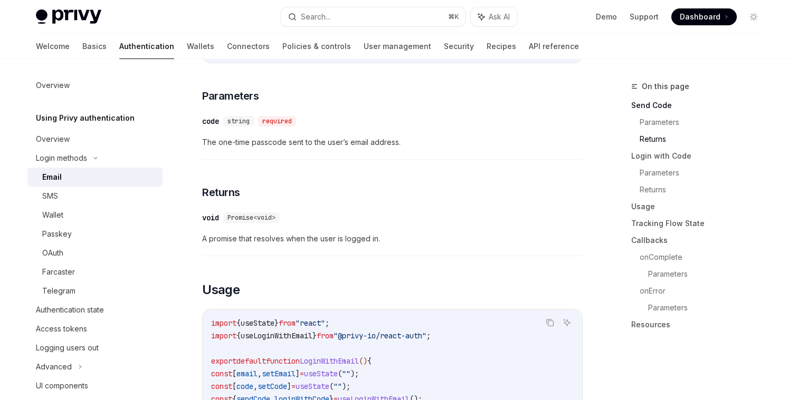
scroll to position [714, 0]
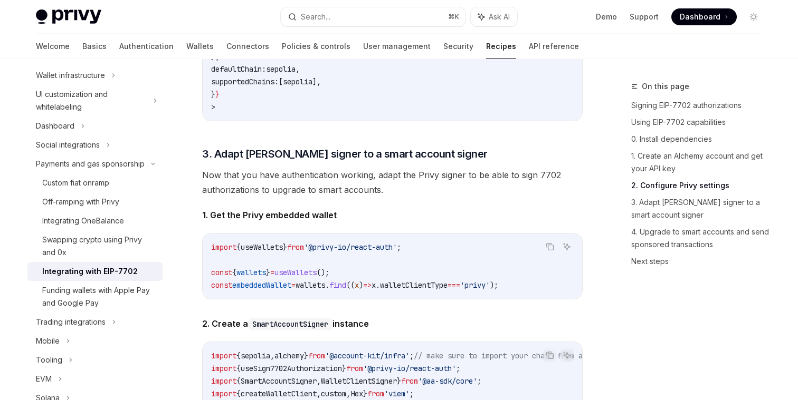
scroll to position [1110, 0]
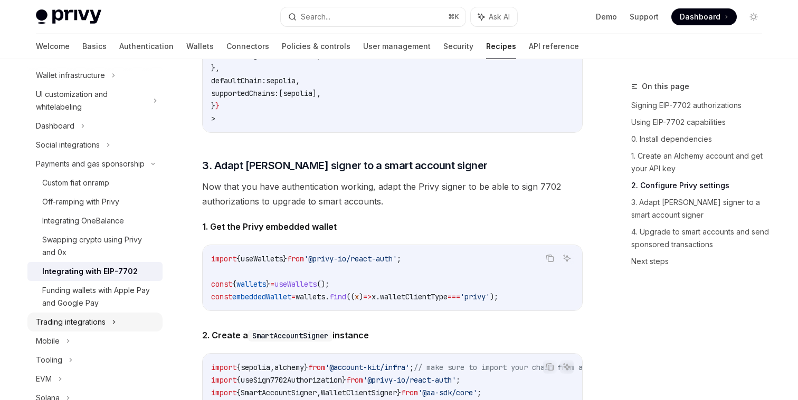
click at [113, 324] on icon at bounding box center [114, 322] width 4 height 13
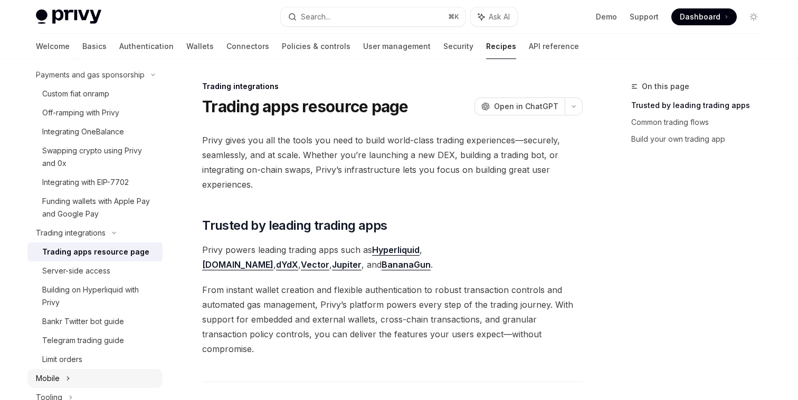
scroll to position [167, 0]
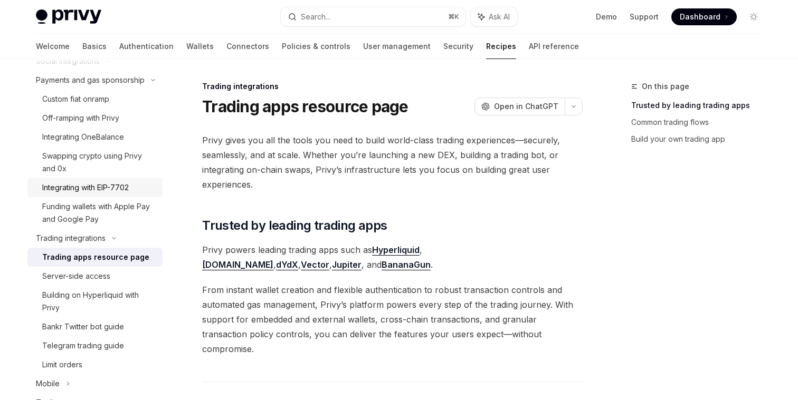
click at [99, 183] on div "Integrating with EIP-7702" at bounding box center [85, 188] width 87 height 13
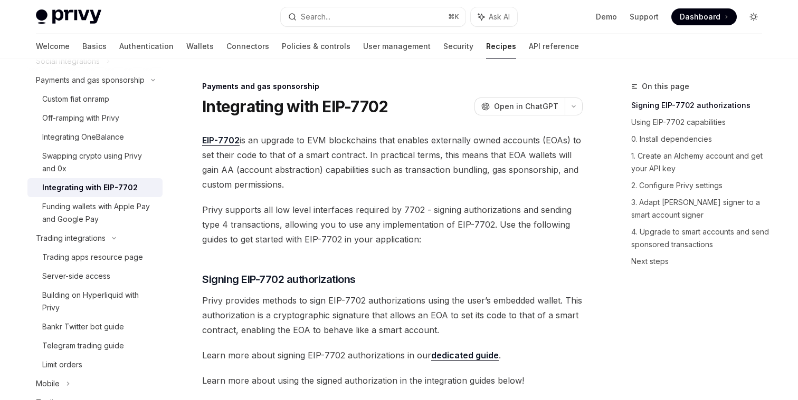
click at [750, 13] on icon "Toggle dark mode" at bounding box center [753, 17] width 8 height 8
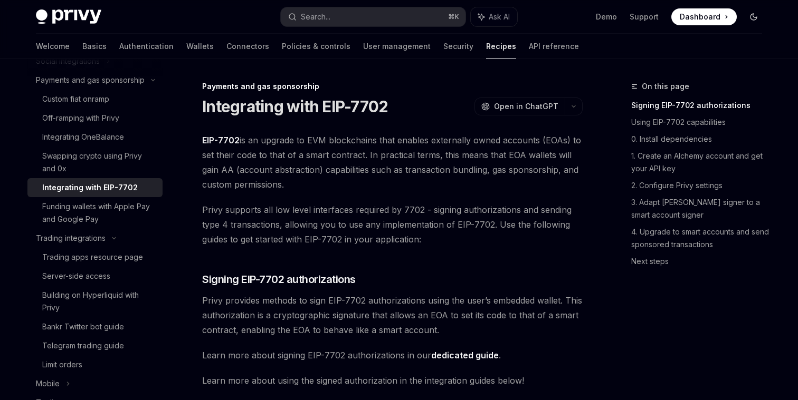
click at [750, 13] on icon "Toggle dark mode" at bounding box center [753, 17] width 8 height 8
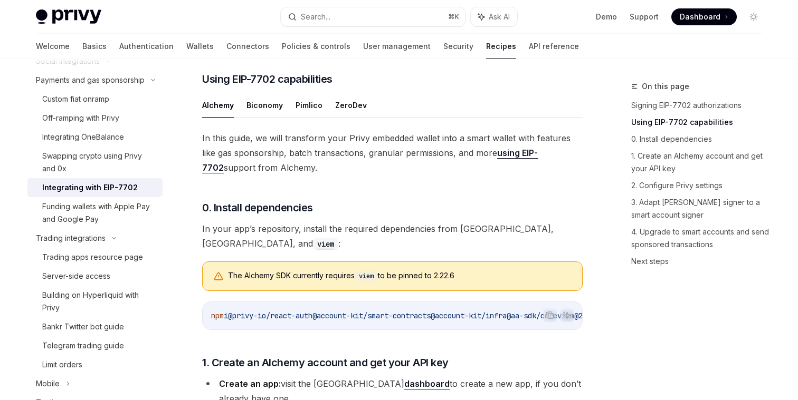
scroll to position [341, 0]
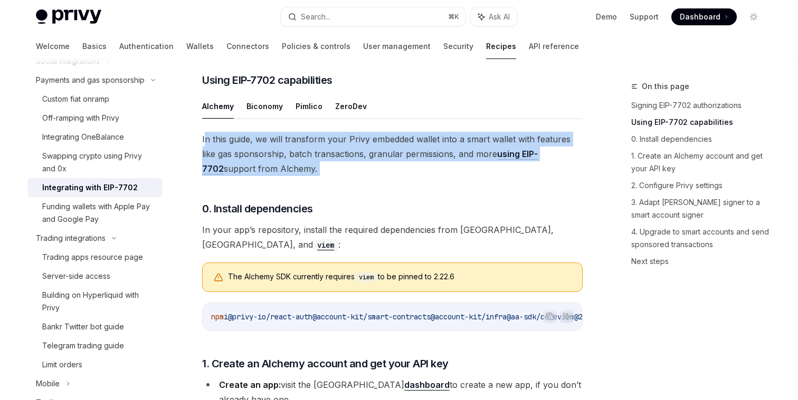
drag, startPoint x: 205, startPoint y: 139, endPoint x: 339, endPoint y: 185, distance: 142.0
click at [326, 168] on span "In this guide, we will transform your Privy embedded wallet into a smart wallet…" at bounding box center [392, 154] width 380 height 44
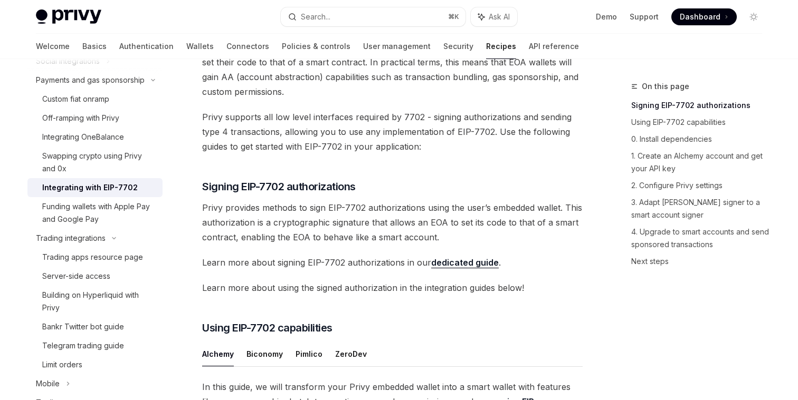
scroll to position [104, 0]
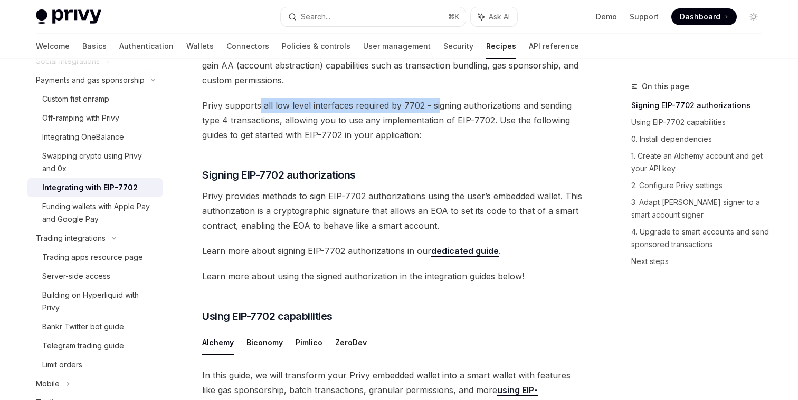
drag, startPoint x: 259, startPoint y: 105, endPoint x: 434, endPoint y: 105, distance: 175.7
click at [434, 105] on span "Privy supports all low level interfaces required by 7702 - signing authorizatio…" at bounding box center [392, 120] width 380 height 44
click at [395, 103] on span "Privy supports all low level interfaces required by 7702 - signing authorizatio…" at bounding box center [392, 120] width 380 height 44
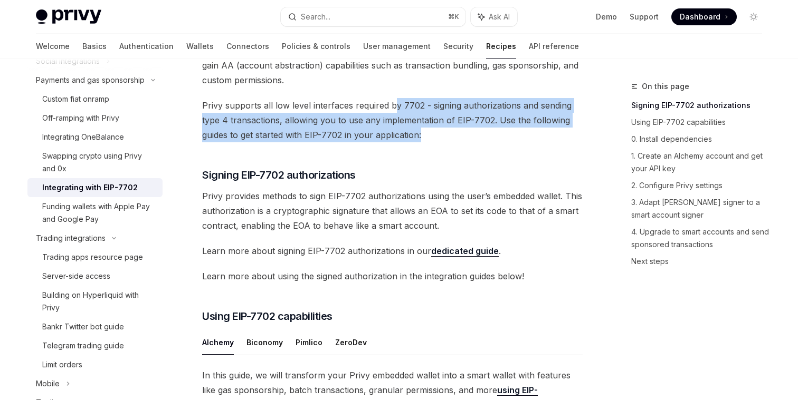
drag, startPoint x: 394, startPoint y: 104, endPoint x: 499, endPoint y: 131, distance: 108.9
click at [499, 131] on span "Privy supports all low level interfaces required by 7702 - signing authorizatio…" at bounding box center [392, 120] width 380 height 44
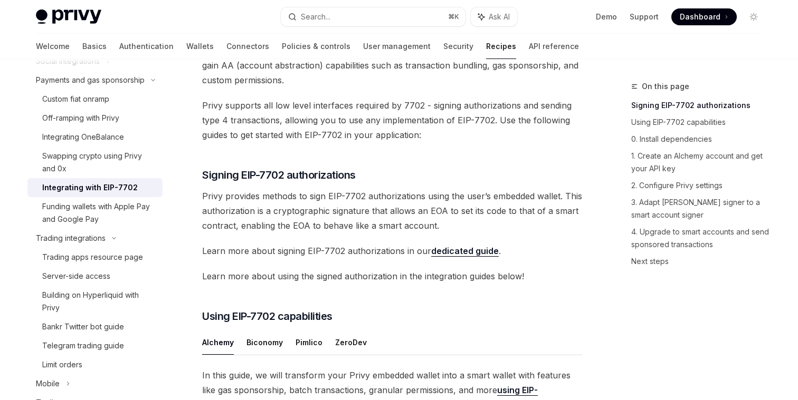
click at [332, 125] on span "Privy supports all low level interfaces required by 7702 - signing authorizatio…" at bounding box center [392, 120] width 380 height 44
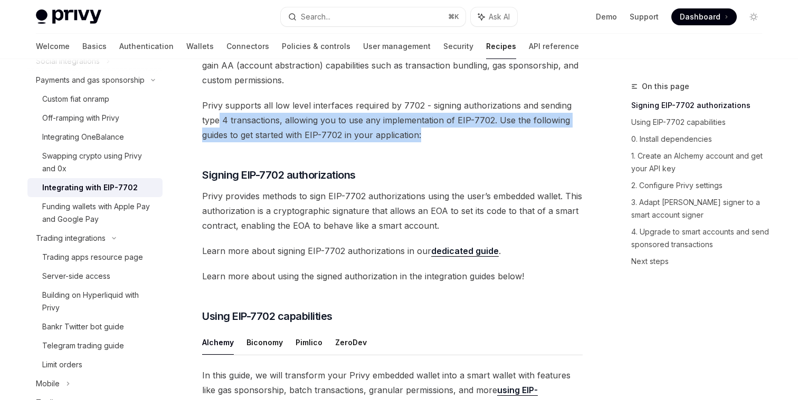
drag, startPoint x: 217, startPoint y: 117, endPoint x: 496, endPoint y: 141, distance: 280.2
click at [496, 141] on span "Privy supports all low level interfaces required by 7702 - signing authorizatio…" at bounding box center [392, 120] width 380 height 44
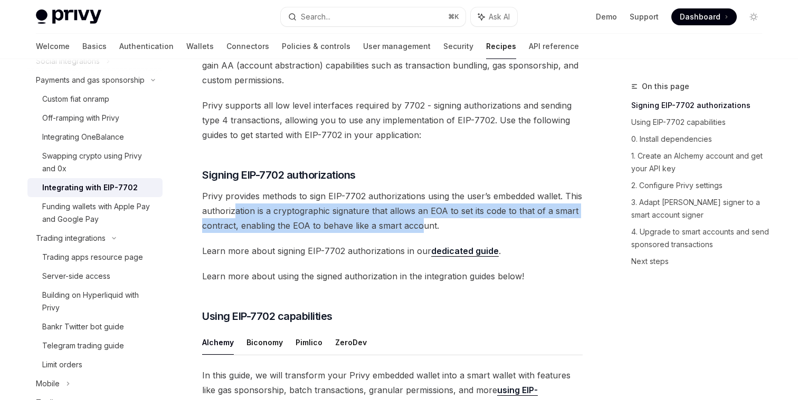
drag, startPoint x: 235, startPoint y: 212, endPoint x: 421, endPoint y: 218, distance: 186.4
click at [422, 218] on span "Privy provides methods to sign EIP-7702 authorizations using the user’s embedde…" at bounding box center [392, 211] width 380 height 44
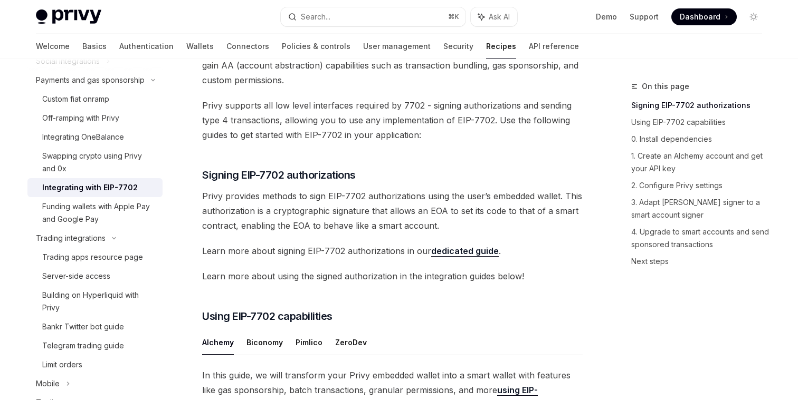
click at [435, 219] on span "Privy provides methods to sign EIP-7702 authorizations using the user’s embedde…" at bounding box center [392, 211] width 380 height 44
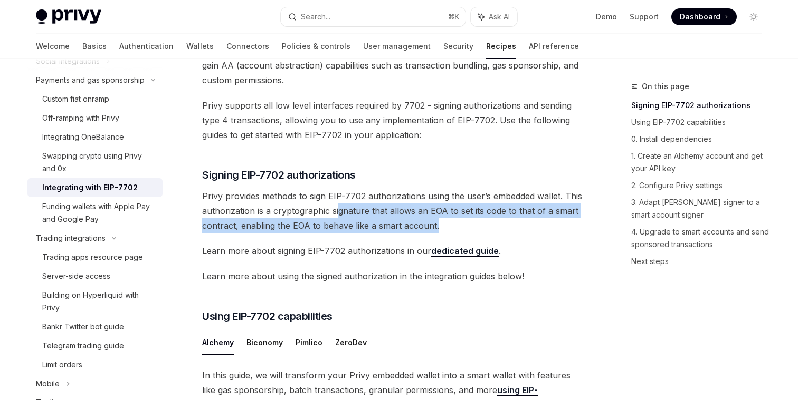
drag, startPoint x: 445, startPoint y: 223, endPoint x: 340, endPoint y: 212, distance: 105.1
click at [340, 212] on span "Privy provides methods to sign EIP-7702 authorizations using the user’s embedde…" at bounding box center [392, 211] width 380 height 44
click at [294, 222] on span "Privy provides methods to sign EIP-7702 authorizations using the user’s embedde…" at bounding box center [392, 211] width 380 height 44
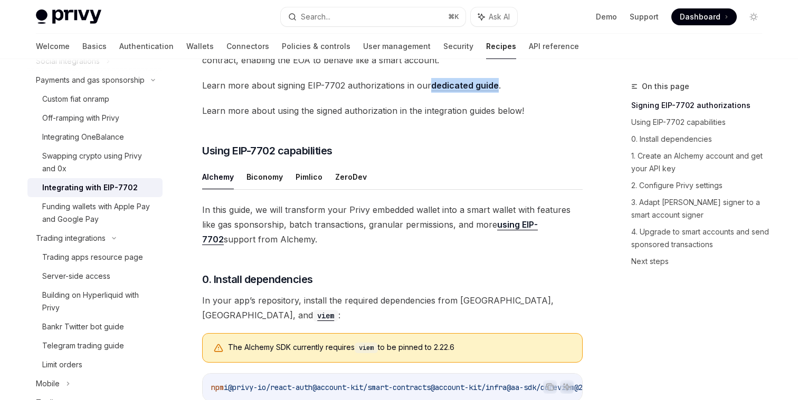
scroll to position [286, 0]
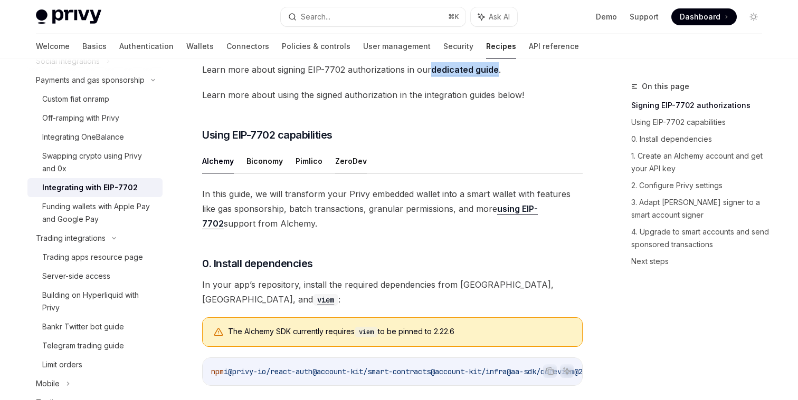
click at [355, 163] on button "ZeroDev" at bounding box center [351, 161] width 32 height 25
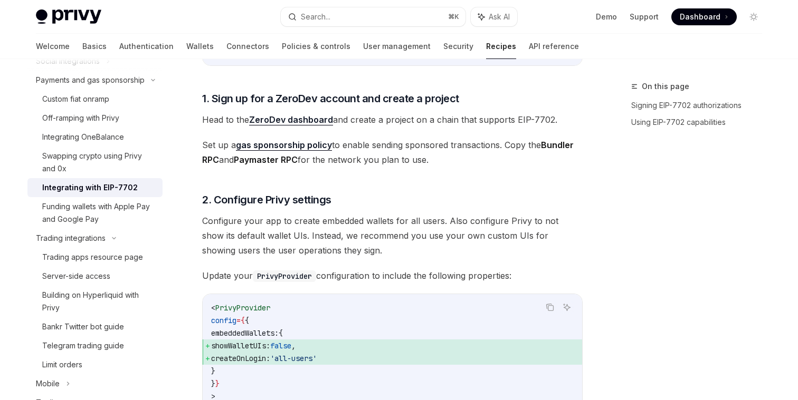
scroll to position [593, 0]
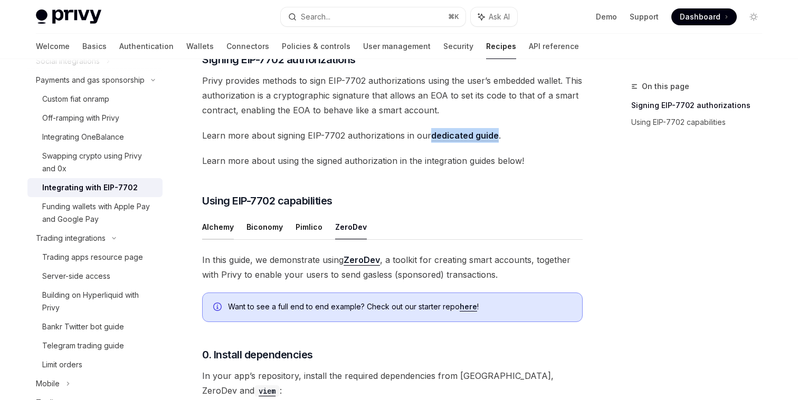
click at [211, 230] on button "Alchemy" at bounding box center [218, 227] width 32 height 25
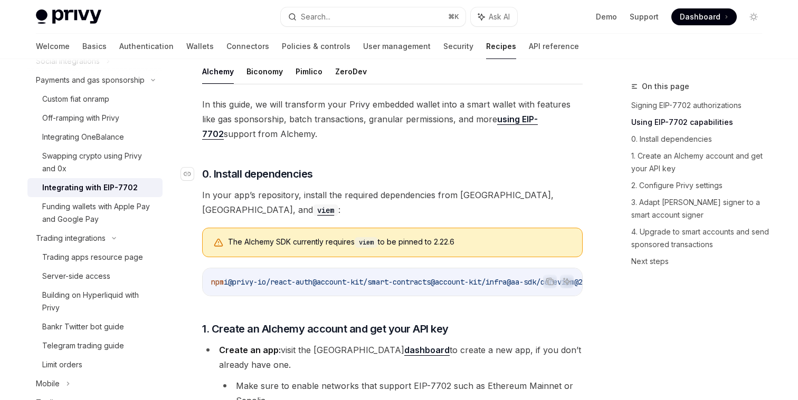
scroll to position [364, 0]
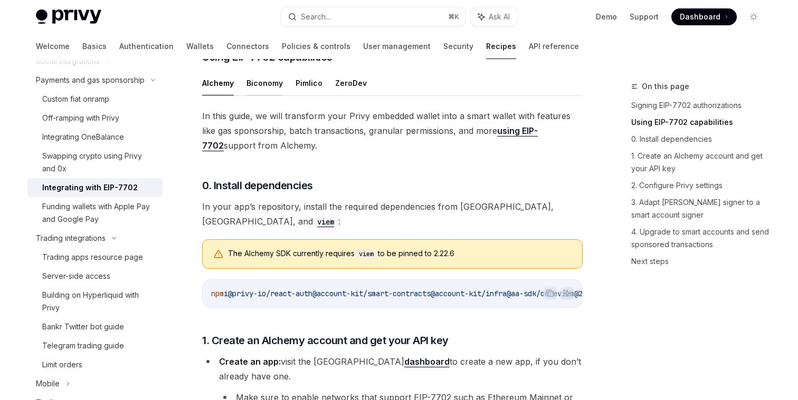
click at [258, 82] on button "Biconomy" at bounding box center [264, 83] width 36 height 25
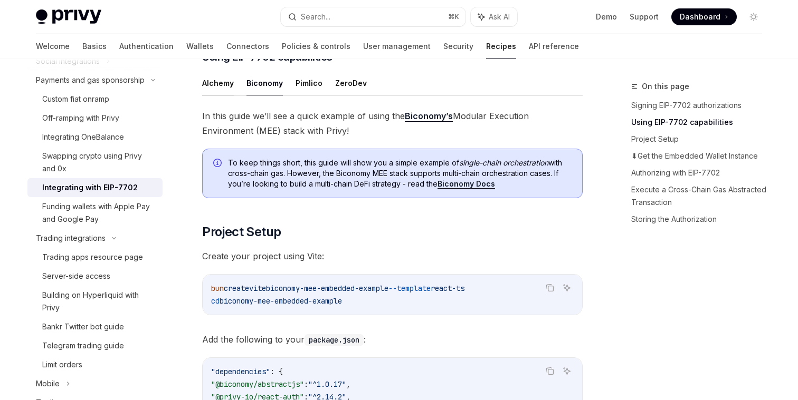
click at [217, 86] on button "Alchemy" at bounding box center [218, 83] width 32 height 25
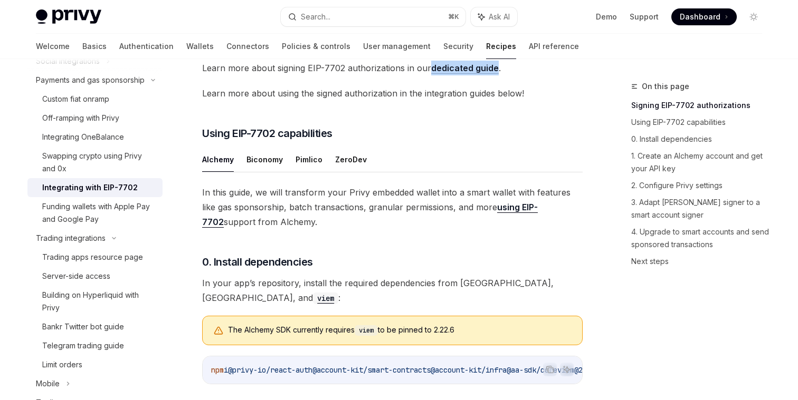
scroll to position [287, 0]
click at [276, 164] on button "Biconomy" at bounding box center [264, 160] width 36 height 25
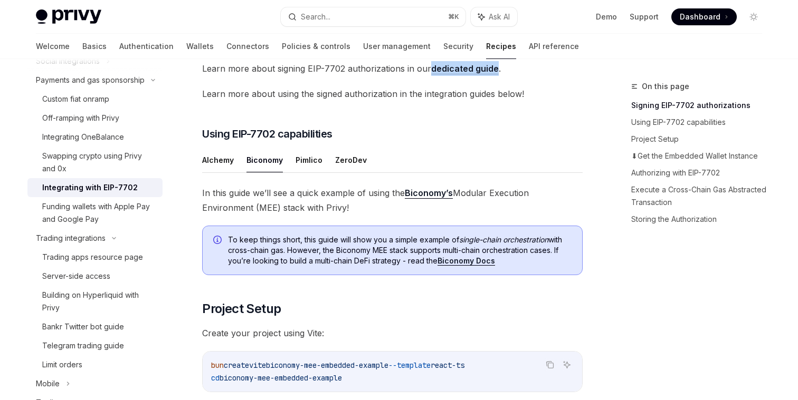
scroll to position [304, 0]
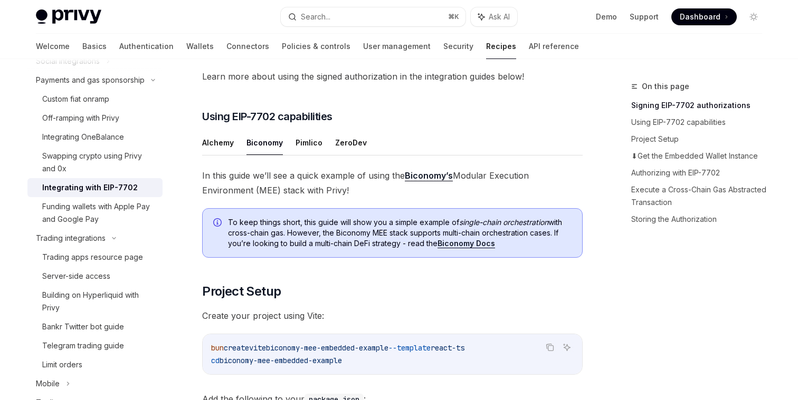
click at [311, 178] on span "In this guide we’ll see a quick example of using the Biconomy’s Modular Executi…" at bounding box center [392, 183] width 380 height 30
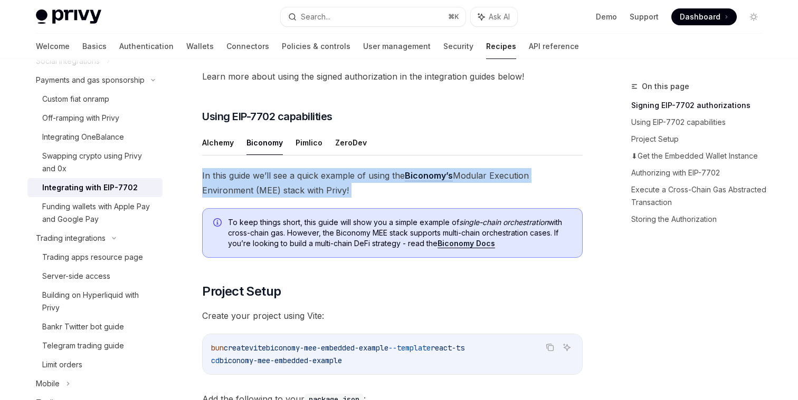
click at [311, 178] on span "In this guide we’ll see a quick example of using the Biconomy’s Modular Executi…" at bounding box center [392, 183] width 380 height 30
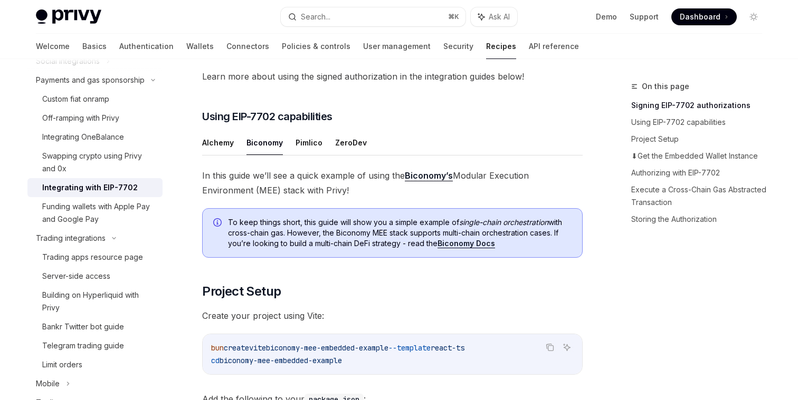
click at [366, 192] on span "In this guide we’ll see a quick example of using the Biconomy’s Modular Executi…" at bounding box center [392, 183] width 380 height 30
click at [297, 139] on button "Pimlico" at bounding box center [308, 142] width 27 height 25
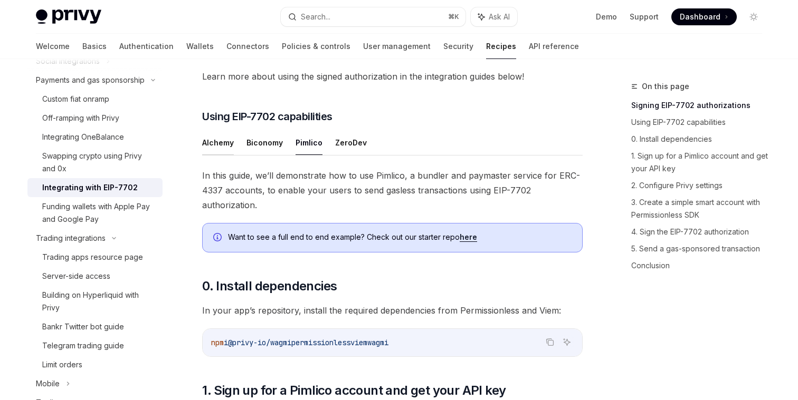
click at [217, 140] on button "Alchemy" at bounding box center [218, 142] width 32 height 25
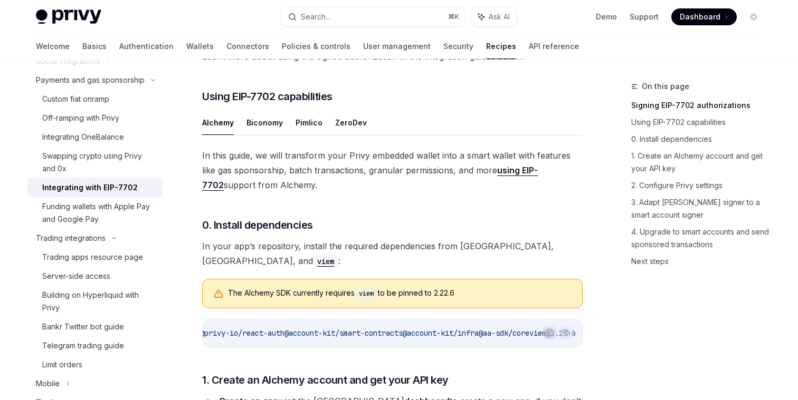
scroll to position [0, 93]
click at [253, 127] on button "Biconomy" at bounding box center [264, 122] width 36 height 25
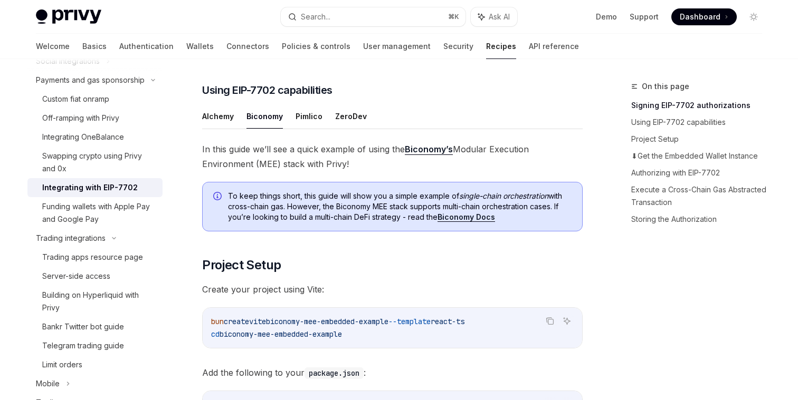
scroll to position [330, 0]
click at [340, 116] on button "ZeroDev" at bounding box center [351, 117] width 32 height 25
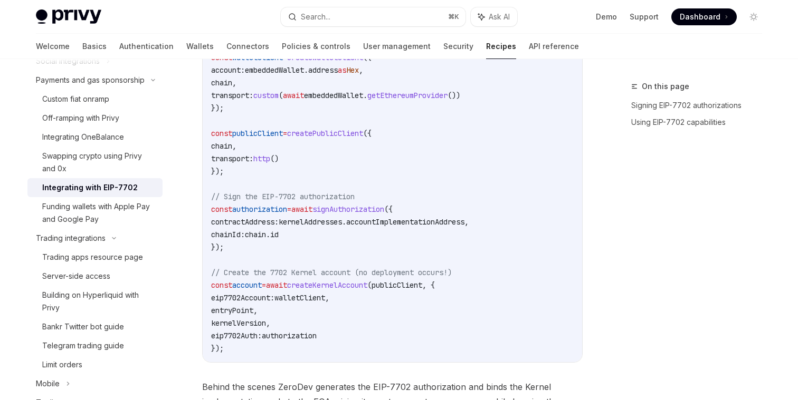
scroll to position [1424, 0]
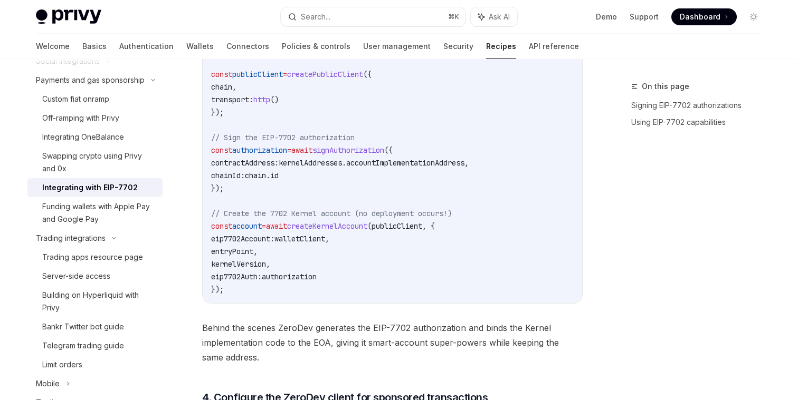
click at [373, 146] on span "signAuthorization" at bounding box center [348, 150] width 72 height 9
copy span "signAuthorization"
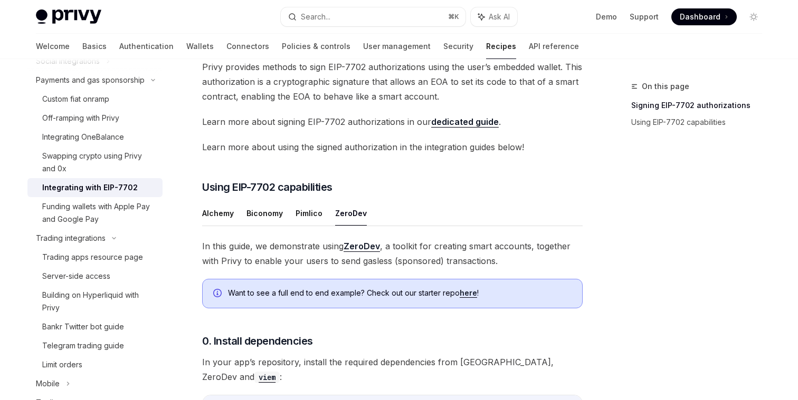
scroll to position [225, 0]
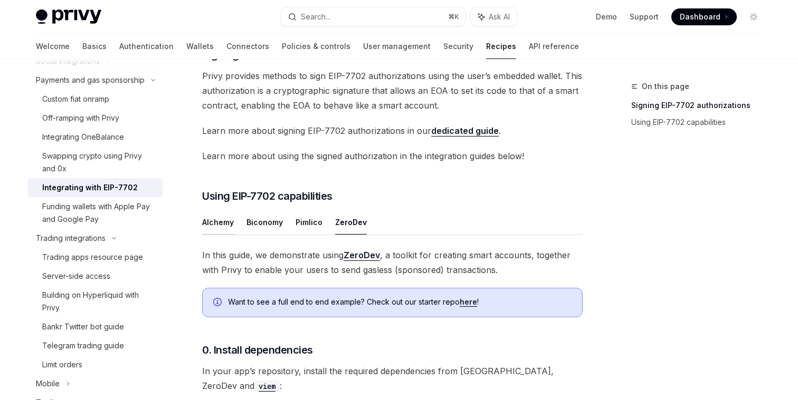
click at [225, 222] on button "Alchemy" at bounding box center [218, 222] width 32 height 25
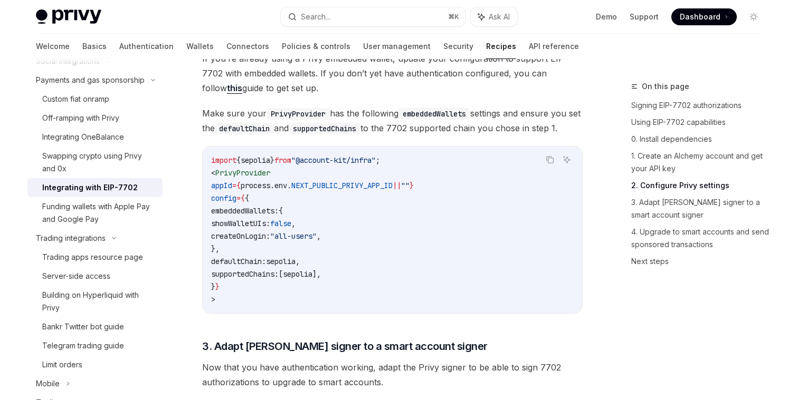
scroll to position [934, 0]
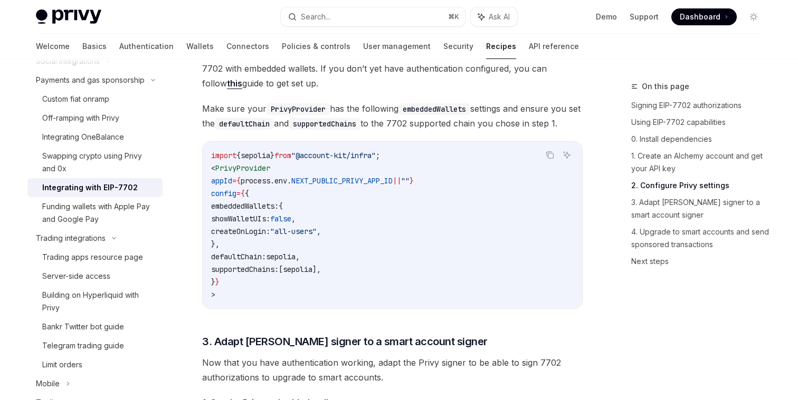
click at [265, 261] on span "defaultChain:" at bounding box center [238, 256] width 55 height 9
copy span "defaultChain"
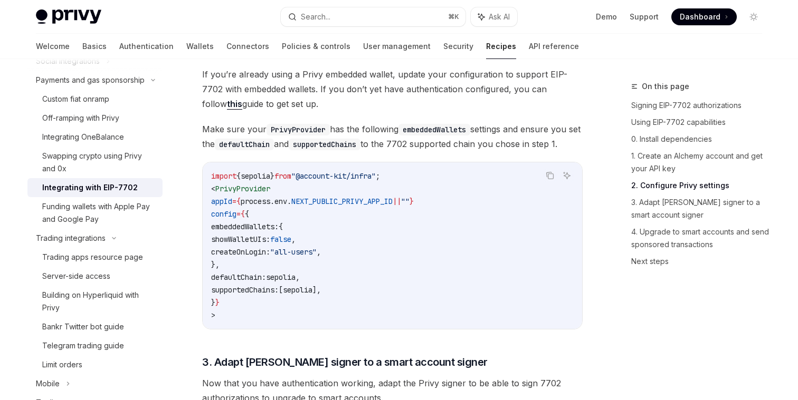
click at [346, 177] on span ""@account-kit/infra"" at bounding box center [333, 175] width 84 height 9
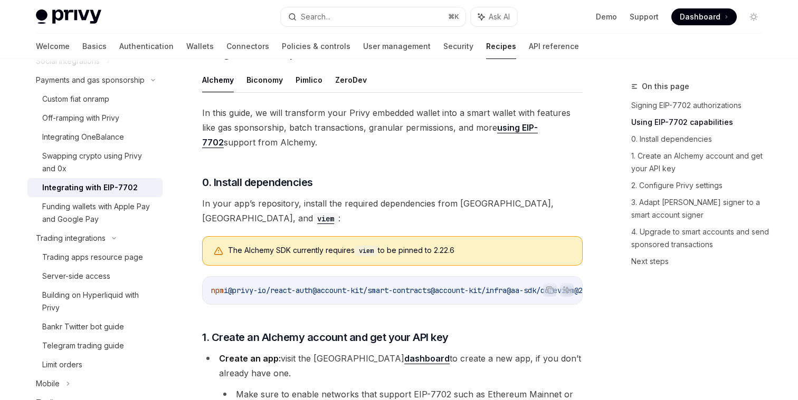
scroll to position [365, 0]
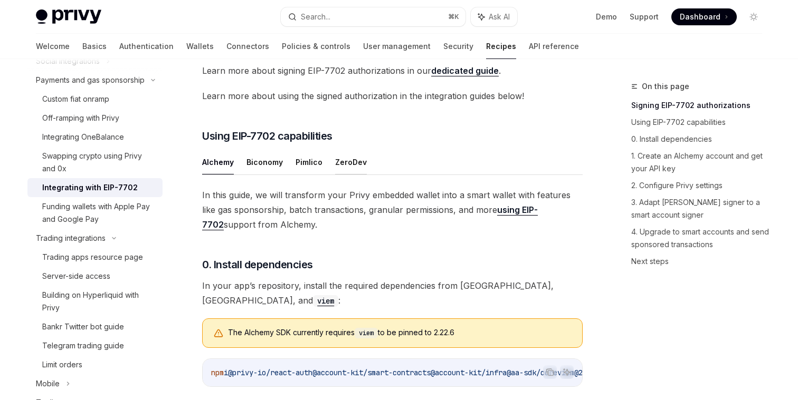
click at [345, 161] on button "ZeroDev" at bounding box center [351, 162] width 32 height 25
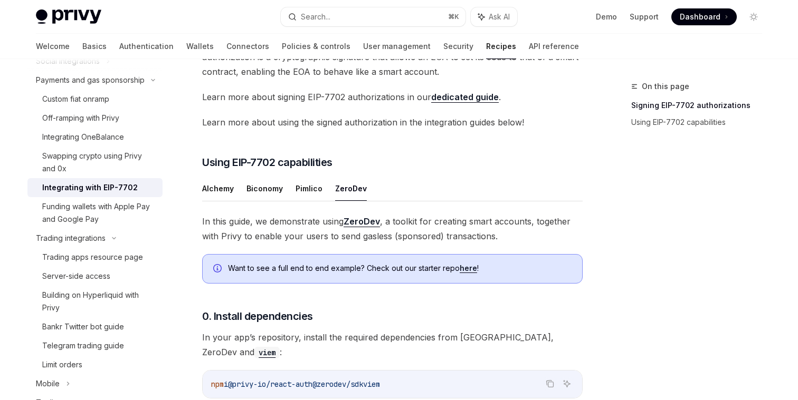
scroll to position [254, 0]
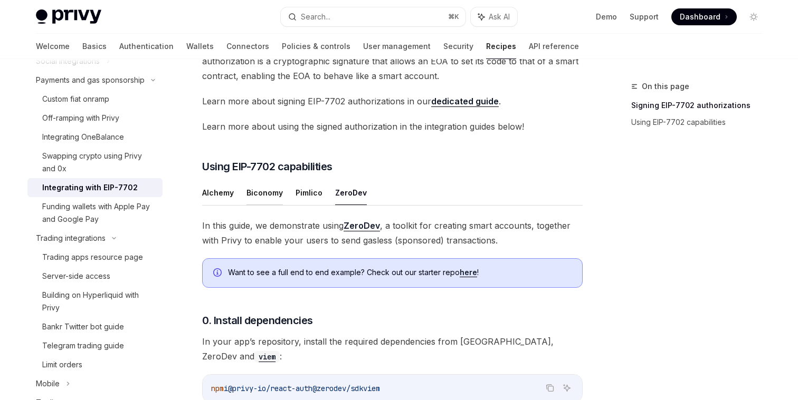
click at [261, 197] on button "Biconomy" at bounding box center [264, 192] width 36 height 25
type textarea "*"
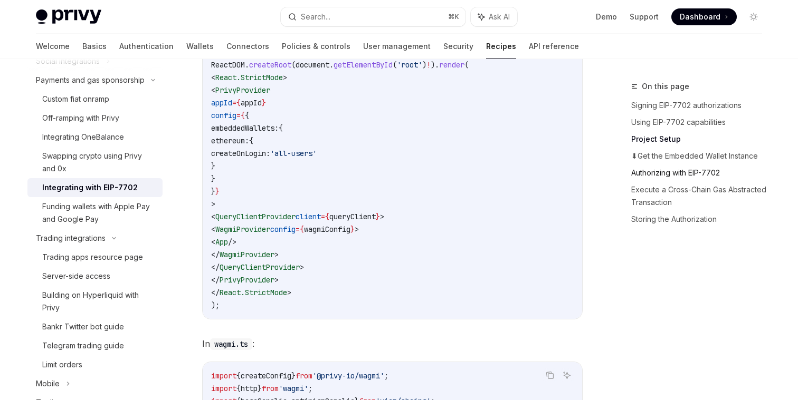
scroll to position [1104, 0]
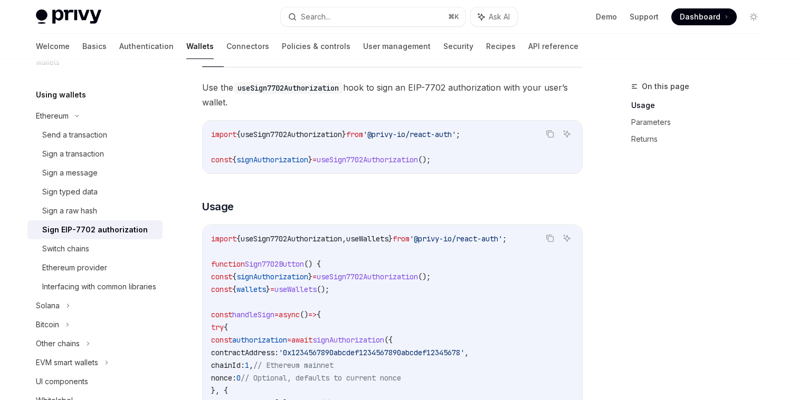
scroll to position [205, 0]
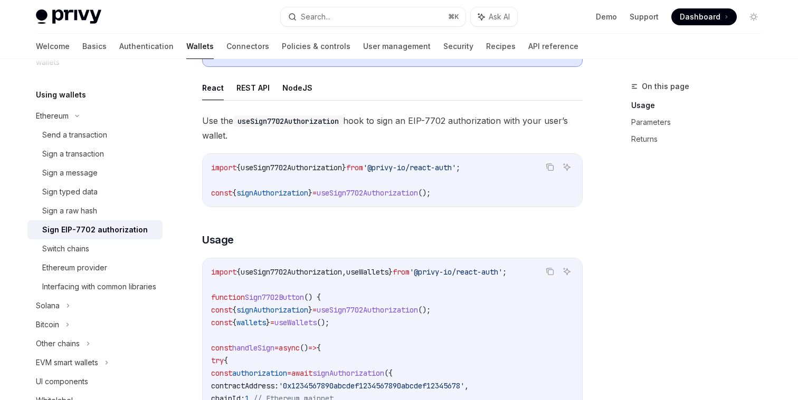
click at [357, 195] on span "useSign7702Authorization" at bounding box center [367, 192] width 101 height 9
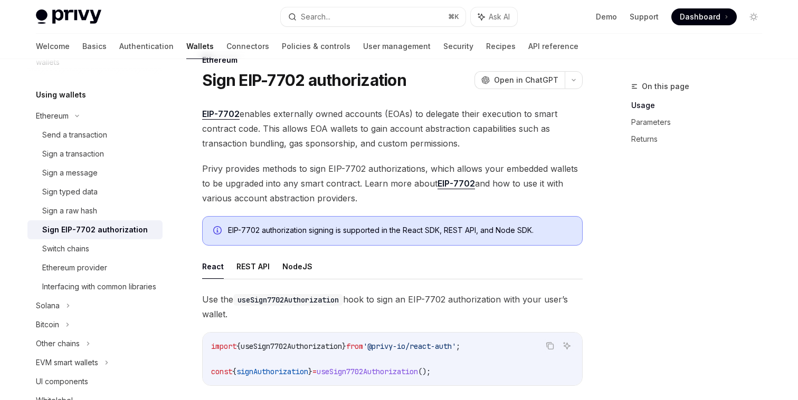
scroll to position [0, 0]
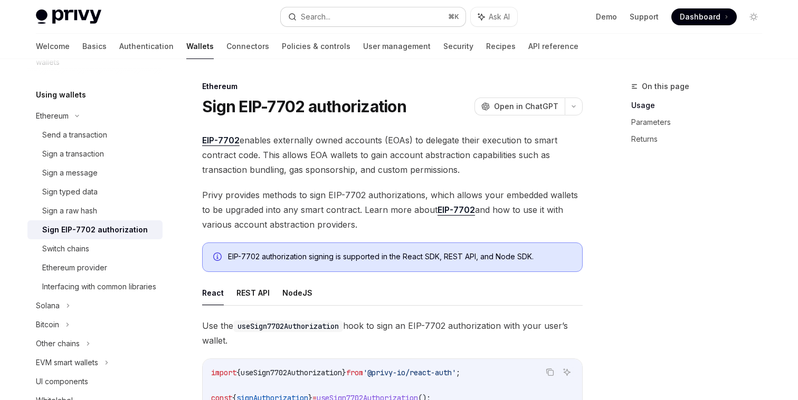
click at [367, 19] on button "Search... ⌘ K" at bounding box center [373, 16] width 185 height 19
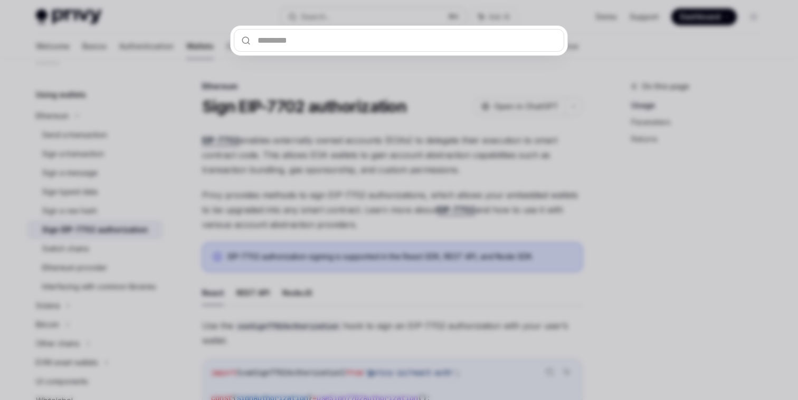
type input "**********"
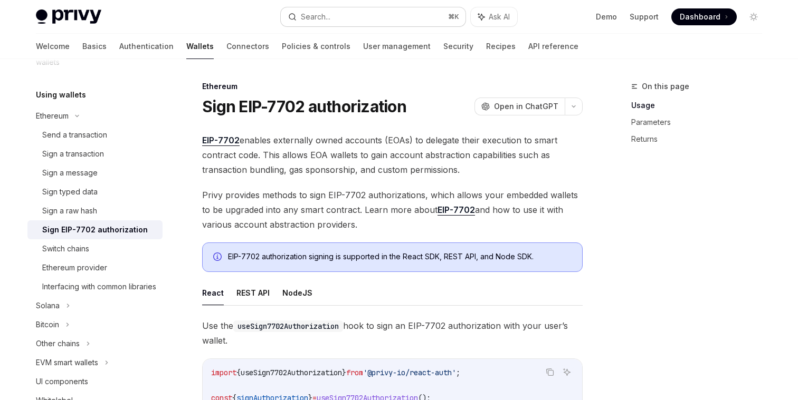
type textarea "*"
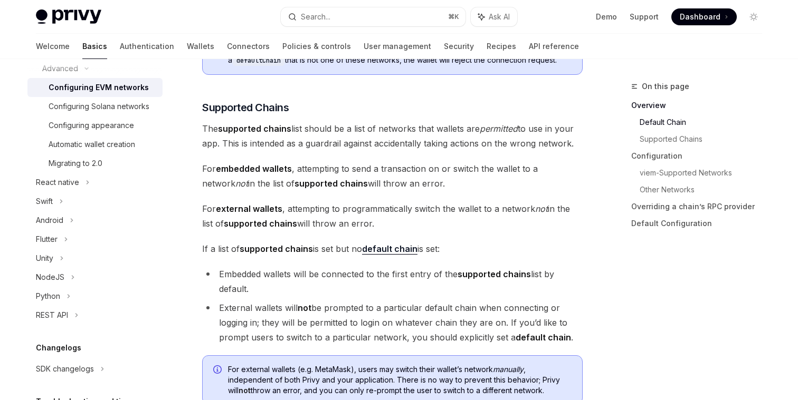
scroll to position [641, 0]
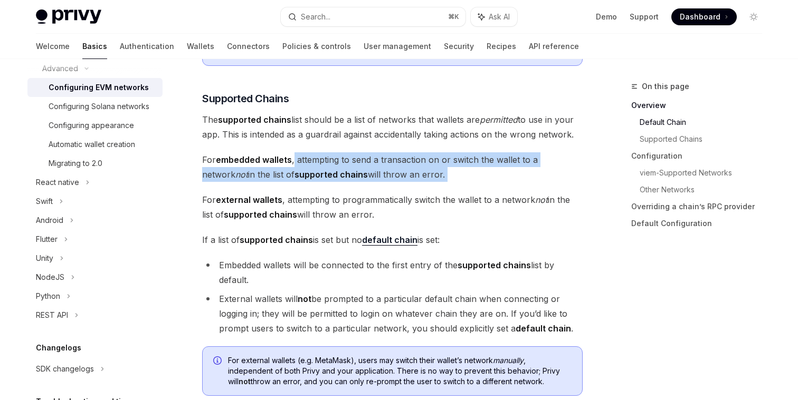
drag, startPoint x: 295, startPoint y: 160, endPoint x: 440, endPoint y: 186, distance: 147.0
click at [405, 171] on span "For embedded wallets , attempting to send a transaction on or switch the wallet…" at bounding box center [392, 167] width 380 height 30
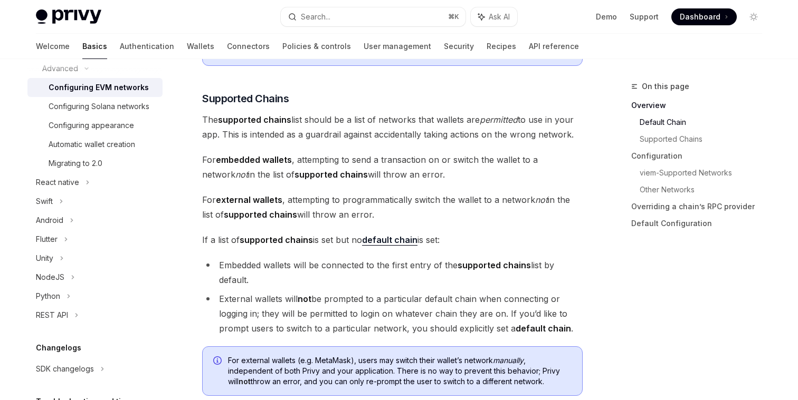
drag, startPoint x: 445, startPoint y: 176, endPoint x: 208, endPoint y: 160, distance: 238.0
click at [208, 160] on span "For embedded wallets , attempting to send a transaction on or switch the wallet…" at bounding box center [392, 167] width 380 height 30
click at [349, 204] on span "For external wallets , attempting to programmatically switch the wallet to a ne…" at bounding box center [392, 208] width 380 height 30
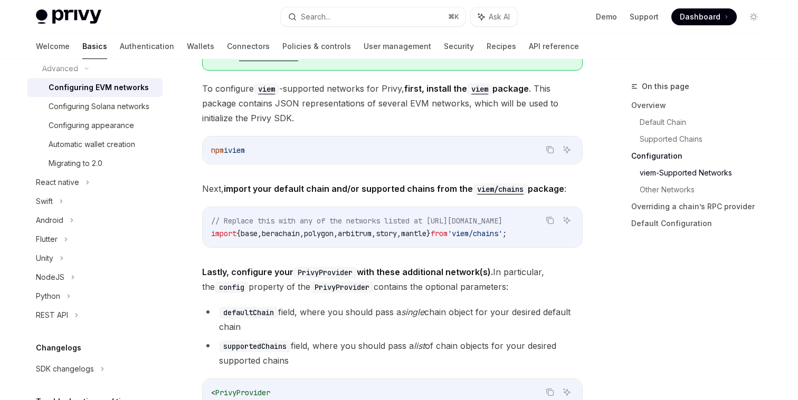
scroll to position [0, 137]
click at [447, 234] on span "'viem/chains'" at bounding box center [474, 233] width 55 height 9
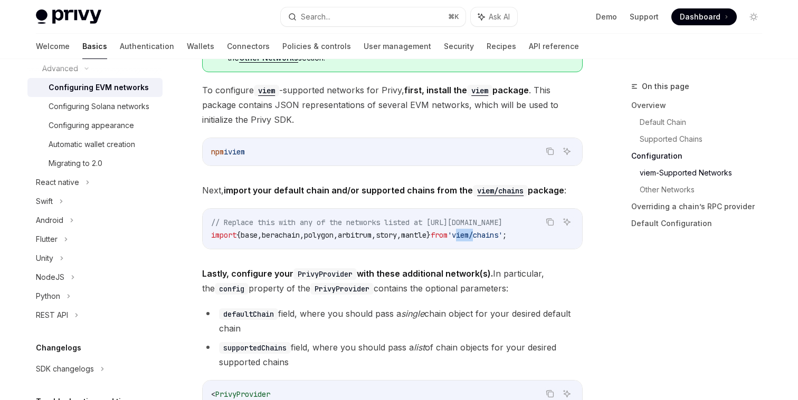
scroll to position [1121, 0]
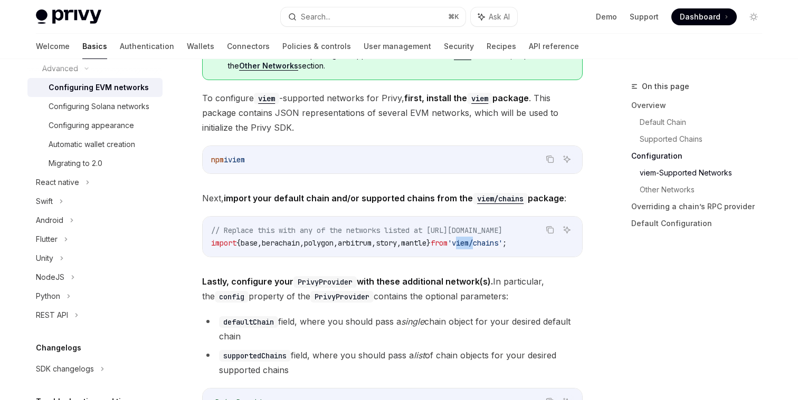
click at [502, 239] on span "'viem/chains'" at bounding box center [474, 242] width 55 height 9
click at [245, 158] on span "viem" at bounding box center [236, 159] width 17 height 9
copy span "viem"
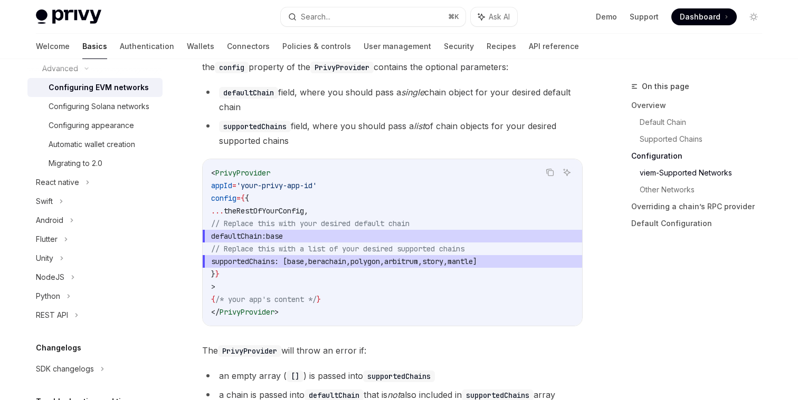
scroll to position [1355, 0]
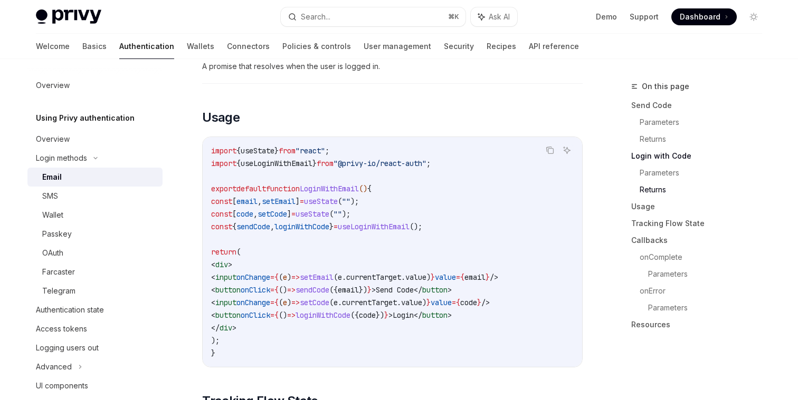
scroll to position [866, 0]
